Goal: Task Accomplishment & Management: Manage account settings

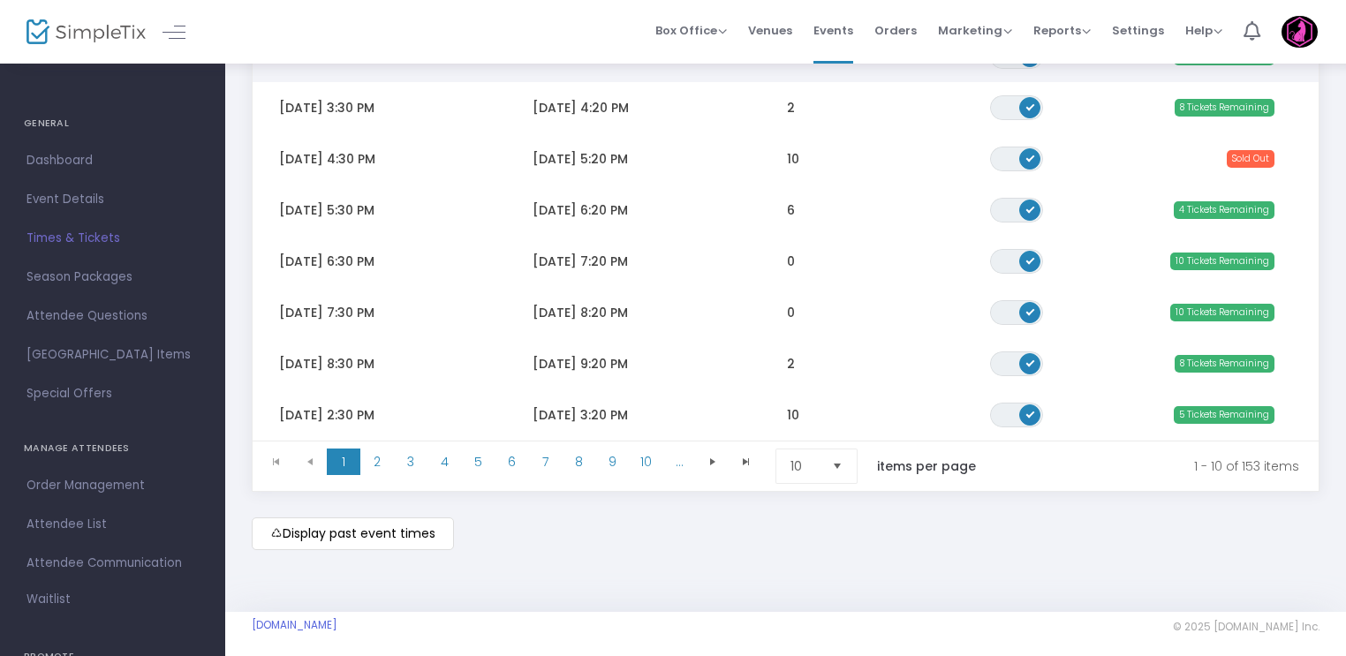
scroll to position [407, 0]
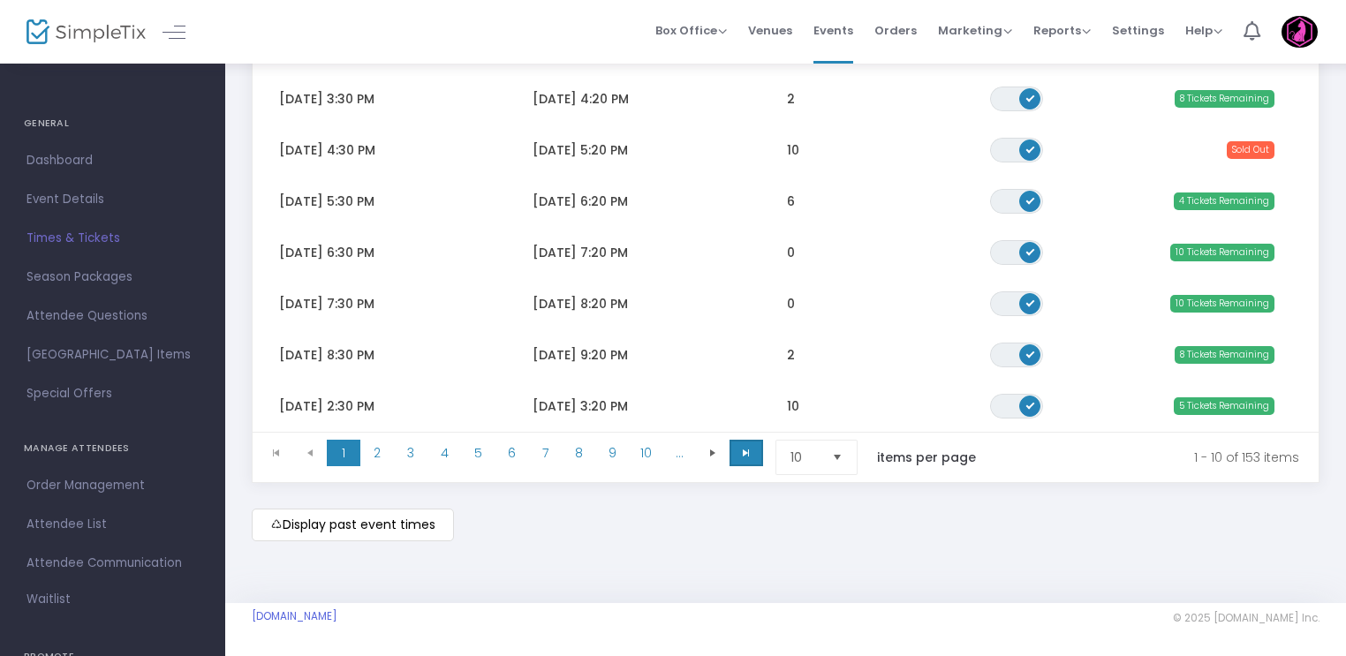
click at [756, 446] on span at bounding box center [747, 453] width 34 height 27
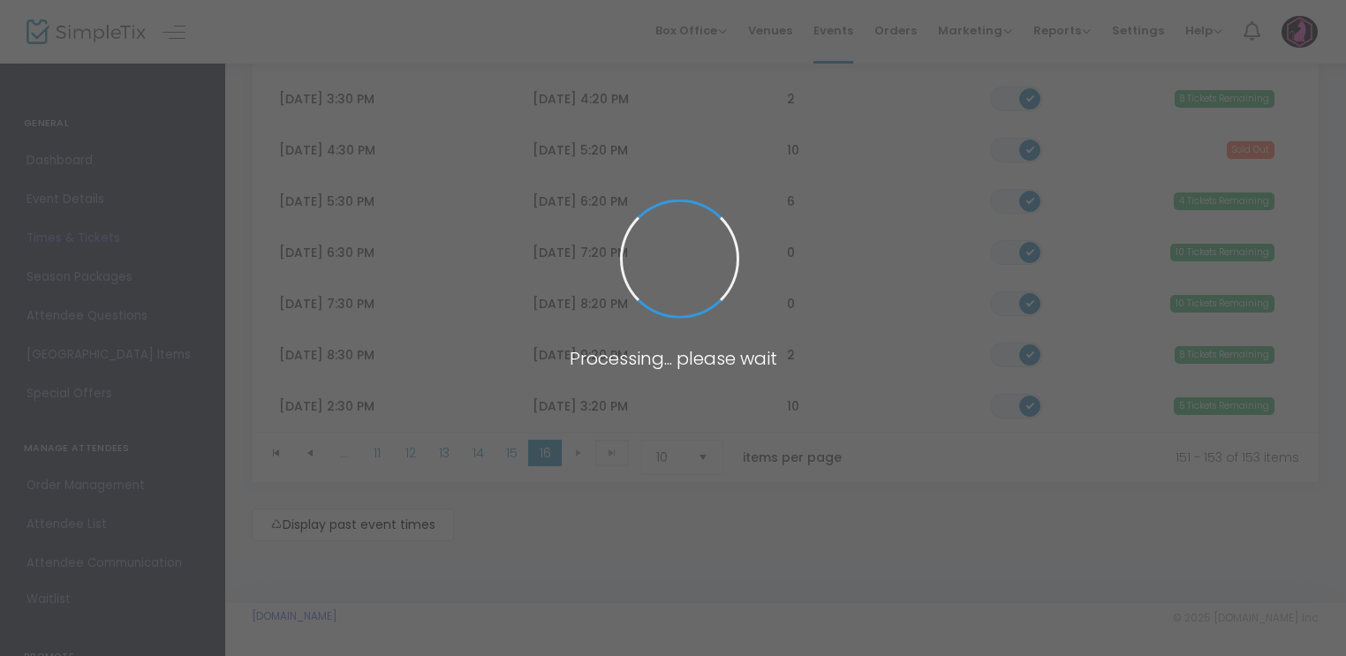
scroll to position [49, 0]
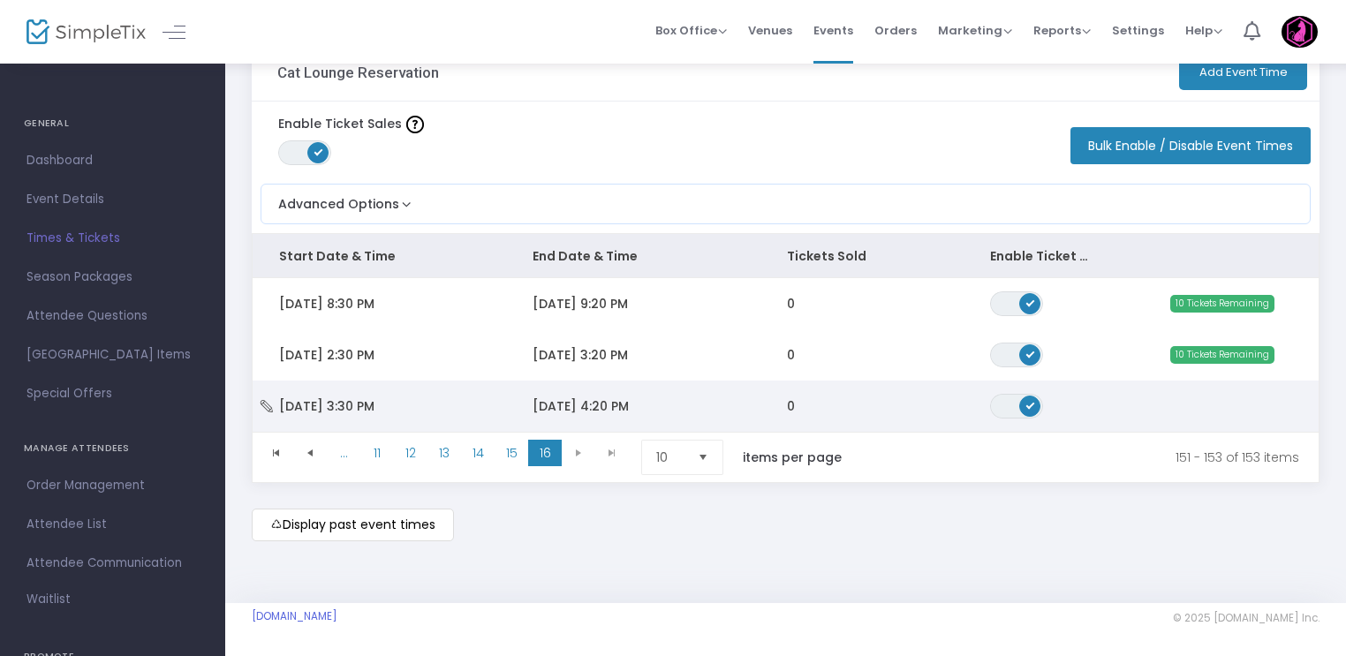
click at [587, 401] on span "[DATE] 4:20 PM" at bounding box center [581, 407] width 96 height 18
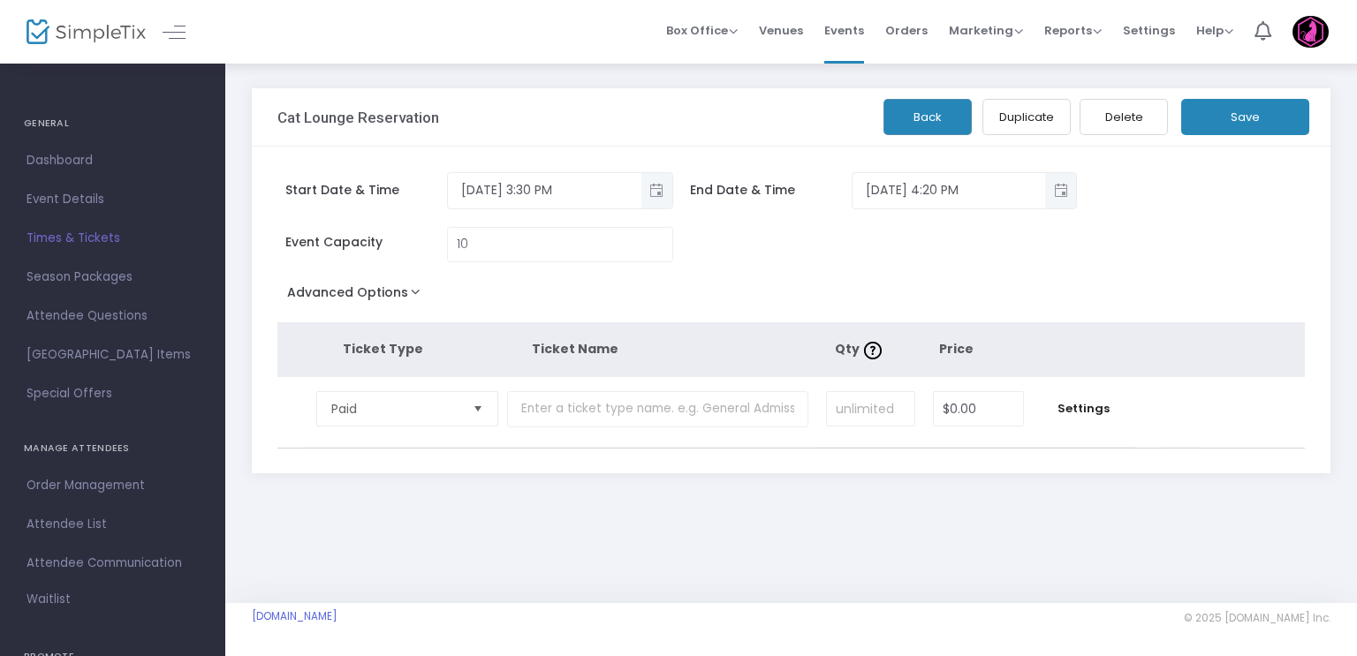
drag, startPoint x: 913, startPoint y: 138, endPoint x: 903, endPoint y: 138, distance: 10.6
click at [914, 138] on div "Cat Lounge Reservation Back Duplicate Delete Save" at bounding box center [791, 117] width 1079 height 58
click at [897, 116] on button "Back" at bounding box center [927, 117] width 88 height 36
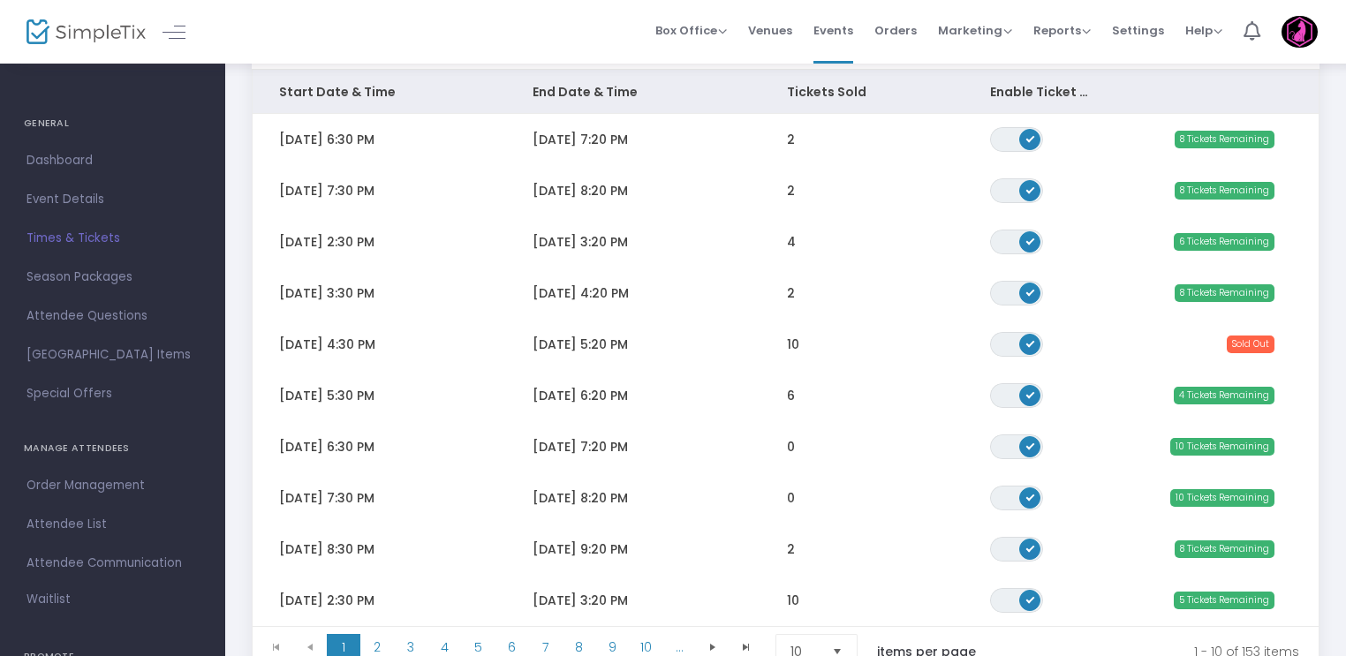
scroll to position [407, 0]
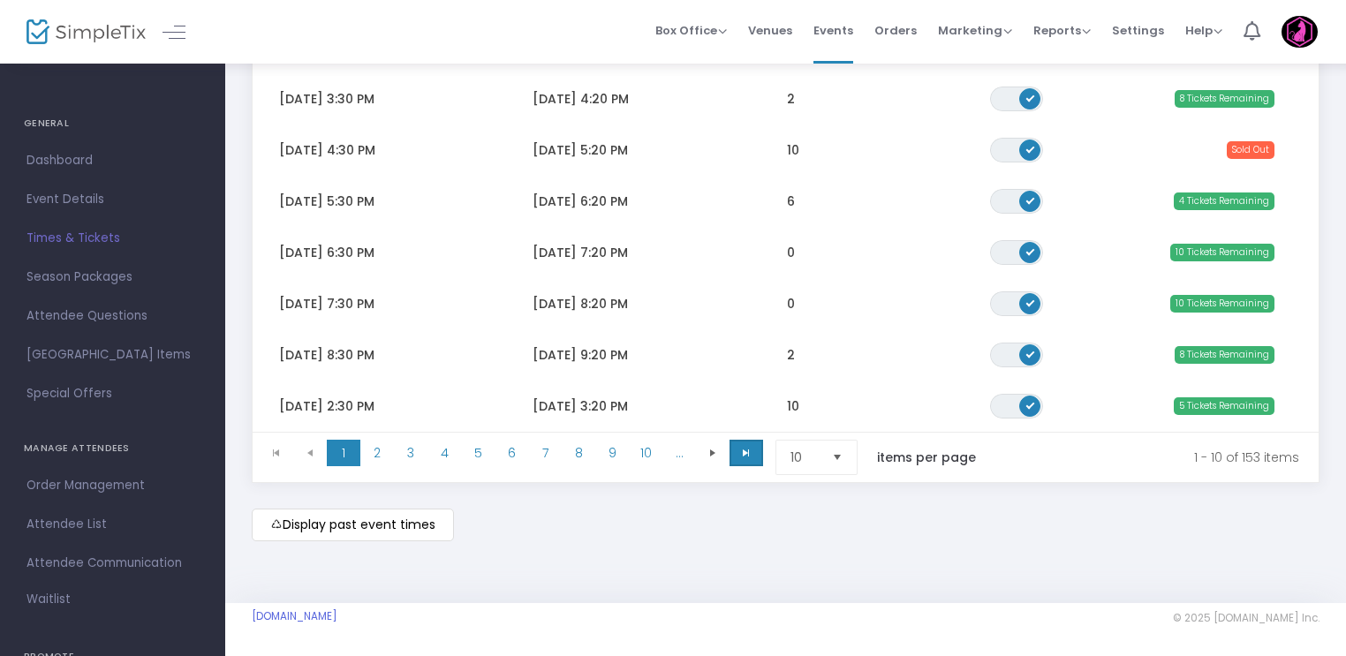
click at [756, 452] on span at bounding box center [747, 453] width 34 height 27
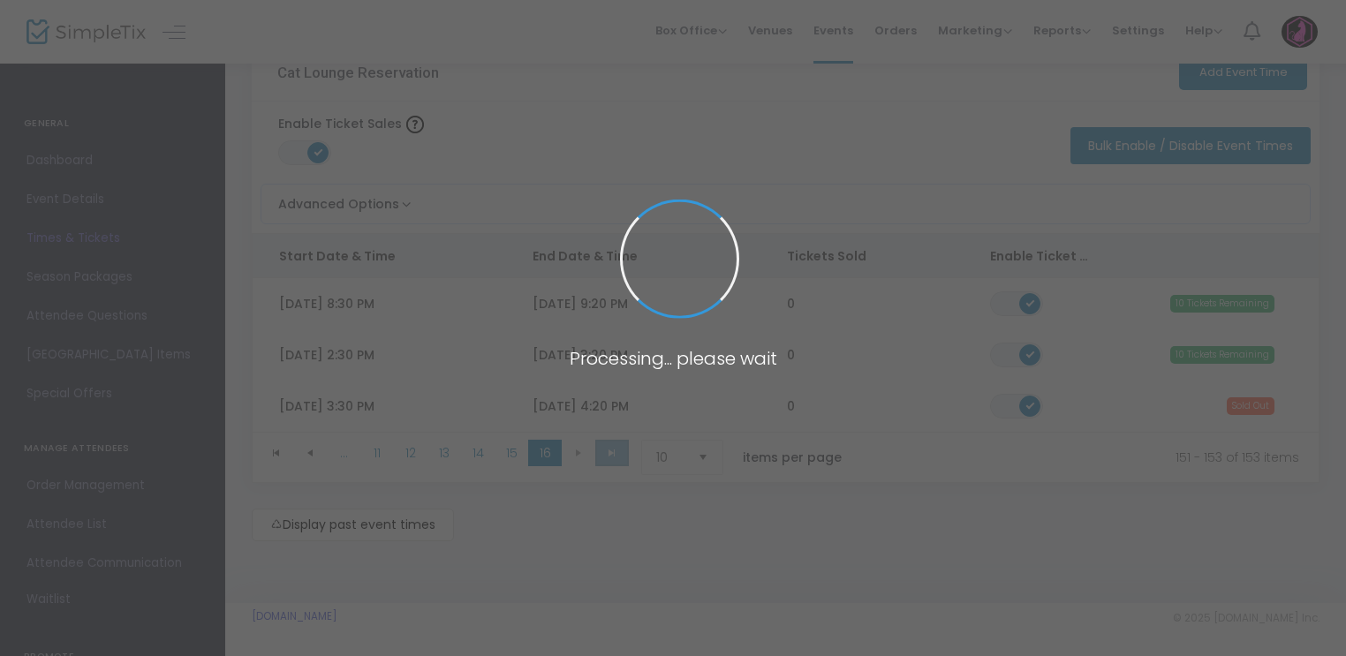
scroll to position [49, 0]
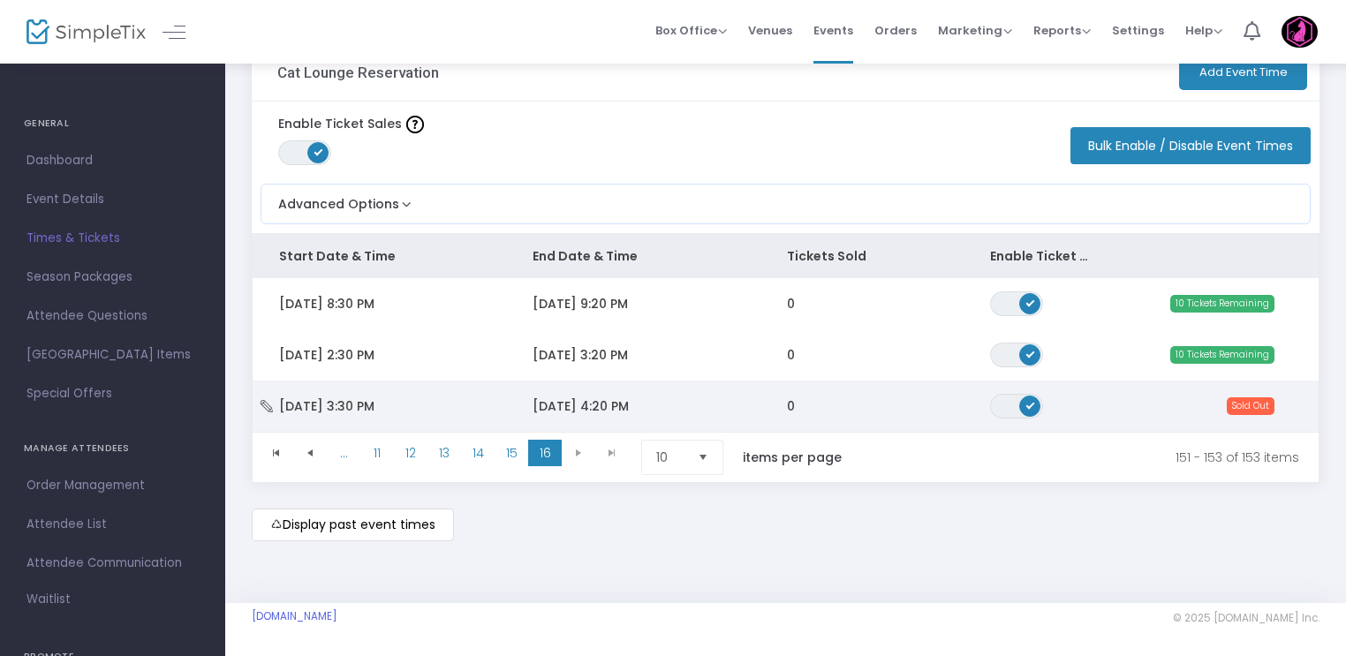
click at [625, 413] on td "[DATE] 4:20 PM" at bounding box center [633, 406] width 254 height 51
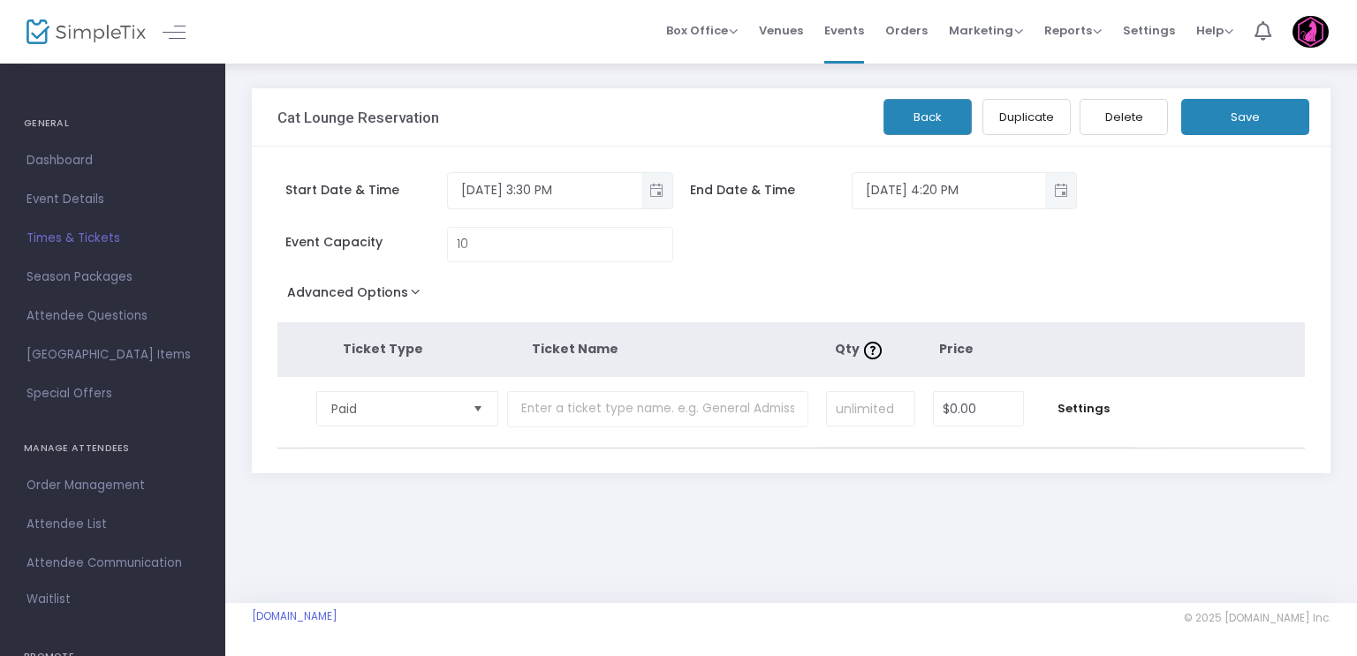
click at [924, 120] on button "Back" at bounding box center [927, 117] width 88 height 36
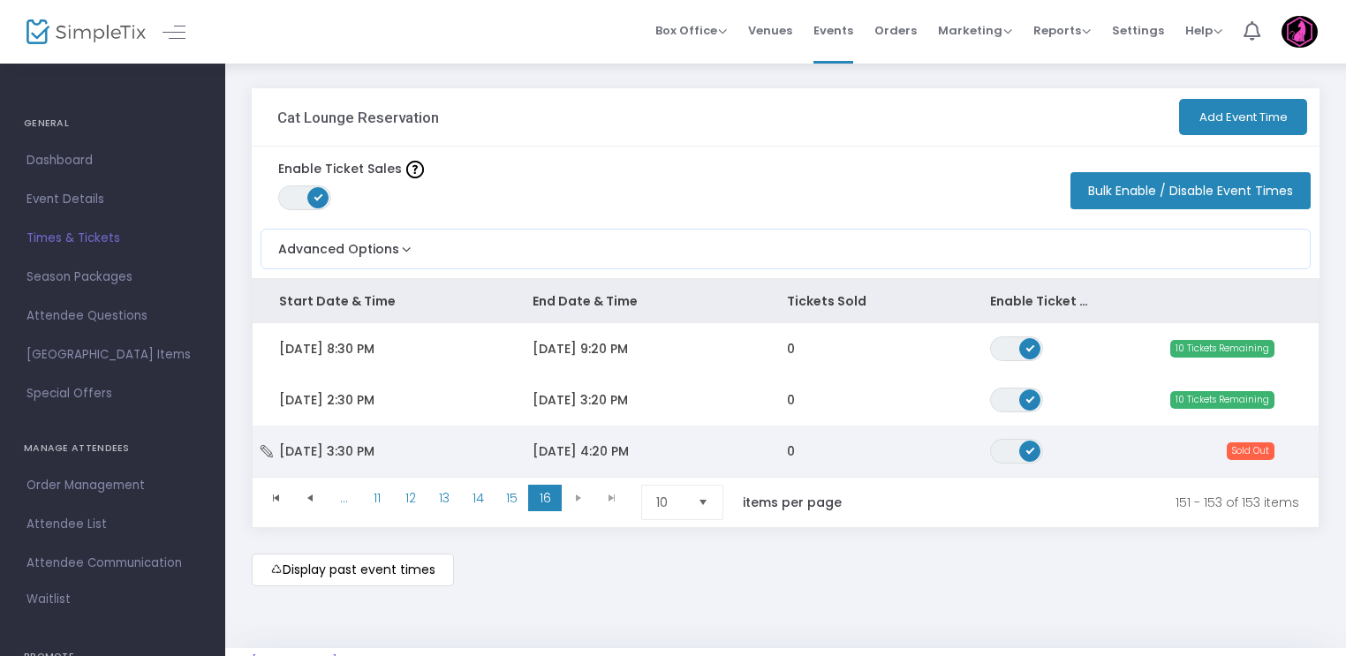
click at [806, 449] on td "0" at bounding box center [862, 451] width 203 height 51
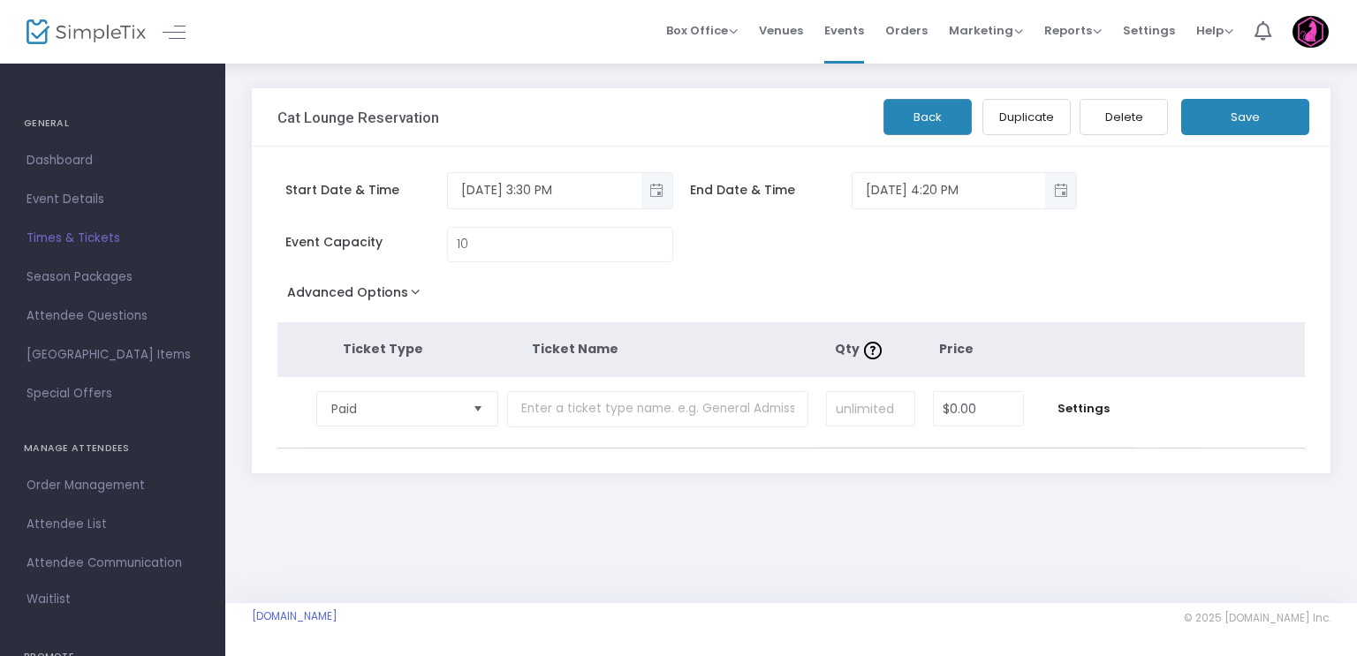
click at [1124, 121] on button "Delete" at bounding box center [1123, 117] width 88 height 36
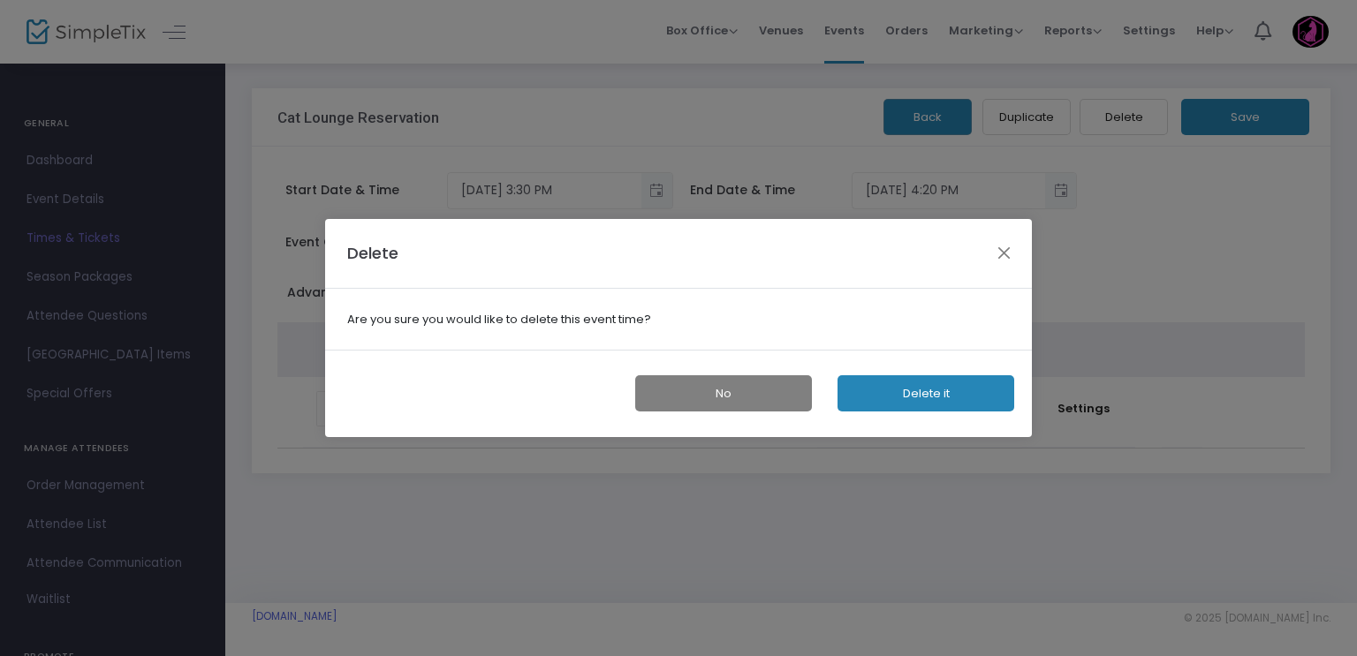
click at [925, 386] on button "Delete it" at bounding box center [925, 393] width 177 height 36
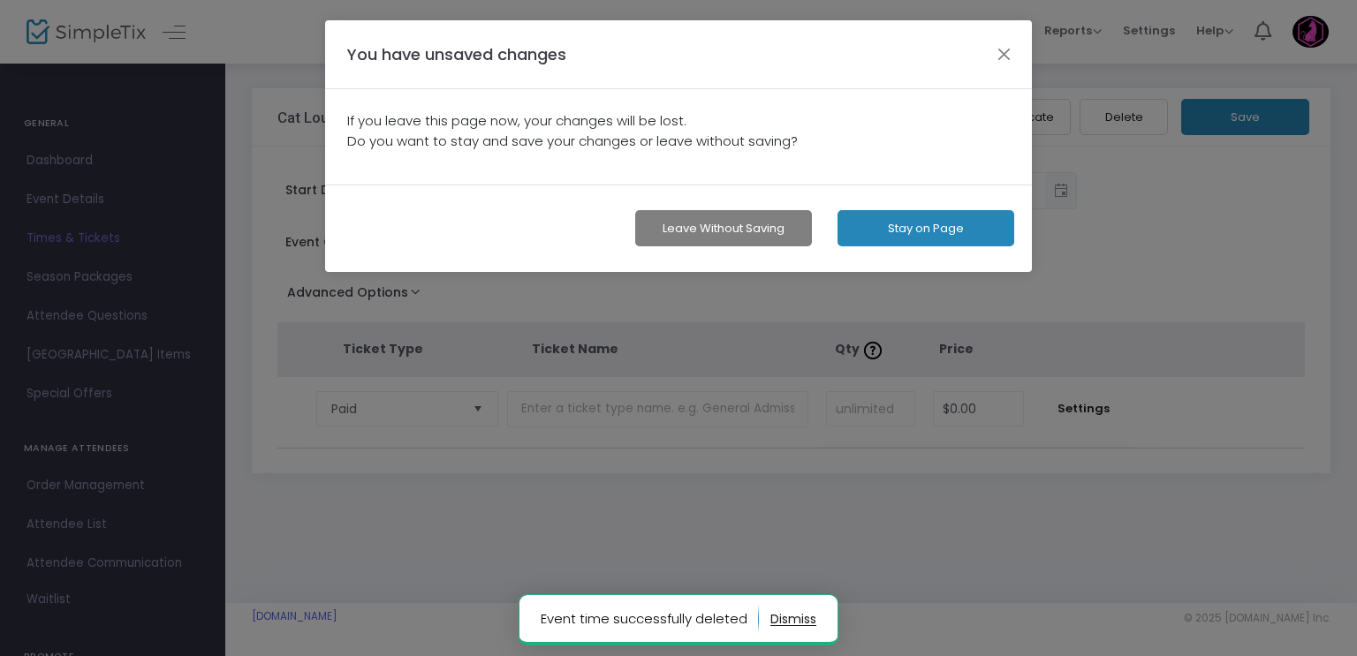
click at [757, 230] on button "Leave without Saving" at bounding box center [723, 228] width 177 height 36
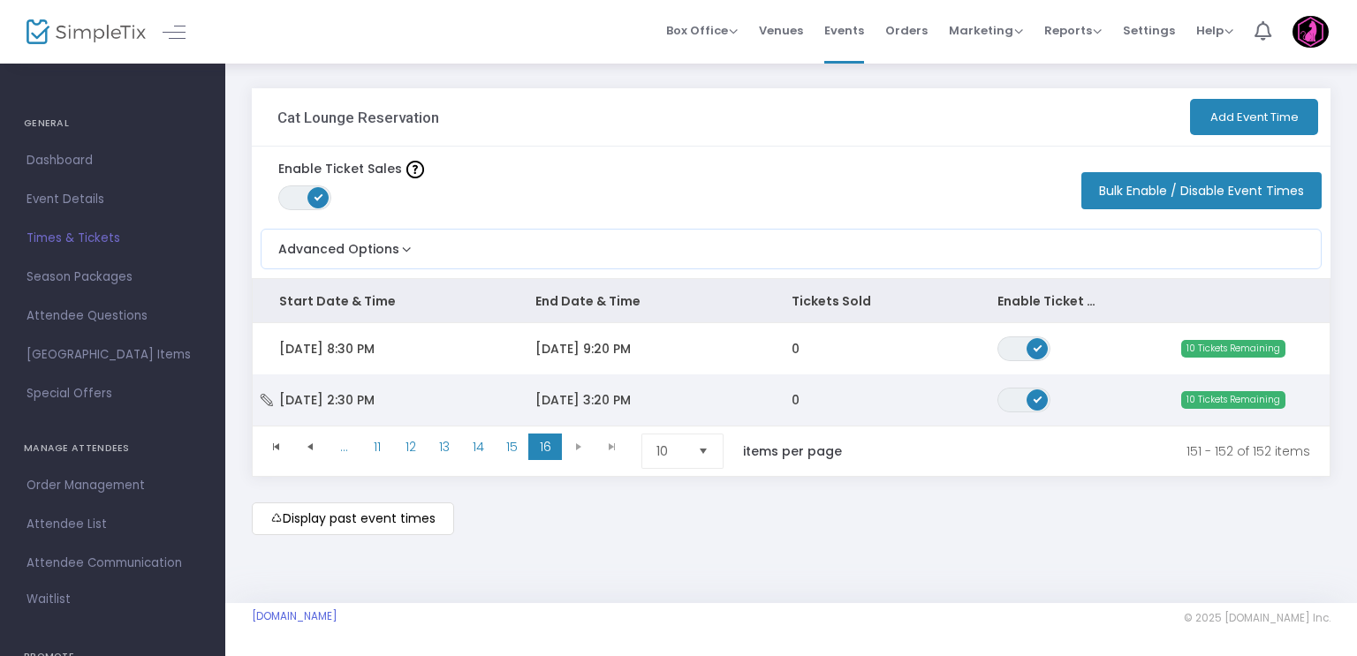
click at [581, 397] on span "[DATE] 3:20 PM" at bounding box center [582, 400] width 95 height 18
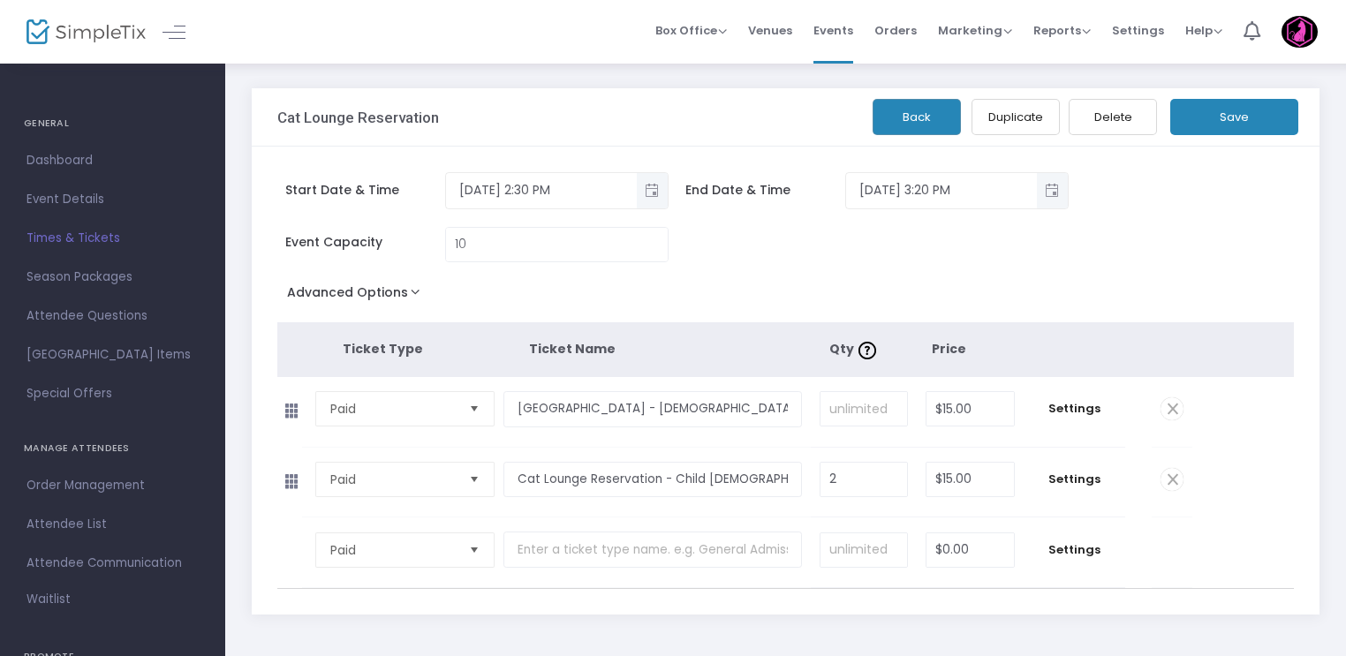
click at [1009, 118] on button "Duplicate" at bounding box center [1016, 117] width 88 height 36
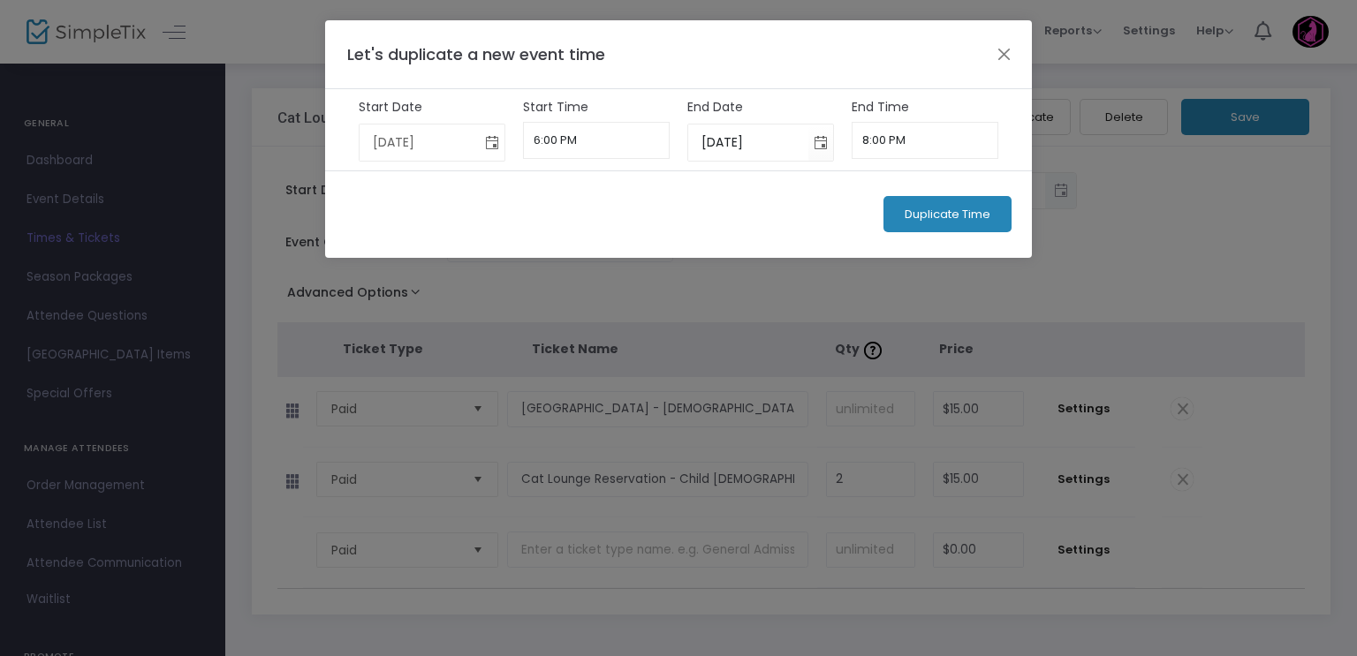
click at [493, 141] on span "Toggle calendar" at bounding box center [492, 142] width 29 height 29
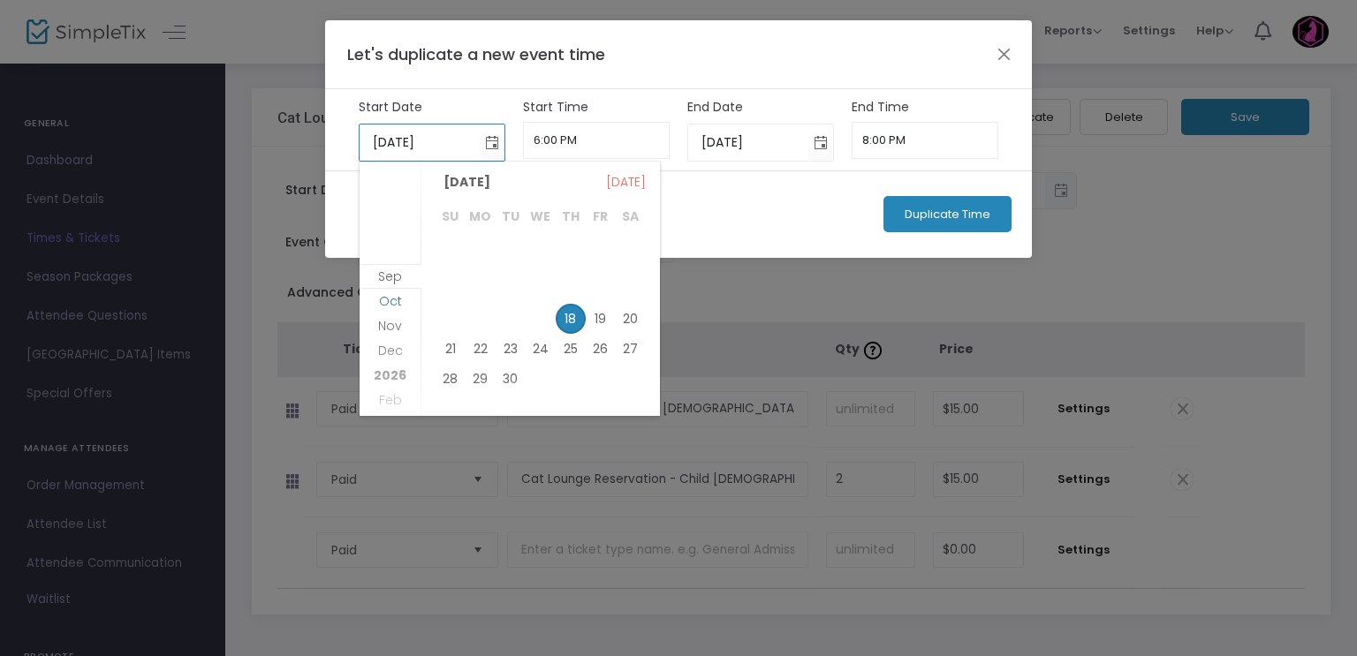
click at [383, 298] on span "Oct" at bounding box center [390, 301] width 23 height 18
click at [546, 310] on span "15" at bounding box center [541, 312] width 30 height 30
type input "10/15/2025"
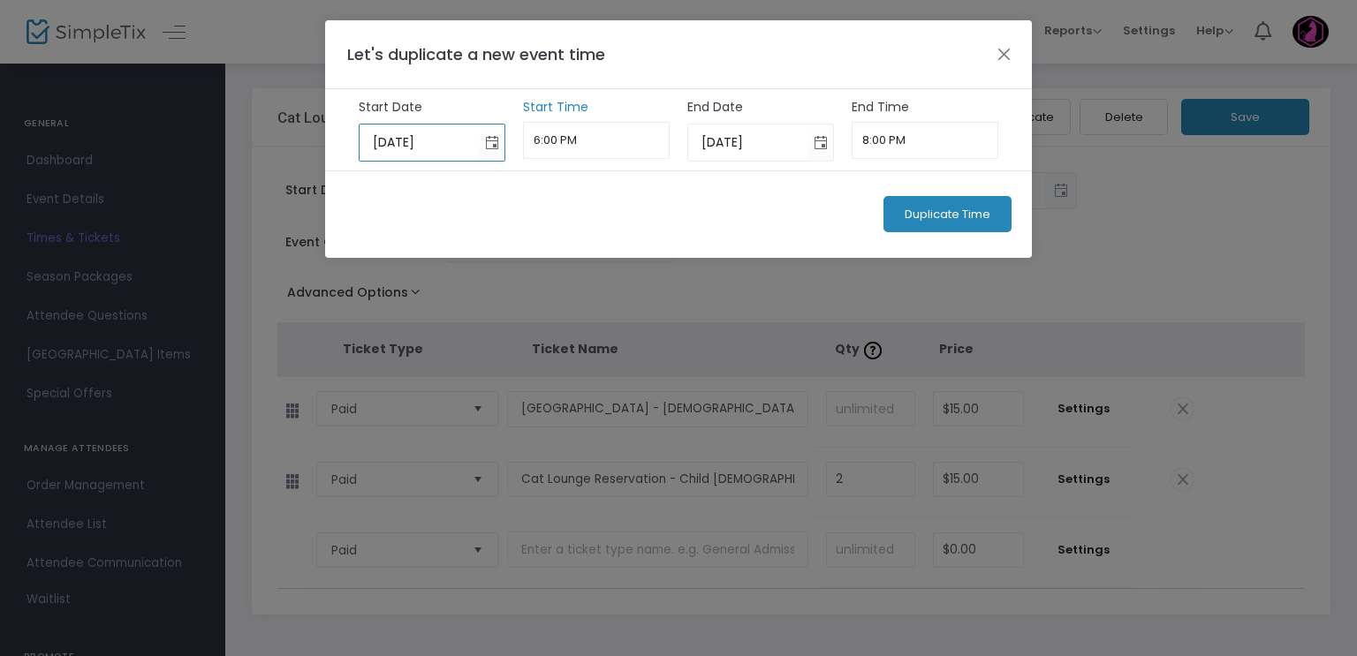
click at [564, 147] on input "6:00 PM" at bounding box center [597, 140] width 148 height 37
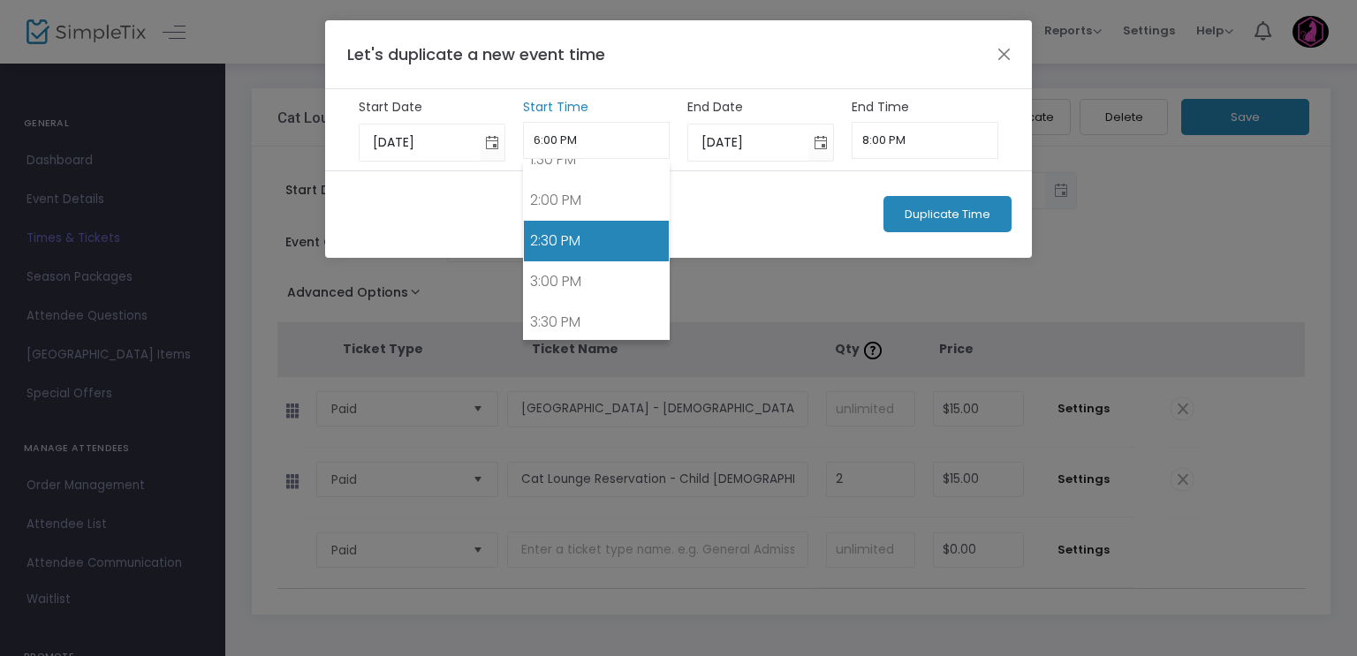
scroll to position [1117, 0]
click at [561, 229] on link "2:30 PM" at bounding box center [597, 241] width 146 height 41
type input "2:30 PM"
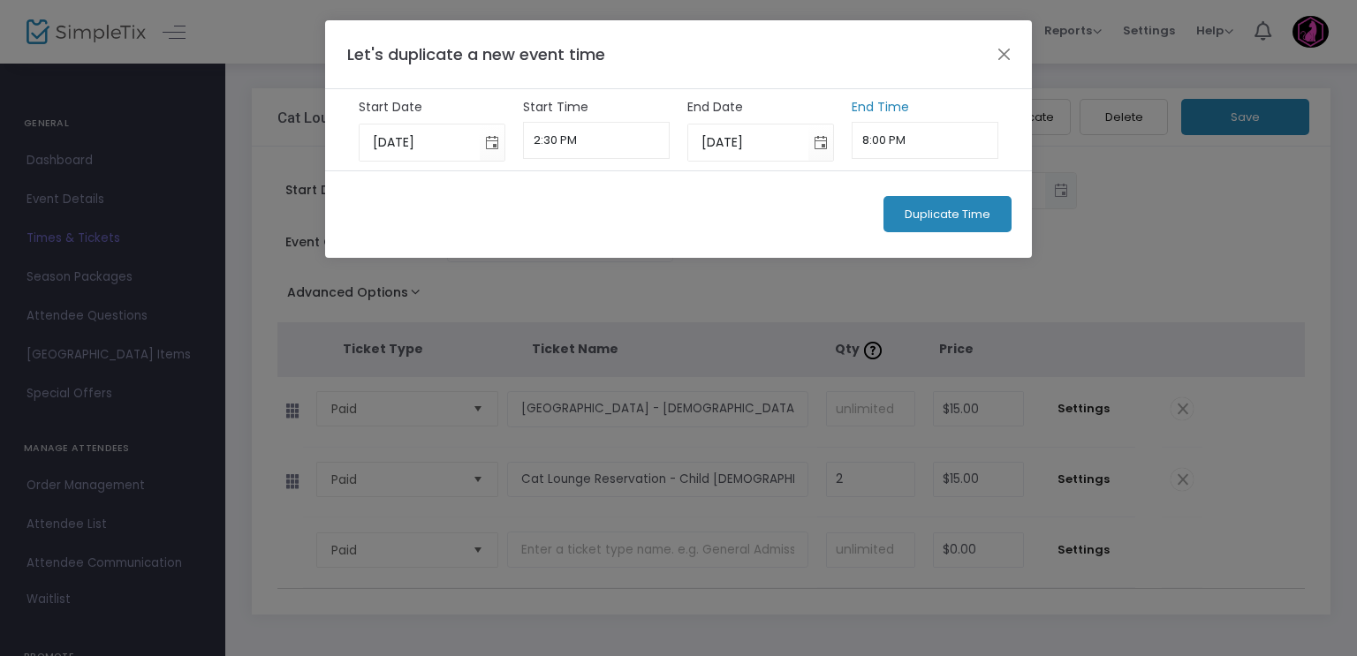
scroll to position [1541, 0]
click at [883, 143] on input "8:00 PM" at bounding box center [926, 140] width 148 height 37
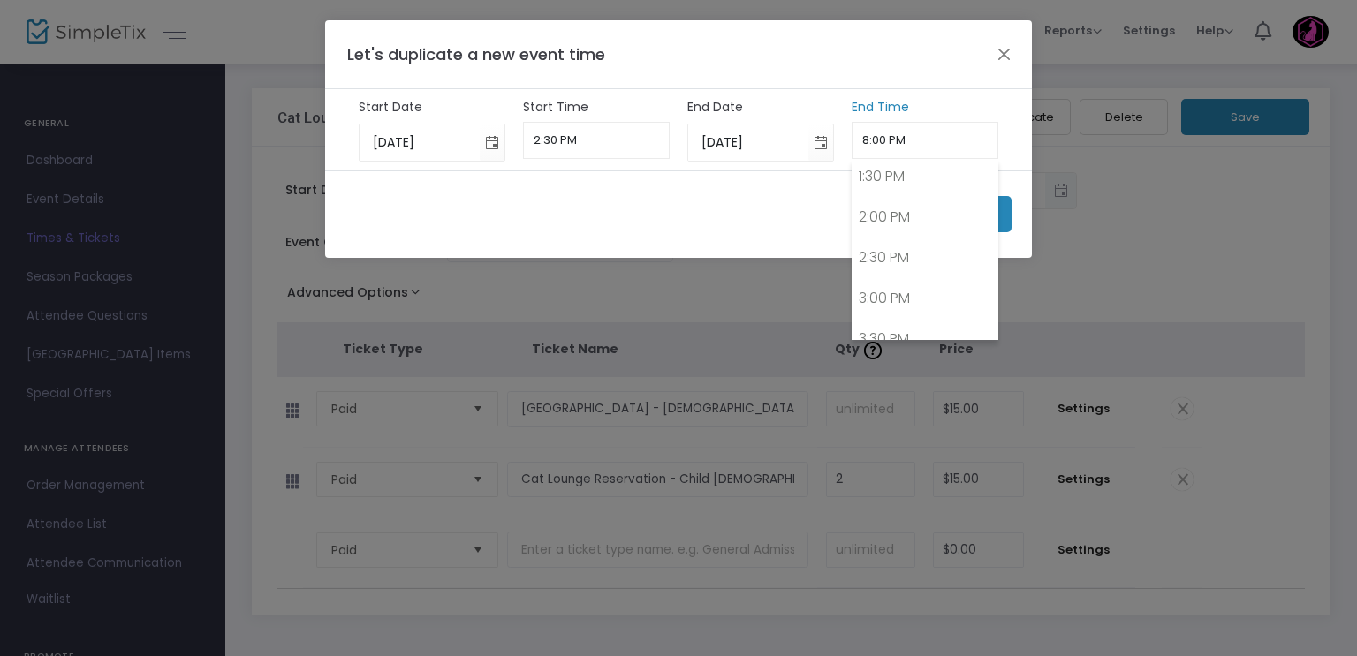
scroll to position [1099, 0]
drag, startPoint x: 888, startPoint y: 315, endPoint x: 874, endPoint y: 222, distance: 94.7
click at [889, 320] on link "3:30 PM" at bounding box center [925, 340] width 146 height 41
click at [882, 144] on input "3:30 PM" at bounding box center [926, 140] width 148 height 37
click at [880, 143] on input "3:30 PM" at bounding box center [926, 140] width 148 height 37
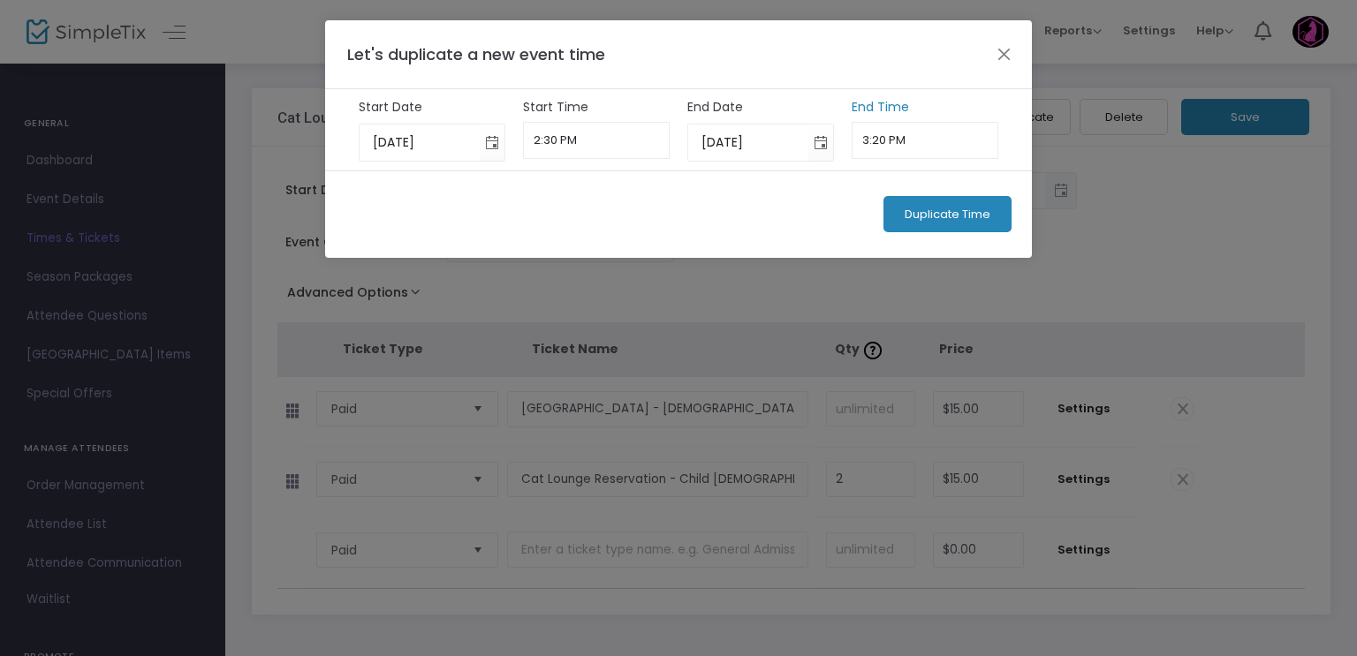
type input "3:20 PM"
click at [852, 191] on div "Duplicate Time" at bounding box center [678, 213] width 707 height 87
click at [911, 215] on span "Duplicate Time" at bounding box center [948, 215] width 86 height 14
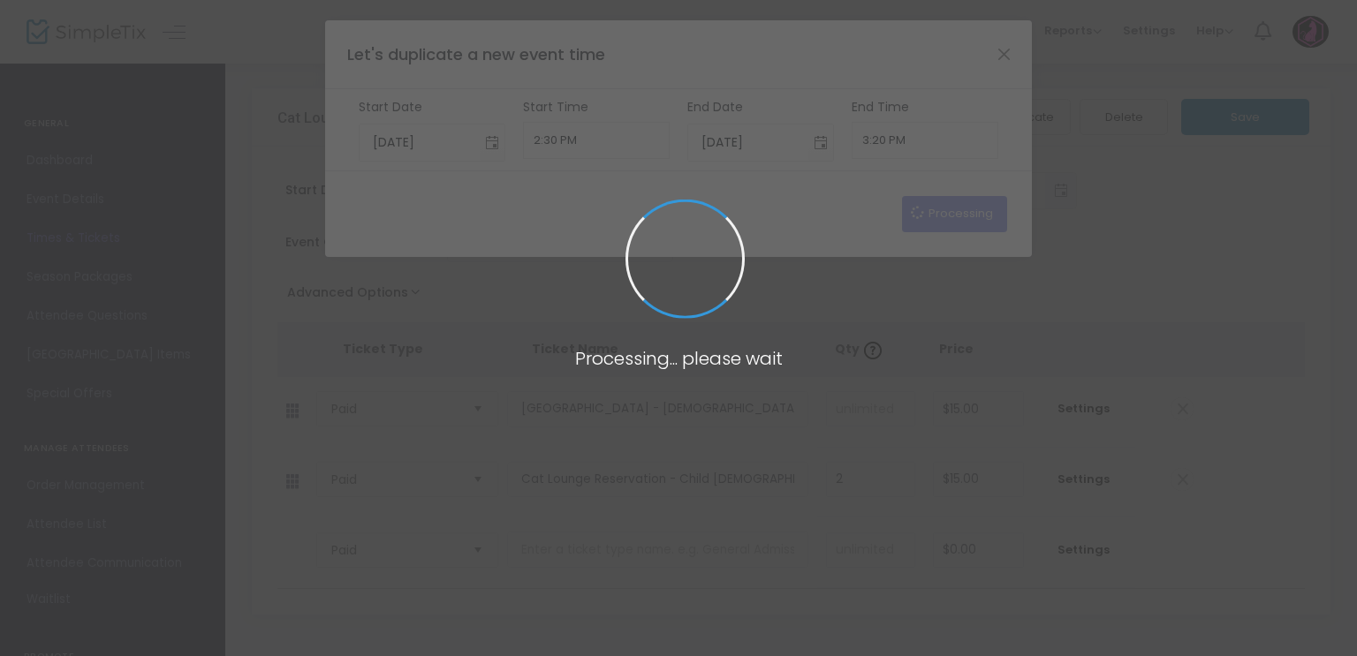
type input "9/18/2025"
type input "6:00 PM"
type input "9/18/2025"
type input "8:00 PM"
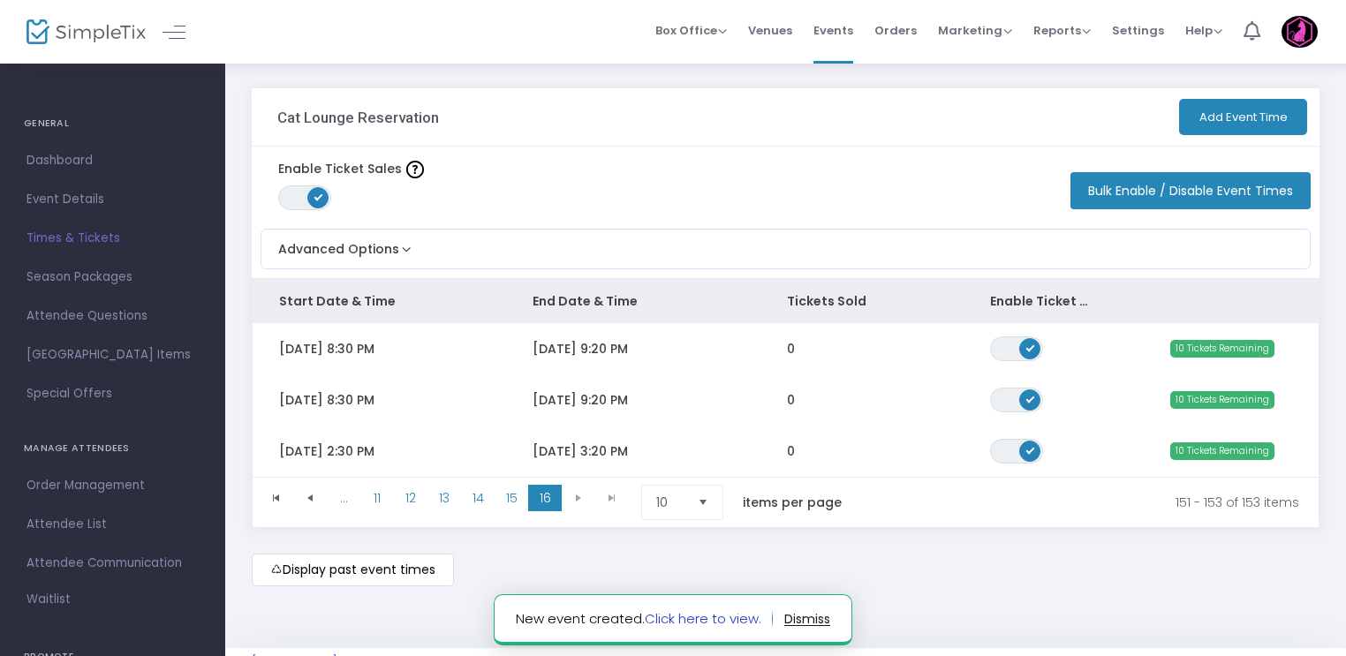
click at [698, 611] on link "Click here to view." at bounding box center [703, 619] width 117 height 19
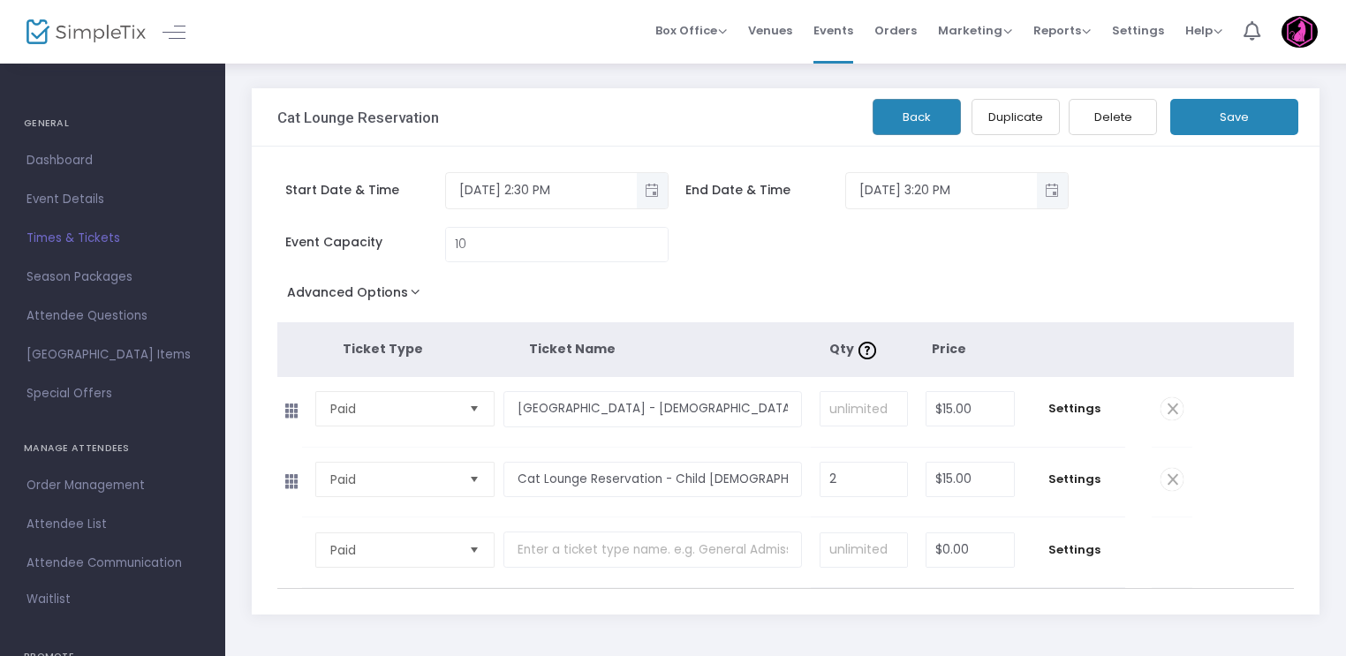
click at [1011, 123] on button "Duplicate" at bounding box center [1016, 117] width 88 height 36
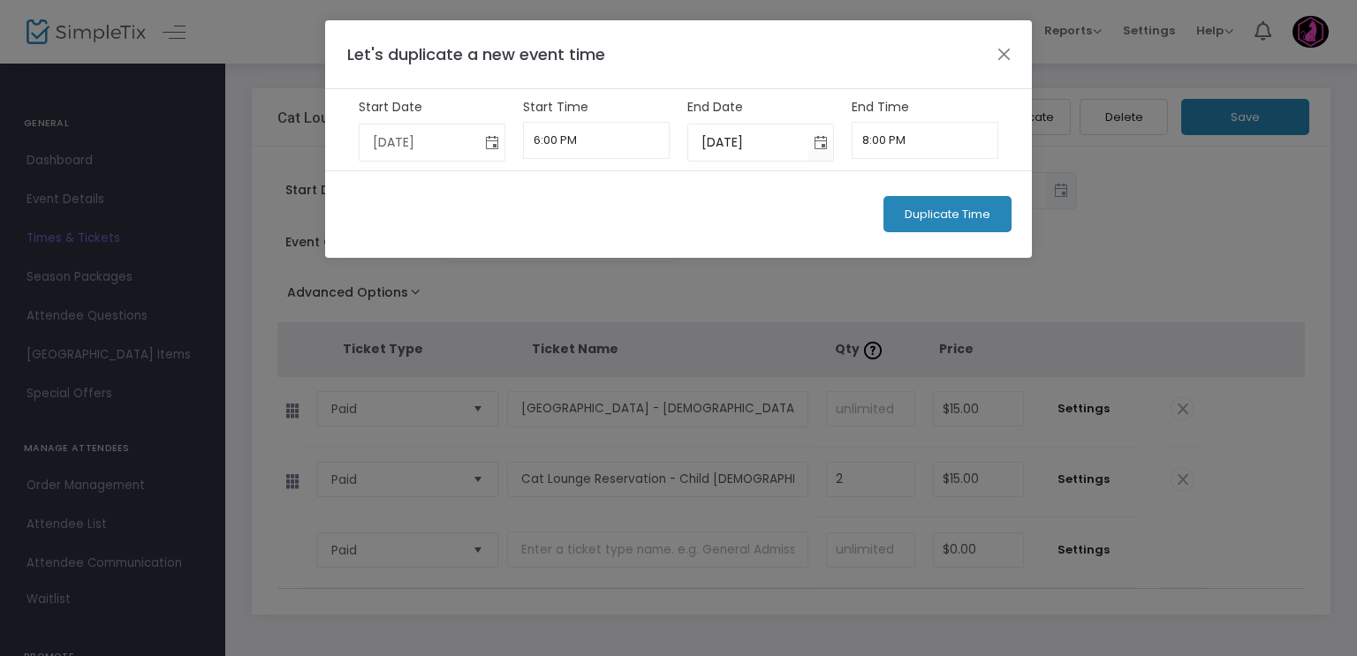
click at [493, 144] on span "Toggle calendar" at bounding box center [492, 142] width 29 height 29
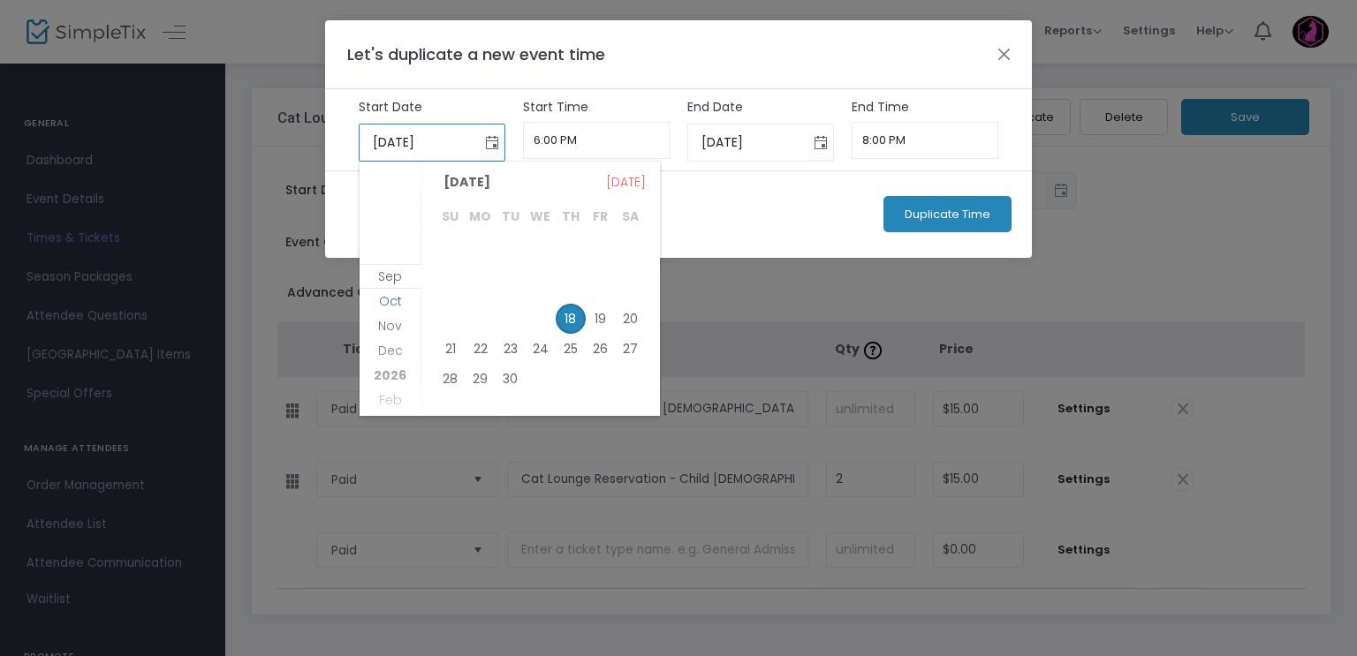
click at [398, 301] on span "Oct" at bounding box center [390, 301] width 23 height 18
click at [556, 303] on table "September 2025 18 19 20 21 22 23 24 25 26 27 28 29 30 October 2025 1 2 3 4 5 6 …" at bounding box center [540, 517] width 210 height 1124
click at [533, 308] on span "15" at bounding box center [541, 312] width 30 height 30
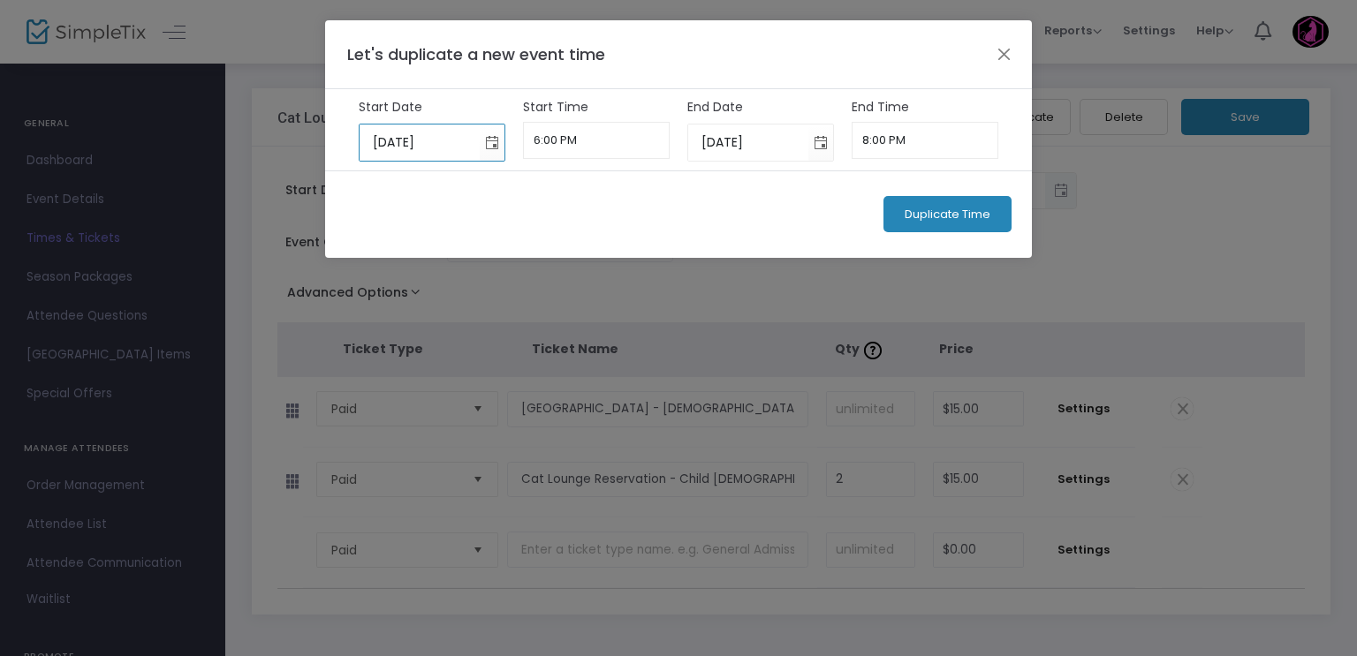
type input "10/15/2025"
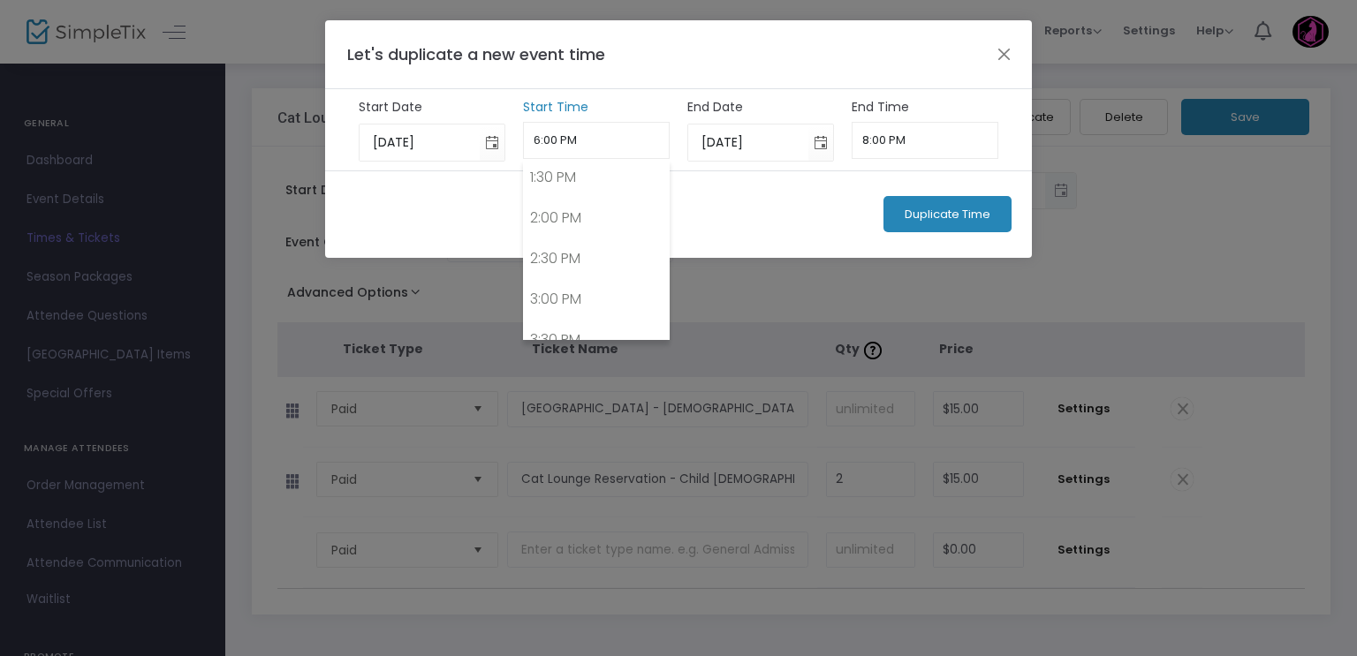
click at [542, 148] on input "6:00 PM" at bounding box center [597, 140] width 148 height 37
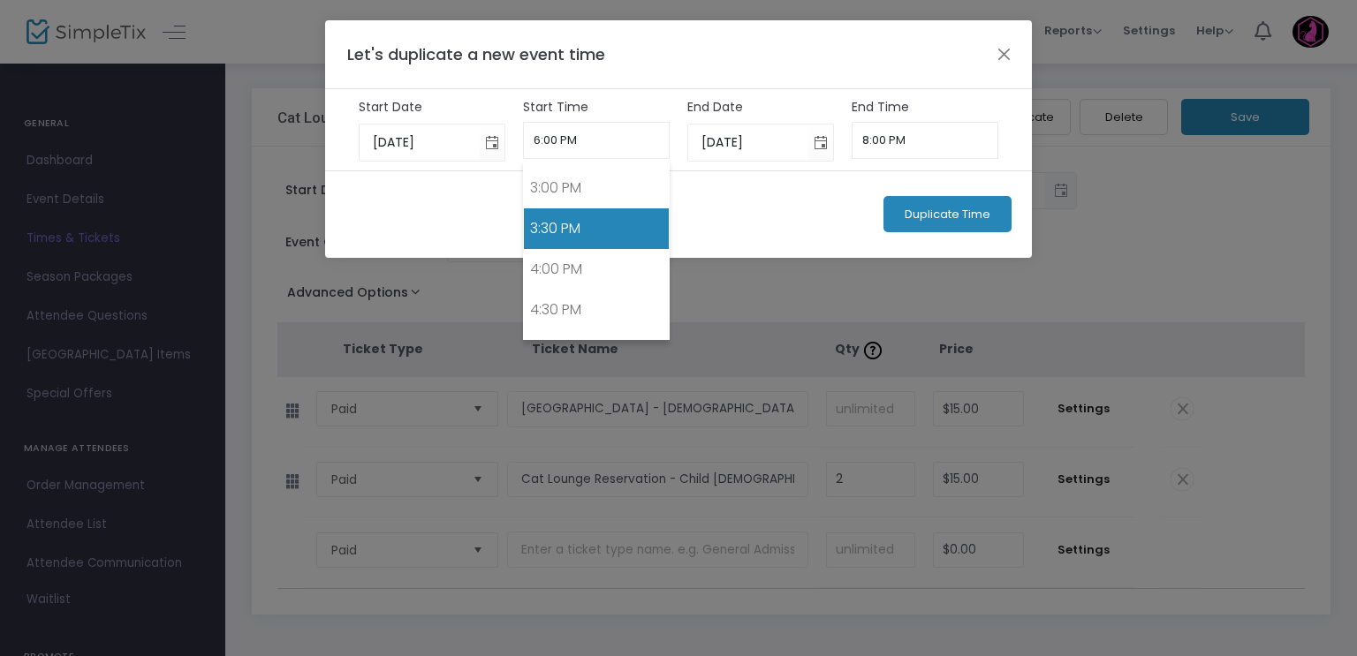
scroll to position [1208, 0]
click at [572, 214] on link "3:30 PM" at bounding box center [597, 230] width 146 height 41
type input "3:30 PM"
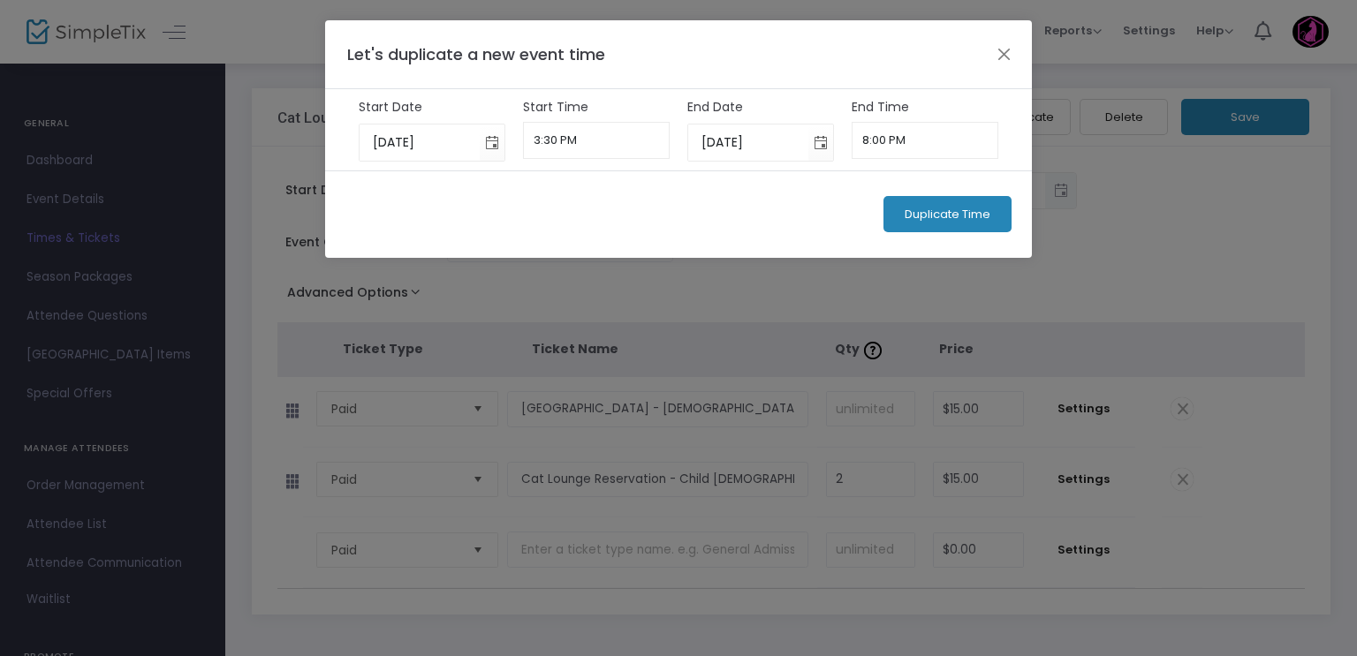
scroll to position [0, 0]
click at [902, 138] on input "8:00 PM" at bounding box center [926, 140] width 148 height 37
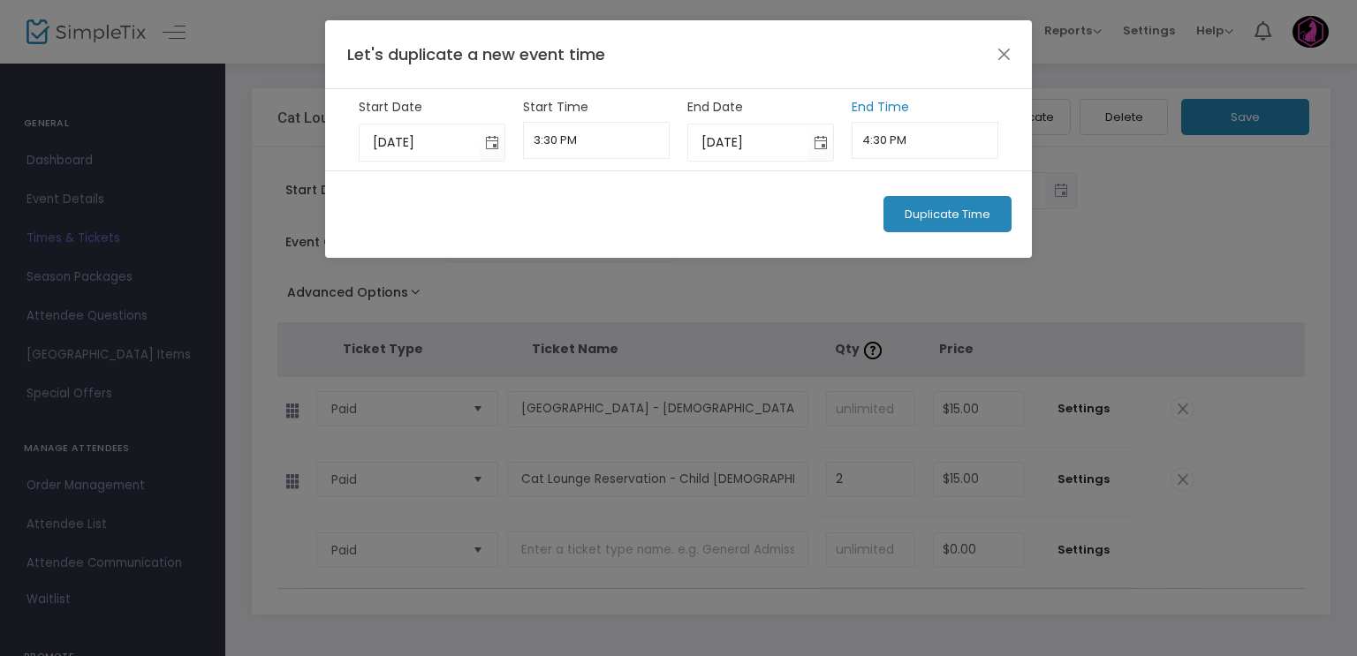
click at [877, 140] on input "4:30 PM" at bounding box center [926, 140] width 148 height 37
type input "4:20 PM"
click at [835, 179] on div "Duplicate Time" at bounding box center [678, 213] width 707 height 87
click at [917, 211] on span "Duplicate Time" at bounding box center [948, 215] width 86 height 14
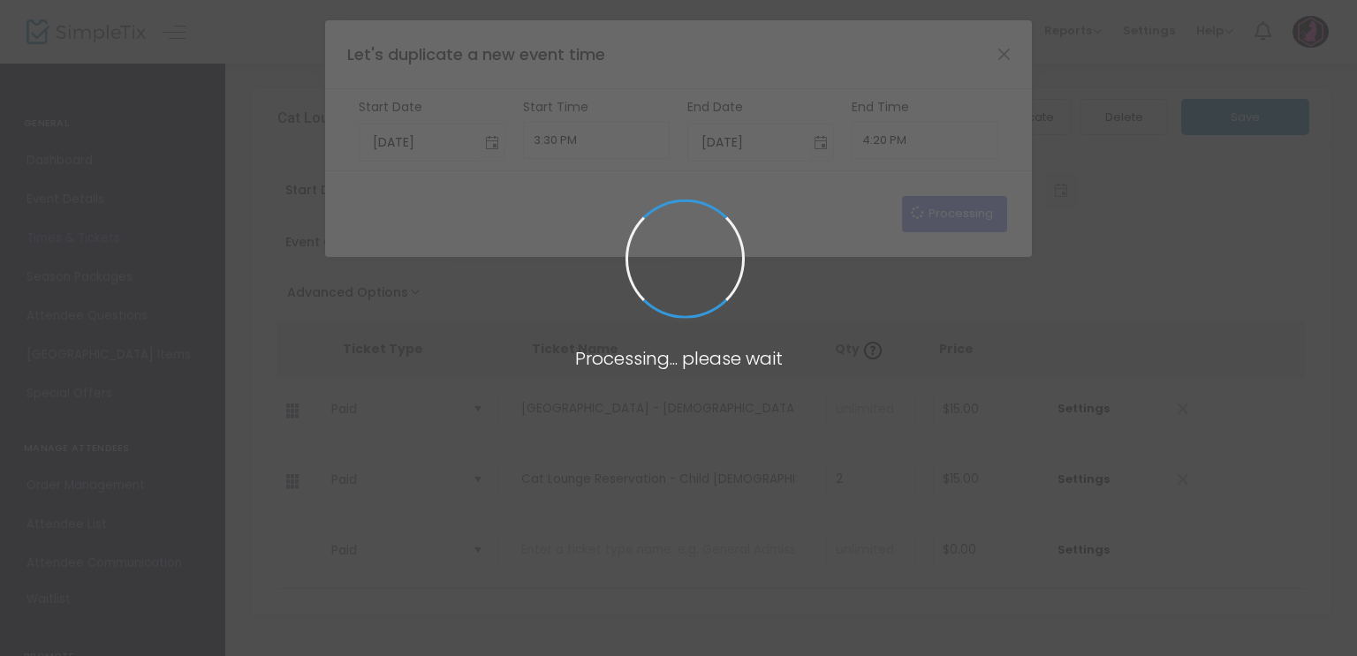
type input "9/18/2025"
type input "6:00 PM"
type input "9/18/2025"
type input "8:00 PM"
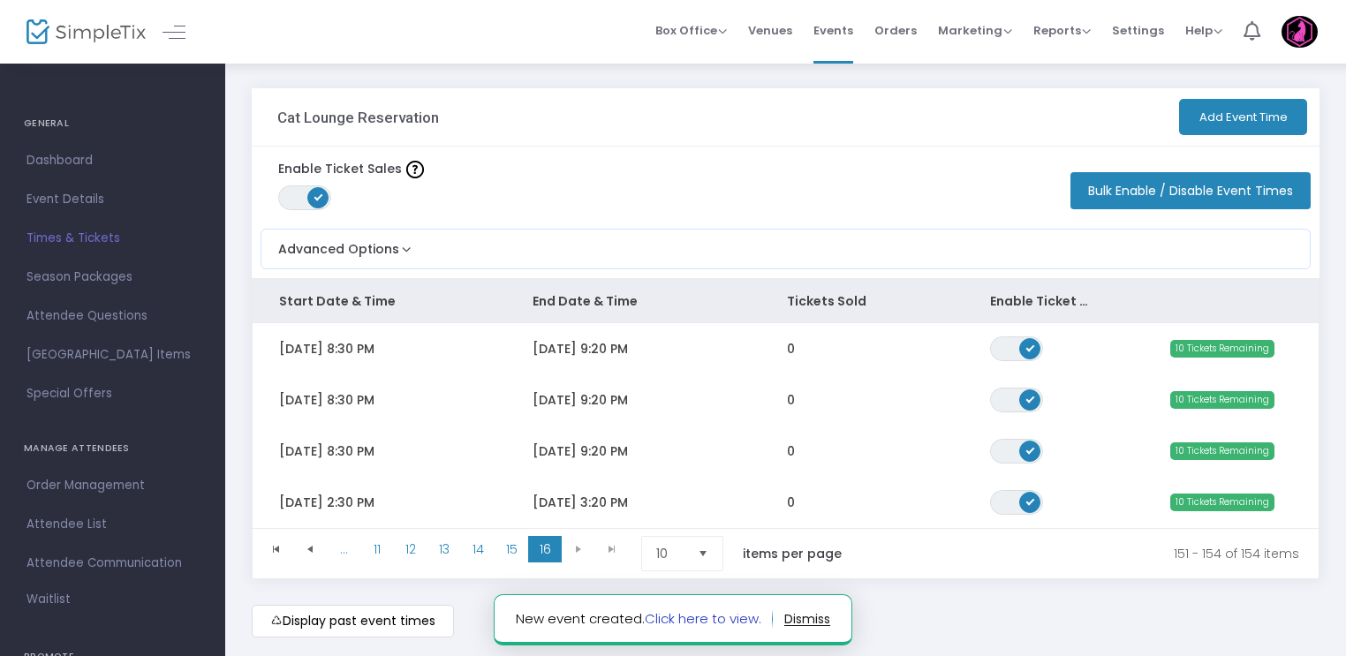
click at [685, 615] on link "Click here to view." at bounding box center [703, 619] width 117 height 19
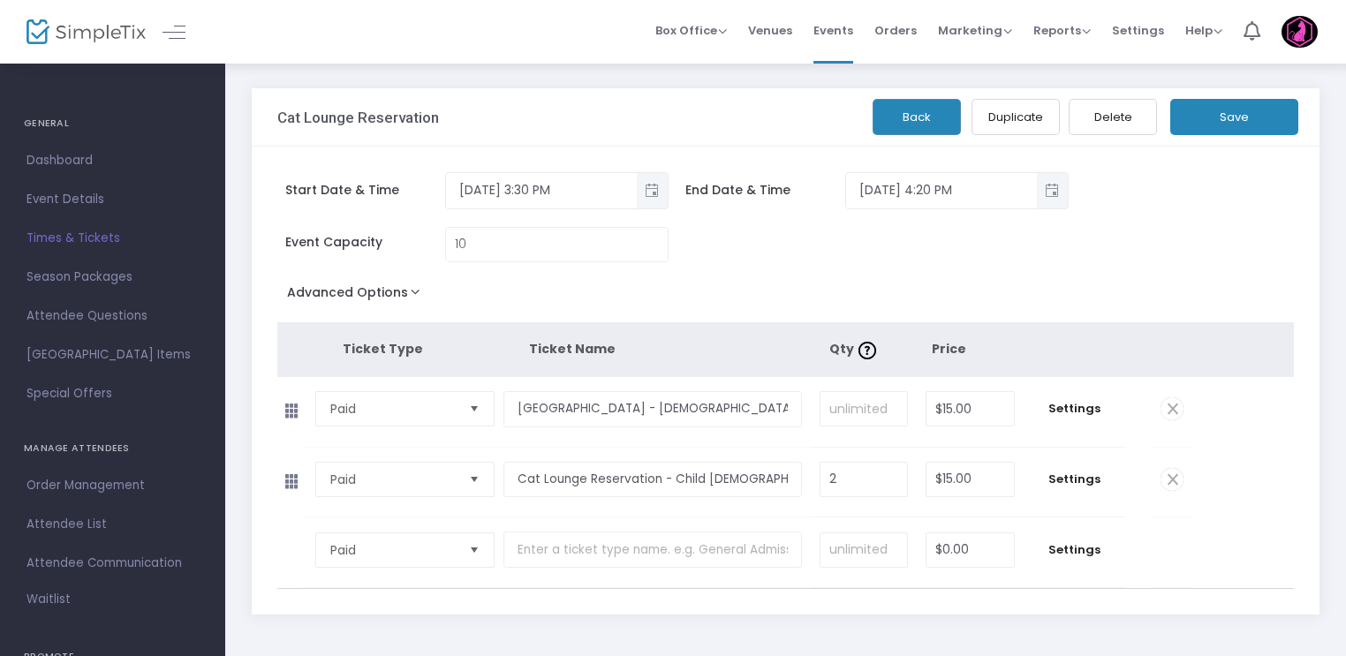
click at [995, 110] on button "Duplicate" at bounding box center [1016, 117] width 88 height 36
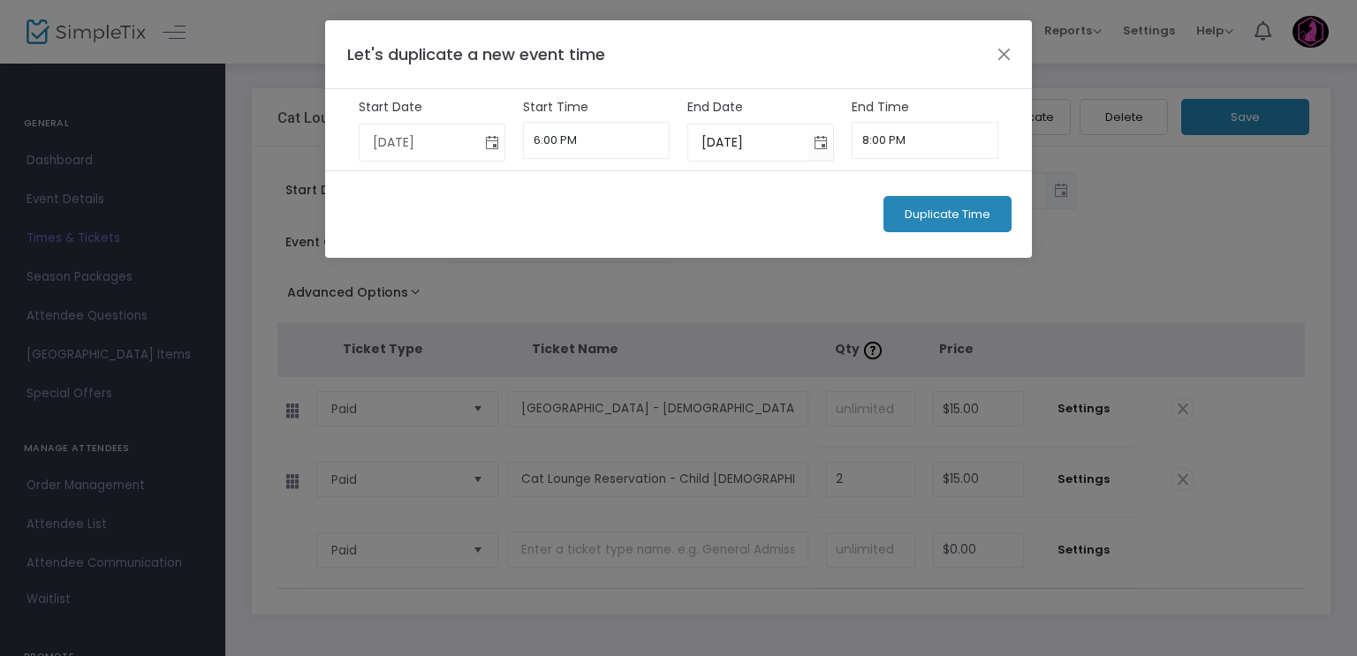
click at [484, 145] on span "Toggle calendar" at bounding box center [492, 142] width 29 height 29
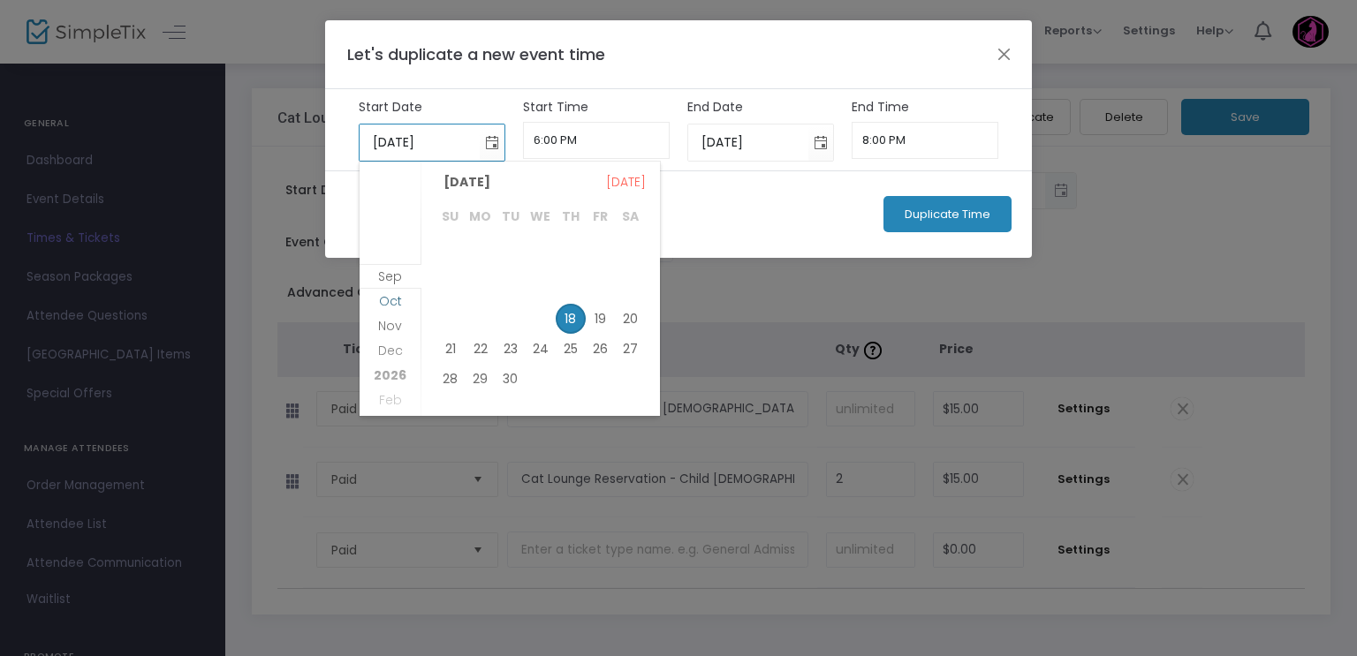
click at [388, 306] on span "Oct" at bounding box center [390, 301] width 23 height 18
click at [541, 314] on span "15" at bounding box center [541, 312] width 30 height 30
type input "10/15/2025"
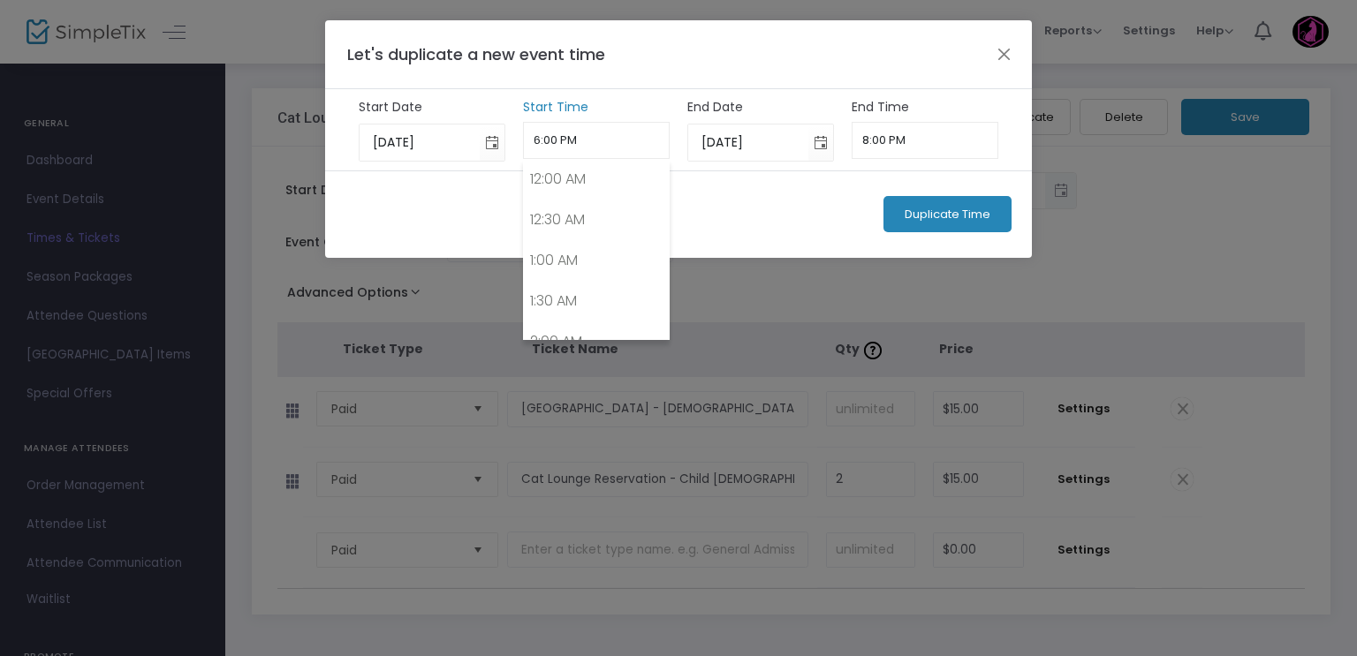
scroll to position [1380, 0]
click at [558, 145] on input "6:00 PM" at bounding box center [597, 140] width 148 height 37
click at [573, 220] on link "4:30 PM" at bounding box center [597, 227] width 146 height 41
type input "4:30 PM"
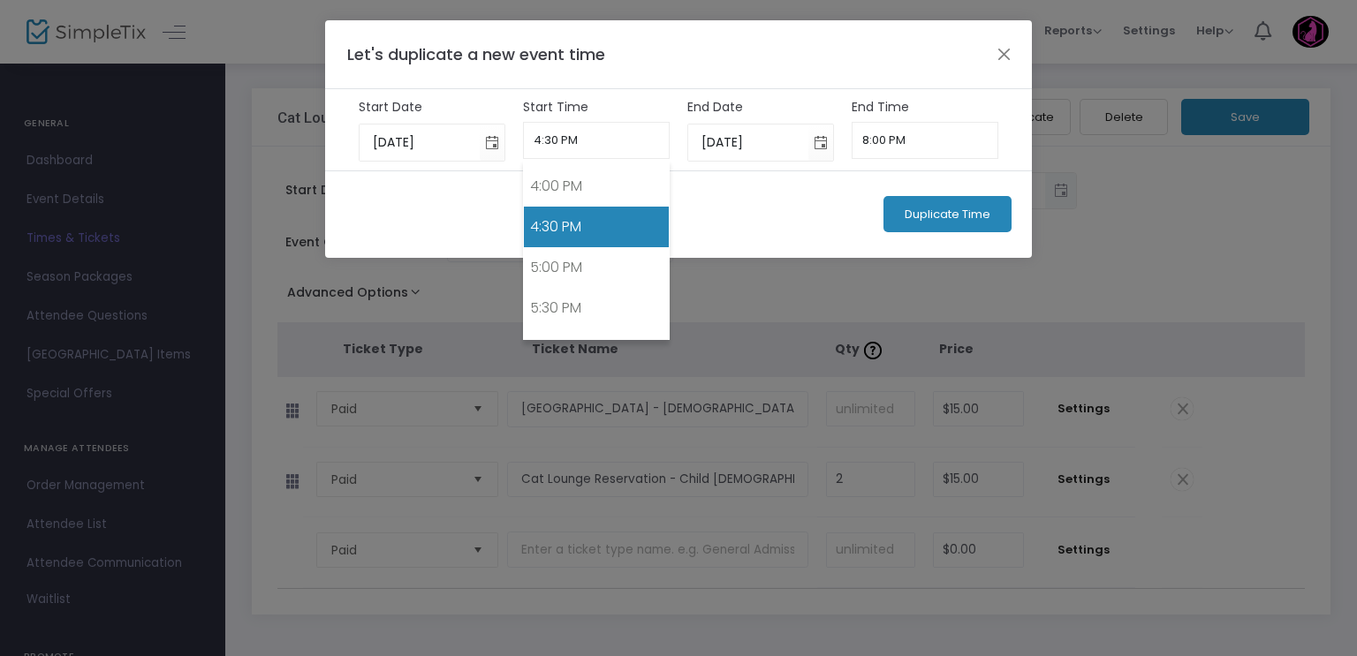
scroll to position [0, 0]
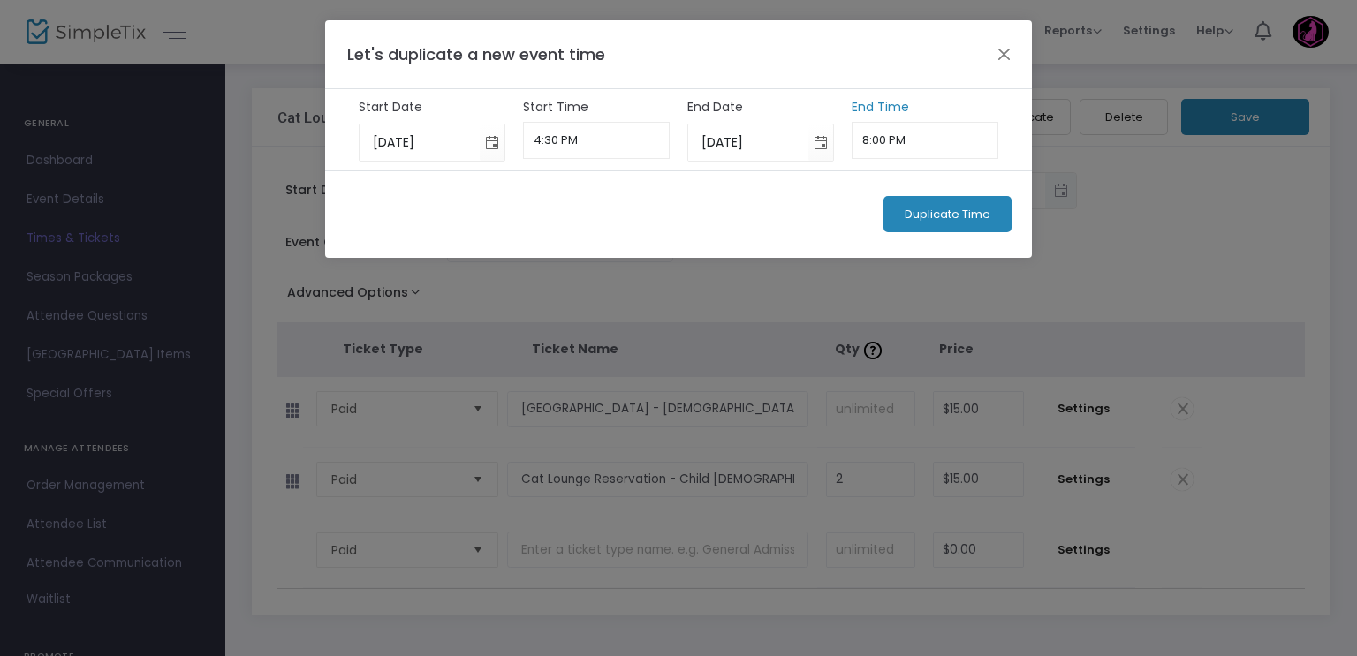
click at [882, 141] on input "8:00 PM" at bounding box center [926, 140] width 148 height 37
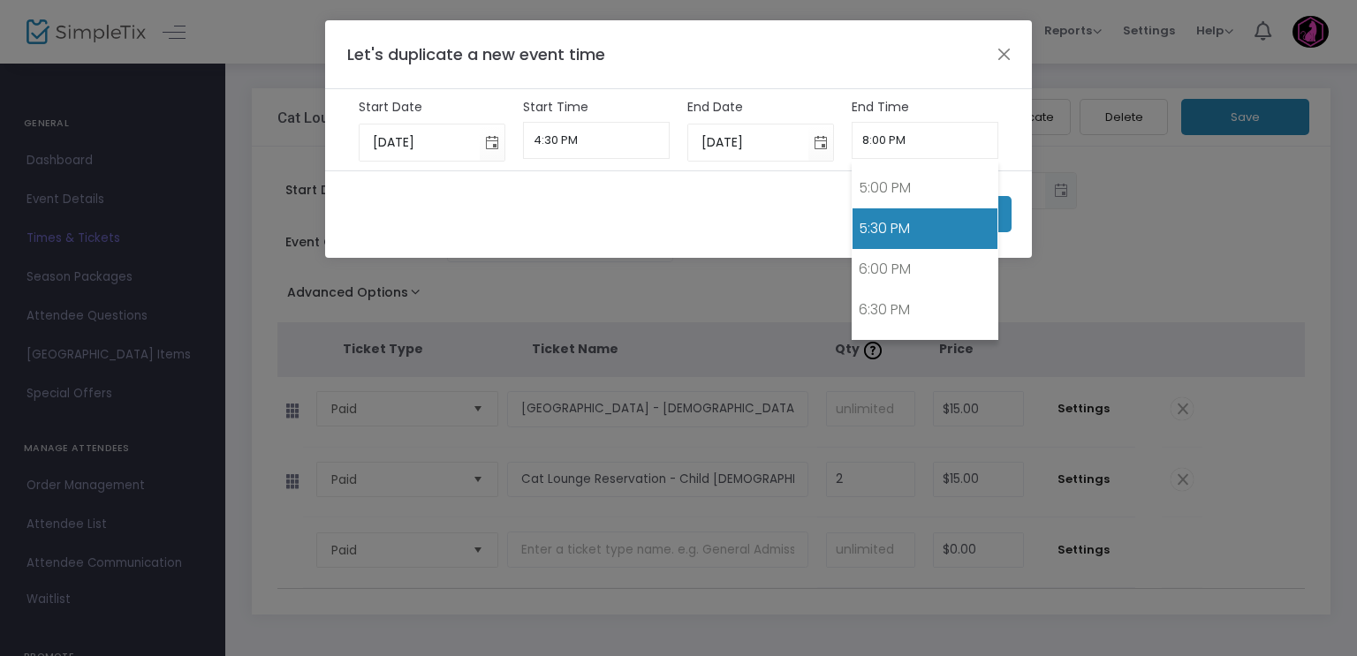
scroll to position [1371, 0]
click at [905, 213] on link "5:30 PM" at bounding box center [925, 230] width 146 height 41
click at [877, 140] on input "5:30 PM" at bounding box center [926, 140] width 148 height 37
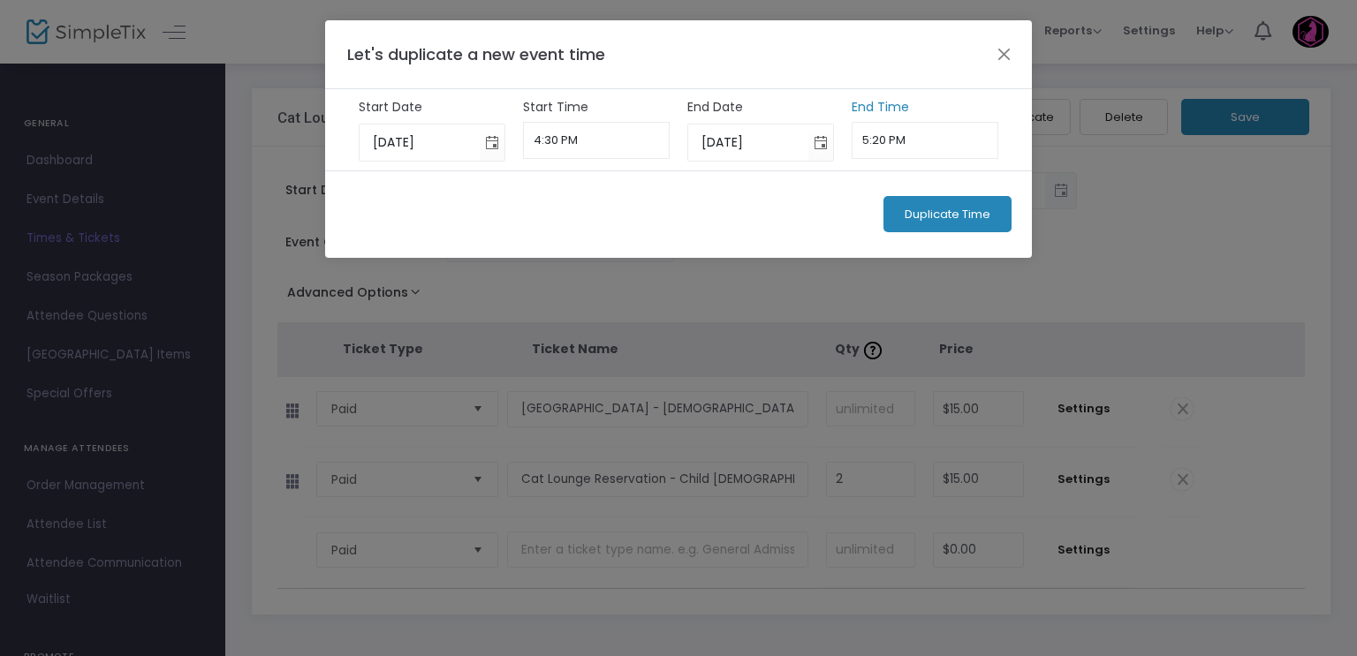
type input "5:20 PM"
click at [846, 185] on div "Duplicate Time" at bounding box center [678, 213] width 707 height 87
click at [905, 214] on span "Duplicate Time" at bounding box center [948, 215] width 86 height 14
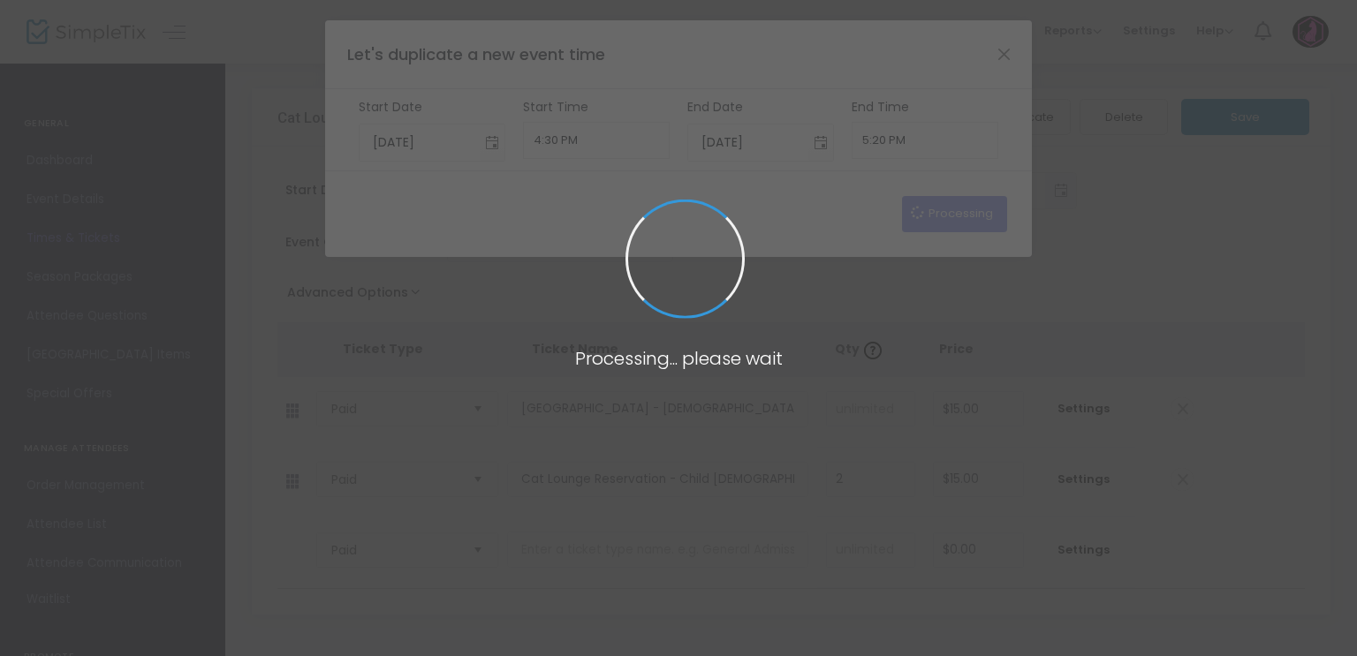
type input "9/18/2025"
type input "6:00 PM"
type input "9/18/2025"
type input "8:00 PM"
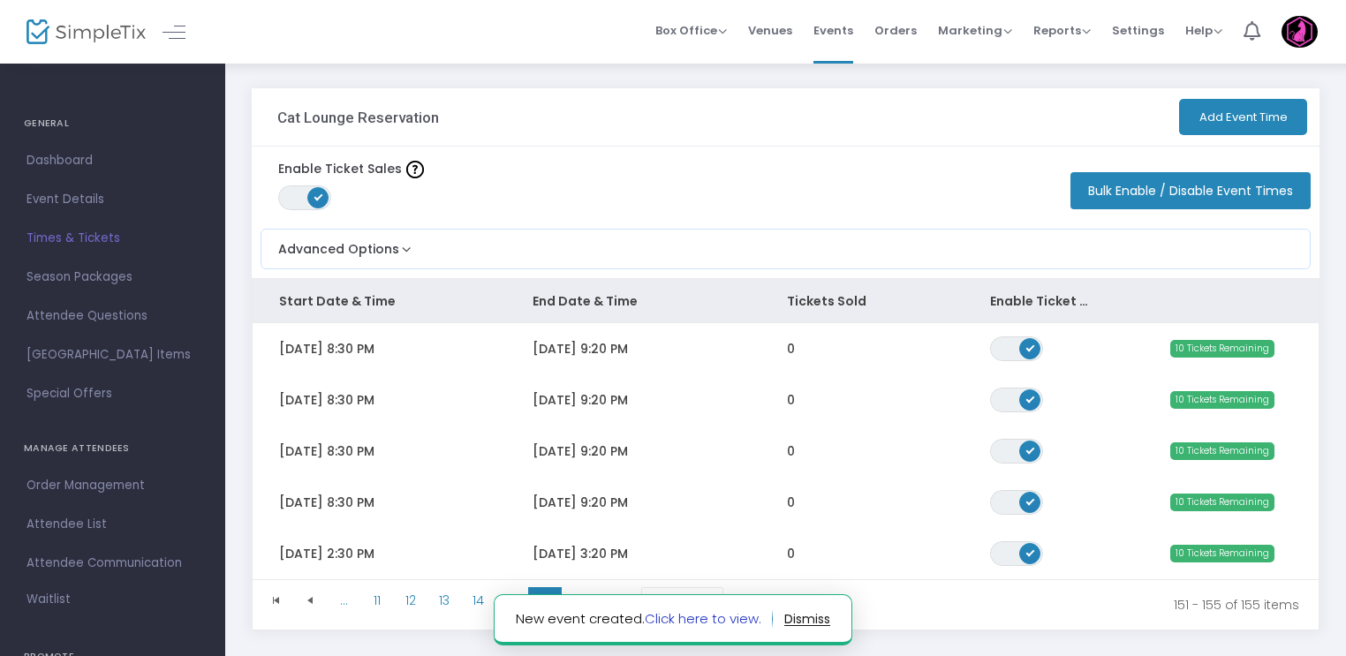
click at [668, 619] on link "Click here to view." at bounding box center [703, 619] width 117 height 19
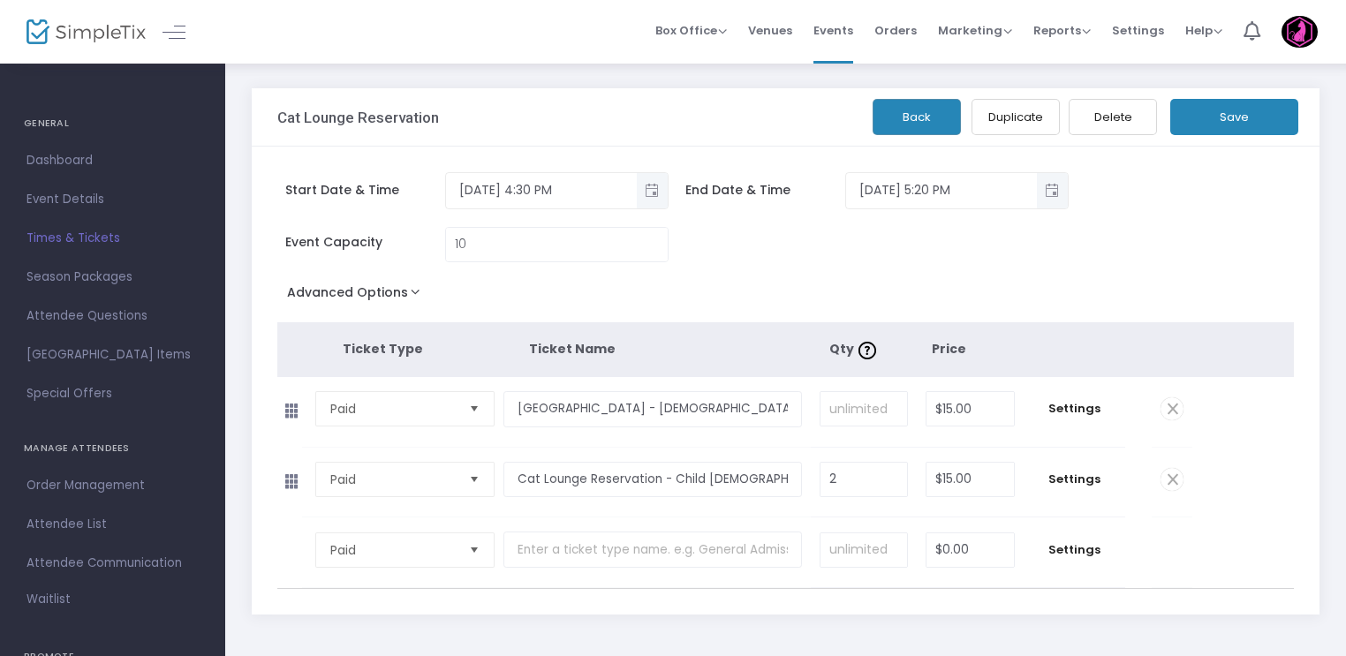
click at [992, 121] on button "Duplicate" at bounding box center [1016, 117] width 88 height 36
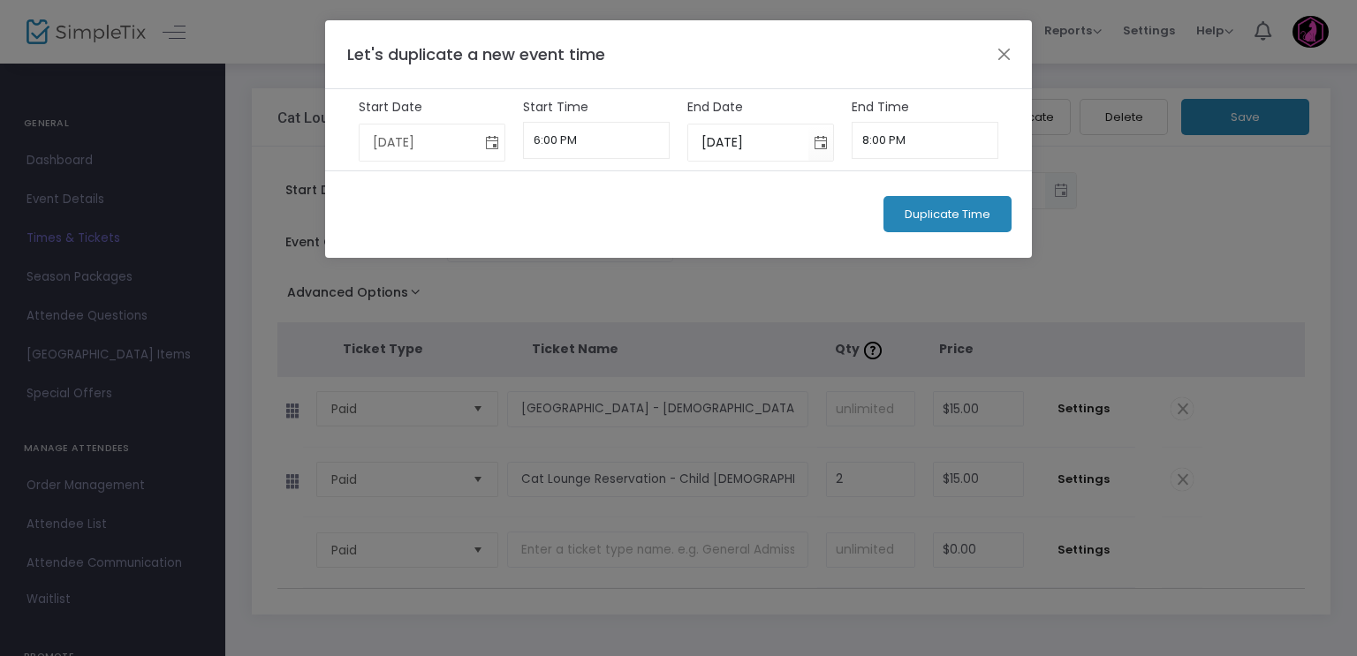
click at [495, 140] on span "Toggle calendar" at bounding box center [492, 142] width 29 height 29
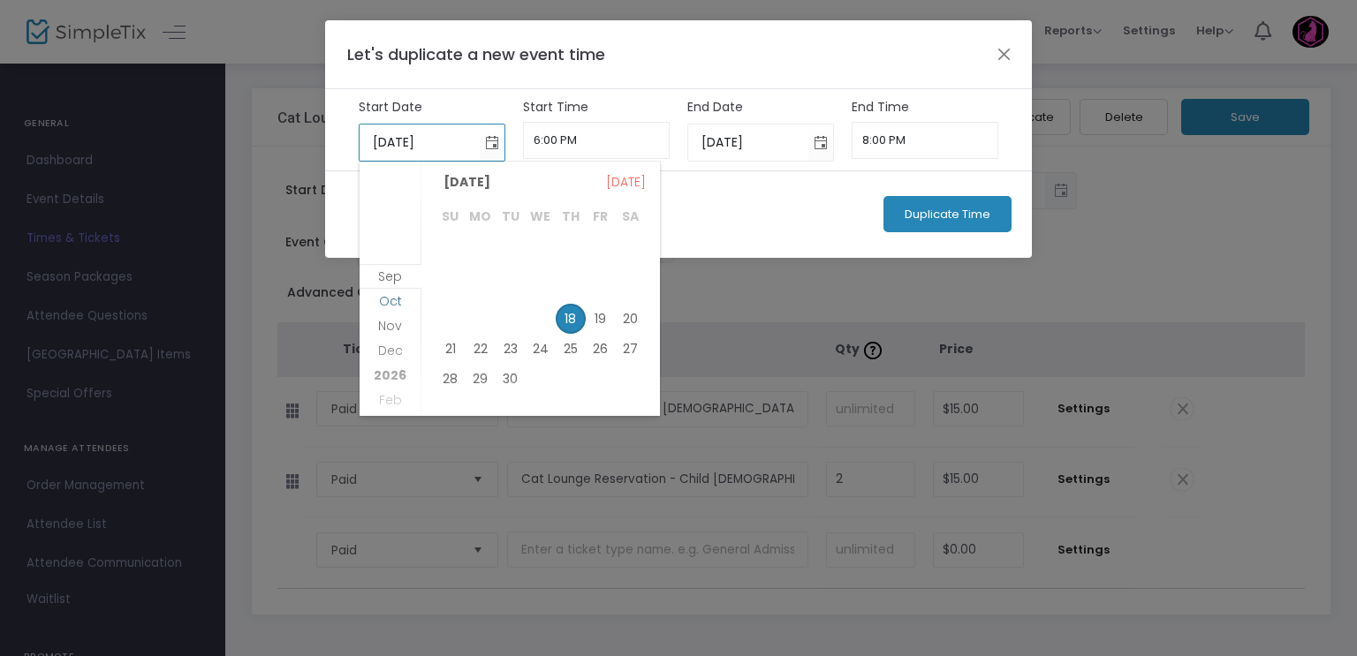
click at [396, 298] on span "Oct" at bounding box center [390, 301] width 23 height 18
click at [545, 307] on span "15" at bounding box center [541, 312] width 30 height 30
type input "10/15/2025"
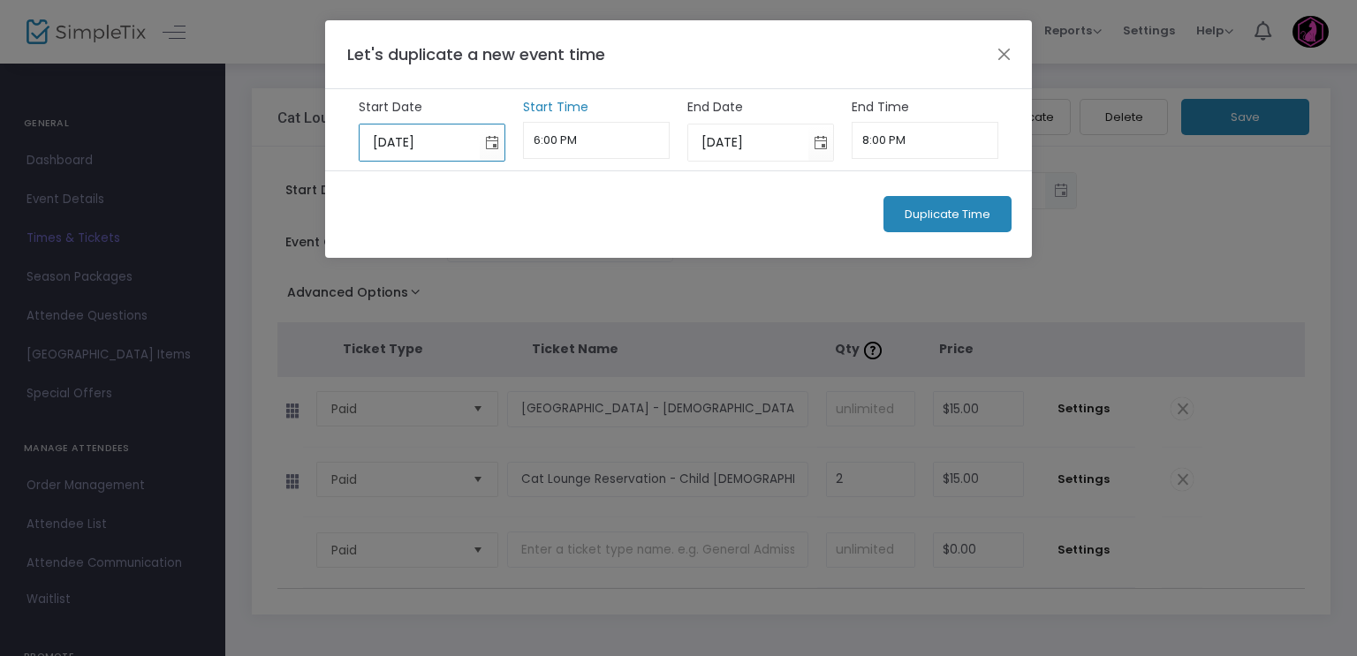
click at [577, 141] on input "6:00 PM" at bounding box center [597, 140] width 148 height 37
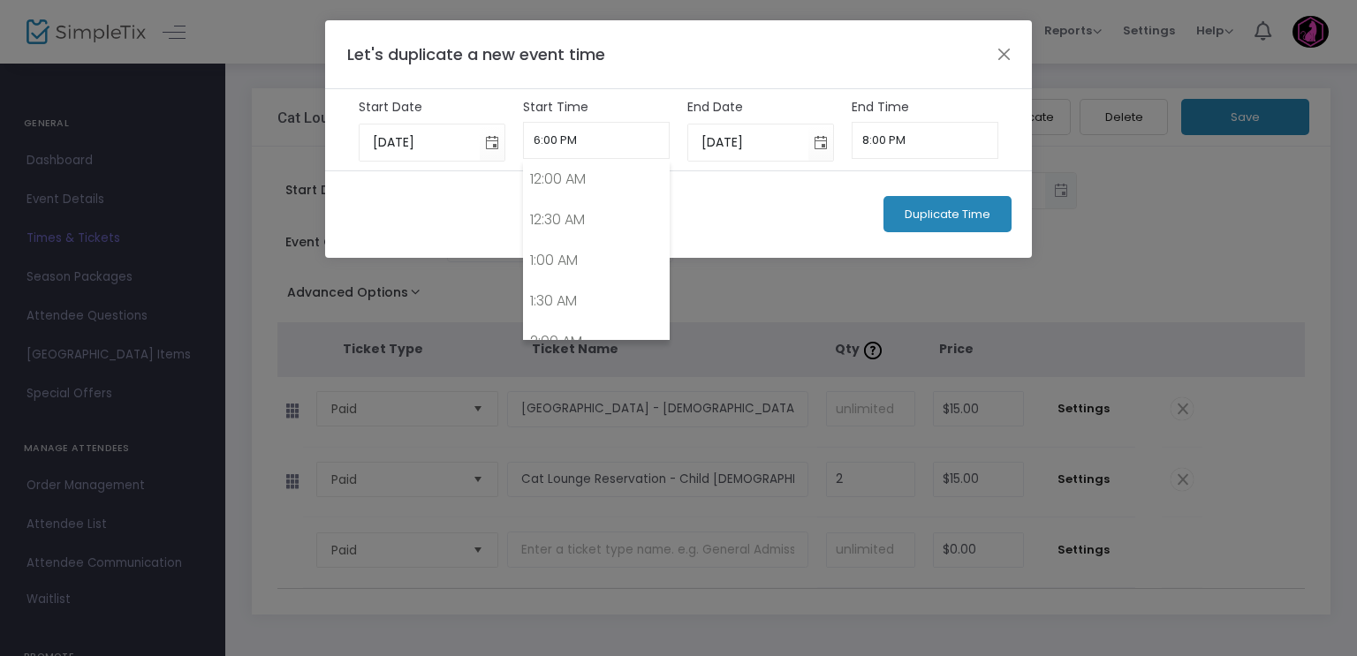
type input "5:30 PM"
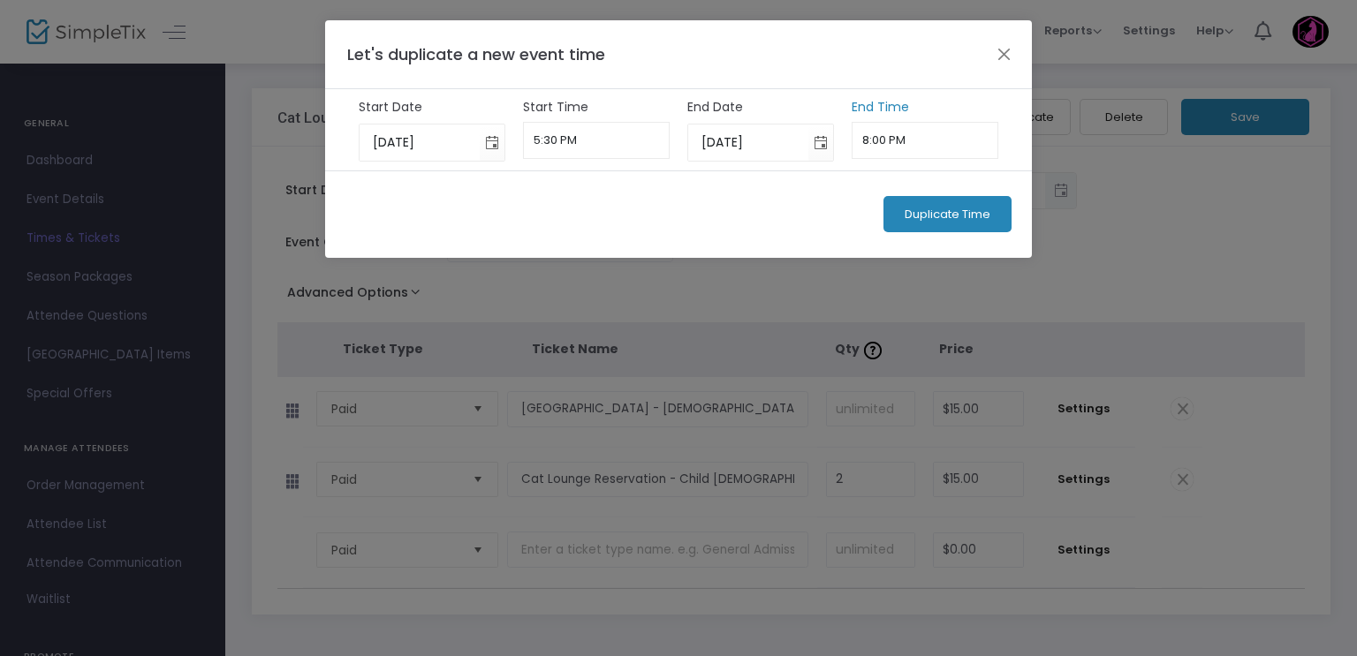
click at [880, 133] on input "8:00 PM" at bounding box center [926, 140] width 148 height 37
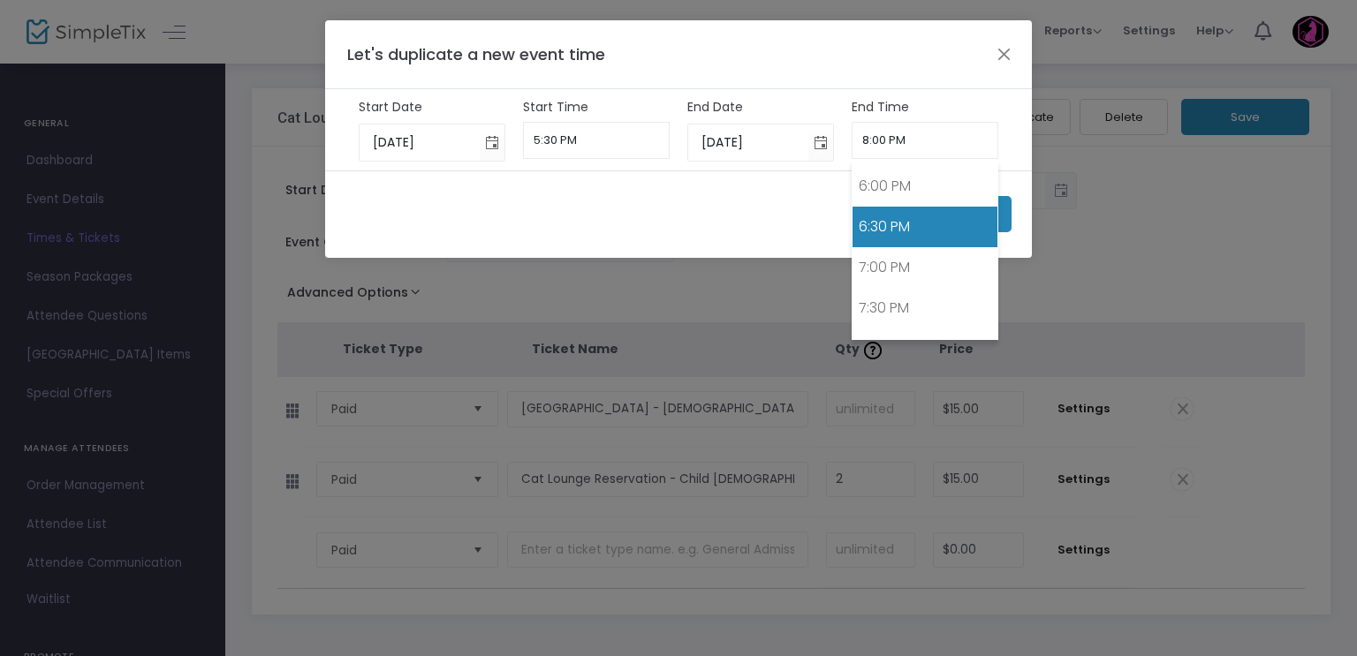
scroll to position [1454, 0]
click at [864, 215] on link "6:30 PM" at bounding box center [925, 228] width 146 height 41
click at [875, 136] on input "6:30 PM" at bounding box center [926, 140] width 148 height 37
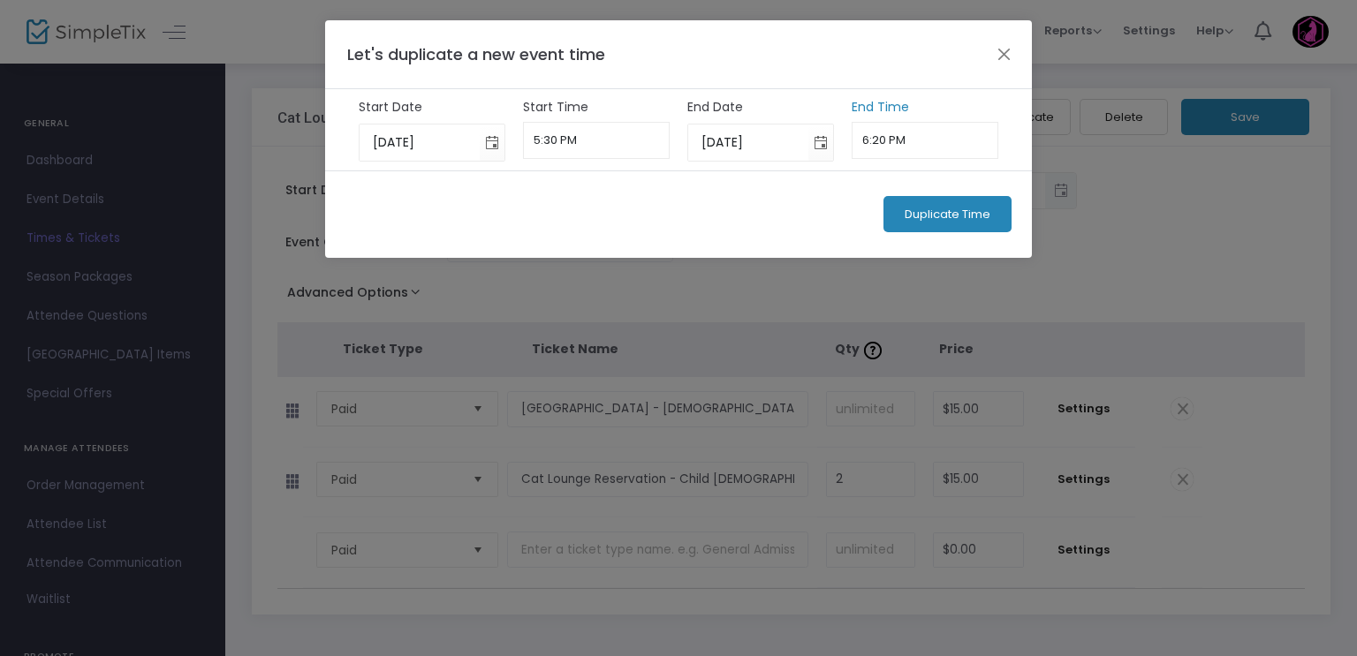
type input "6:20 PM"
drag, startPoint x: 837, startPoint y: 210, endPoint x: 850, endPoint y: 210, distance: 12.4
click at [838, 210] on div "Duplicate Time" at bounding box center [678, 213] width 707 height 87
click at [894, 209] on button "Duplicate Time" at bounding box center [947, 214] width 128 height 36
type input "9/18/2025"
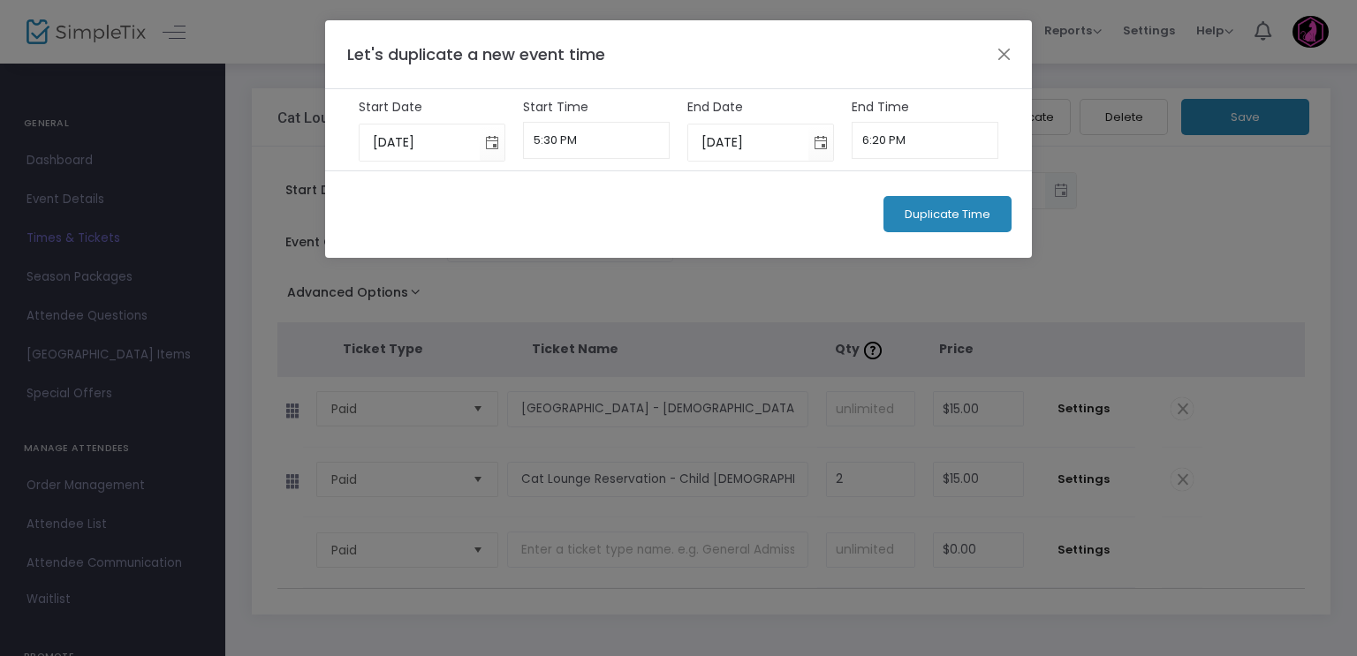
type input "6:00 PM"
type input "9/18/2025"
type input "8:00 PM"
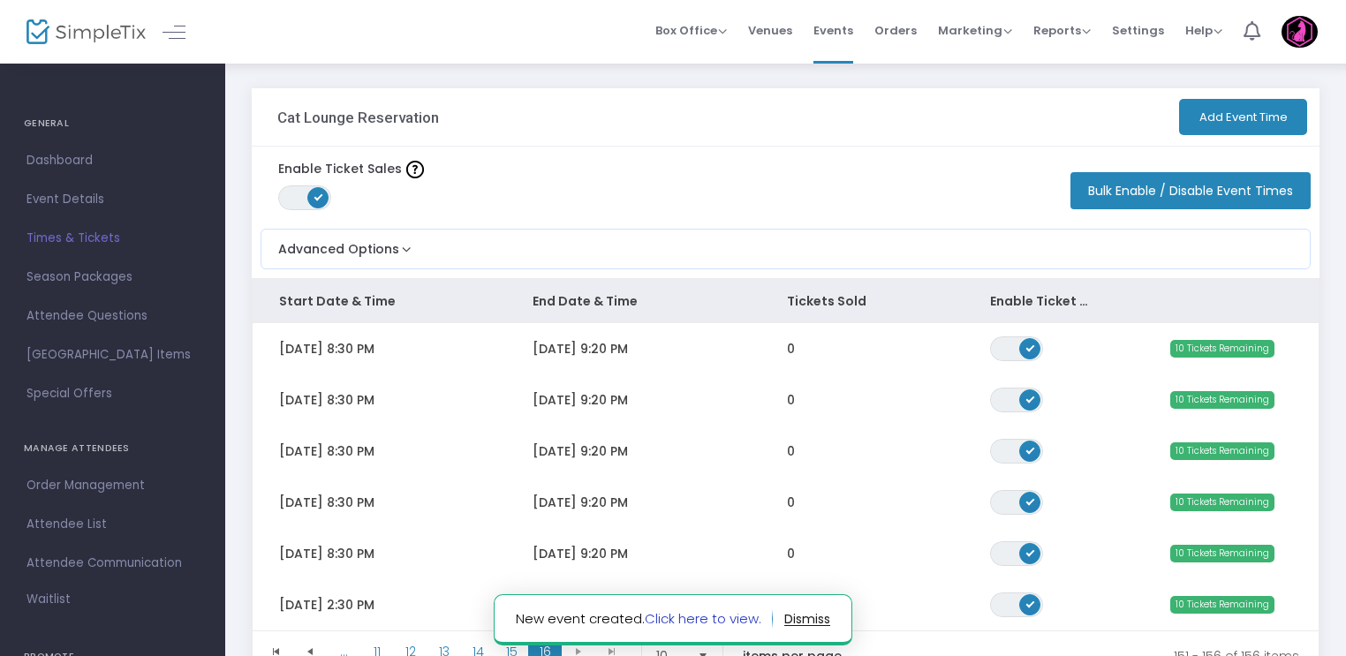
click at [724, 613] on link "Click here to view." at bounding box center [703, 619] width 117 height 19
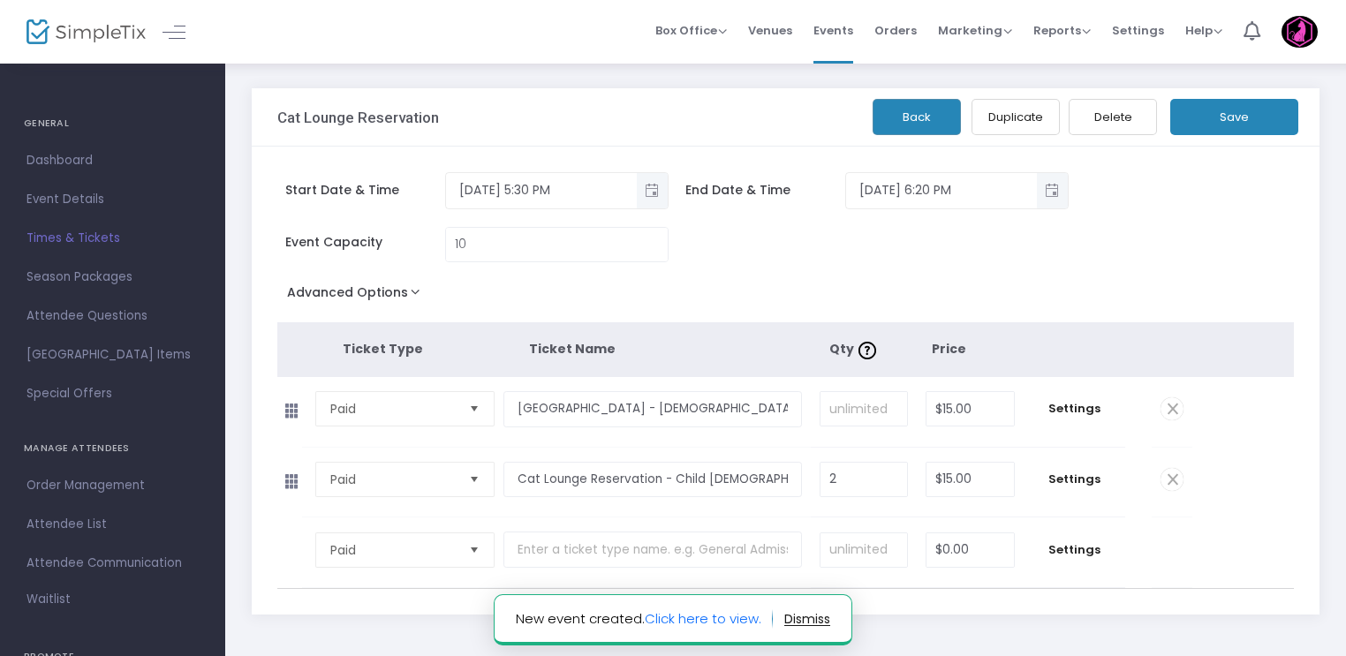
click at [1000, 110] on button "Duplicate" at bounding box center [1016, 117] width 88 height 36
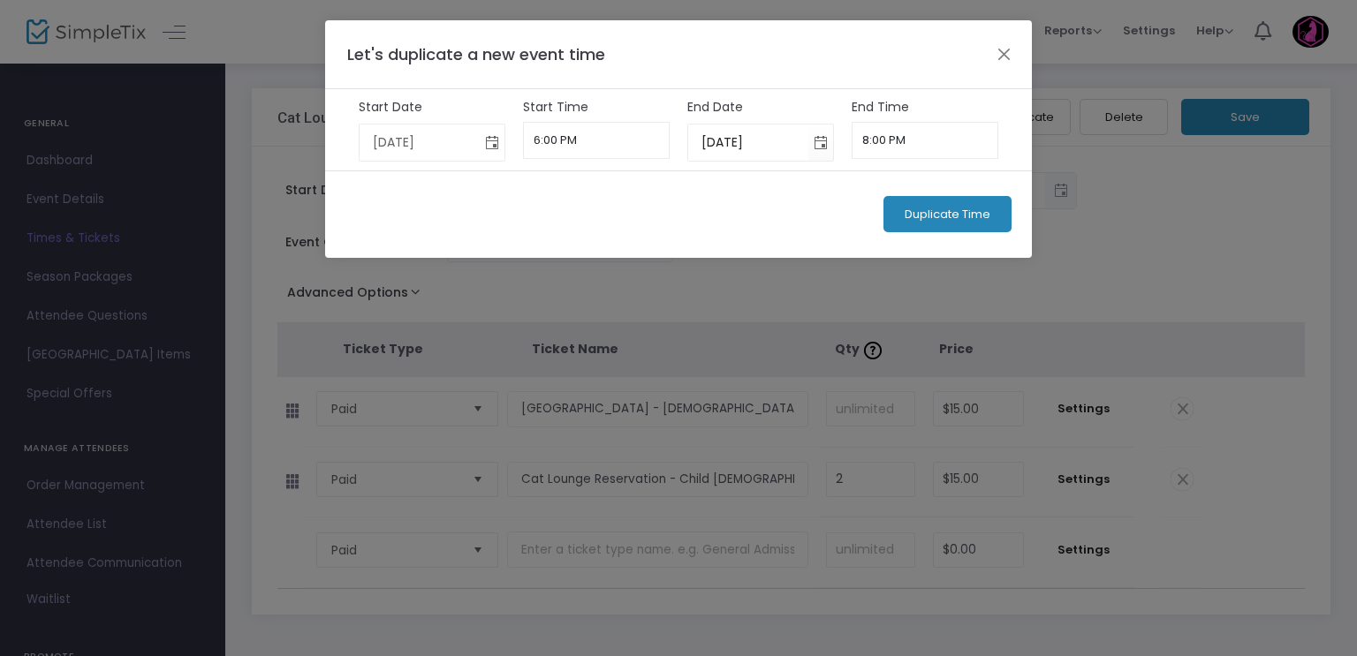
click at [488, 138] on span "Toggle calendar" at bounding box center [492, 142] width 29 height 29
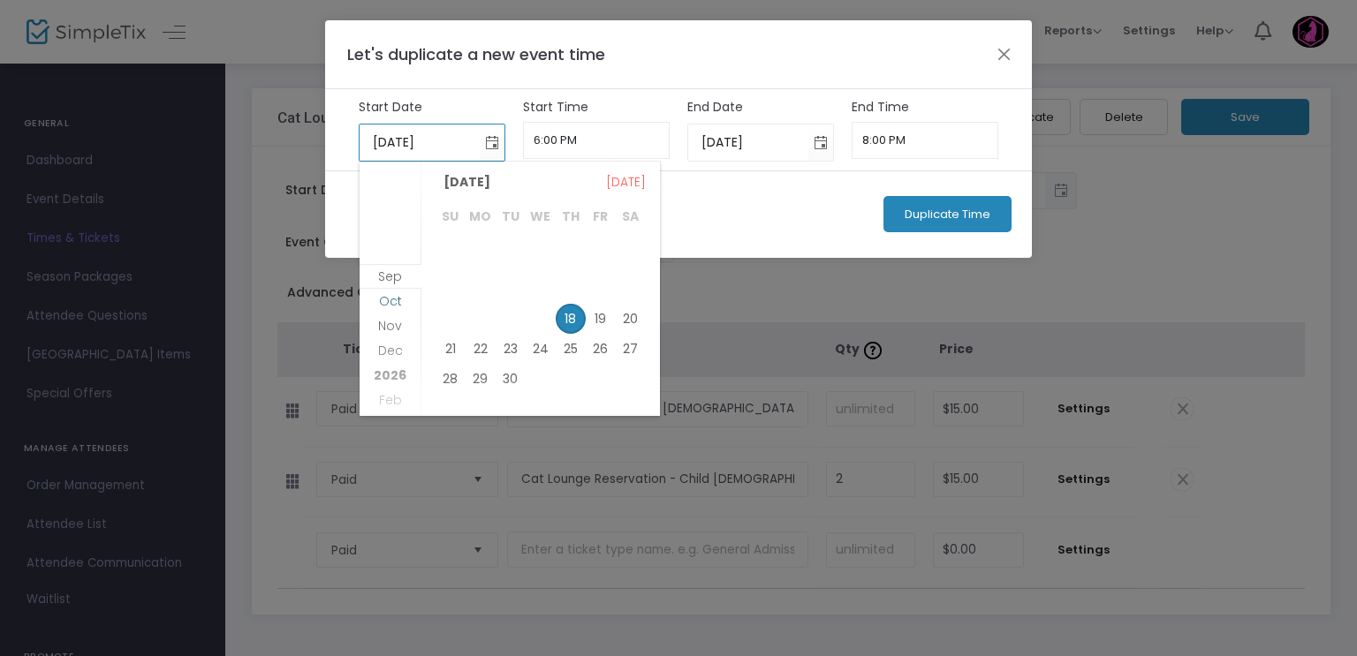
click at [392, 296] on span "Oct" at bounding box center [390, 301] width 23 height 18
click at [541, 303] on span "15" at bounding box center [541, 312] width 30 height 30
type input "10/15/2025"
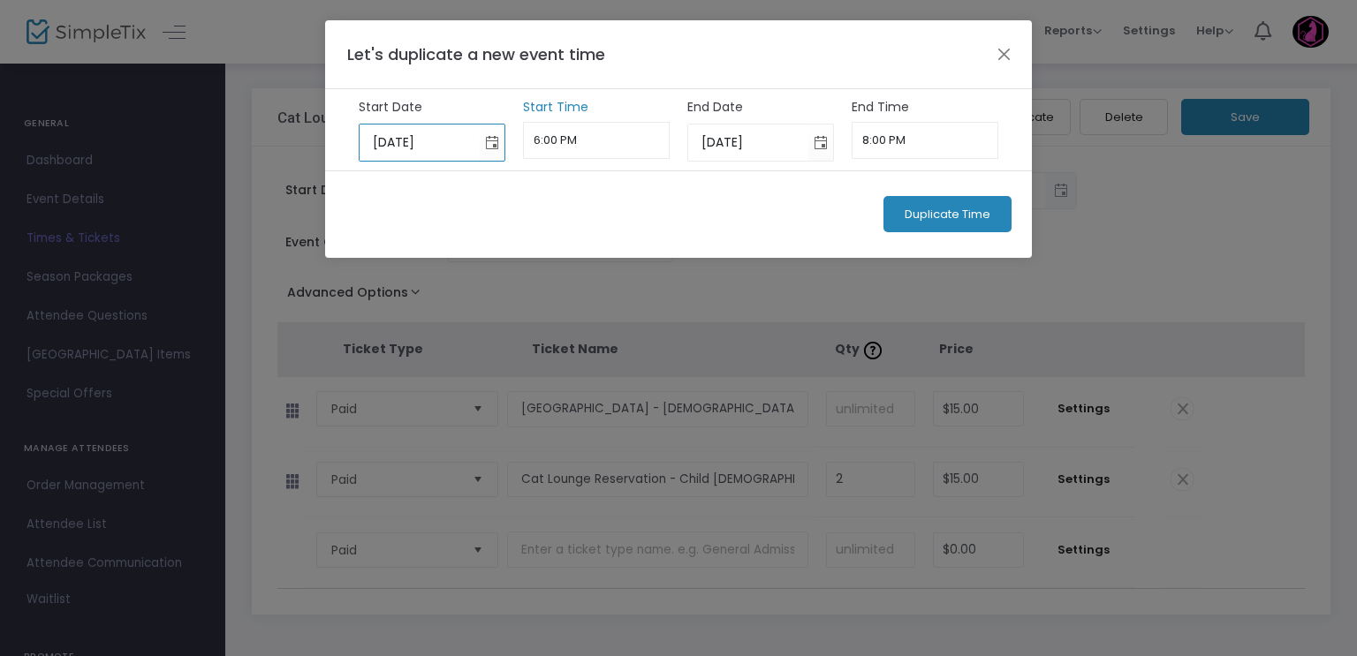
scroll to position [1379, 0]
click at [560, 147] on input "6:00 PM" at bounding box center [597, 140] width 148 height 37
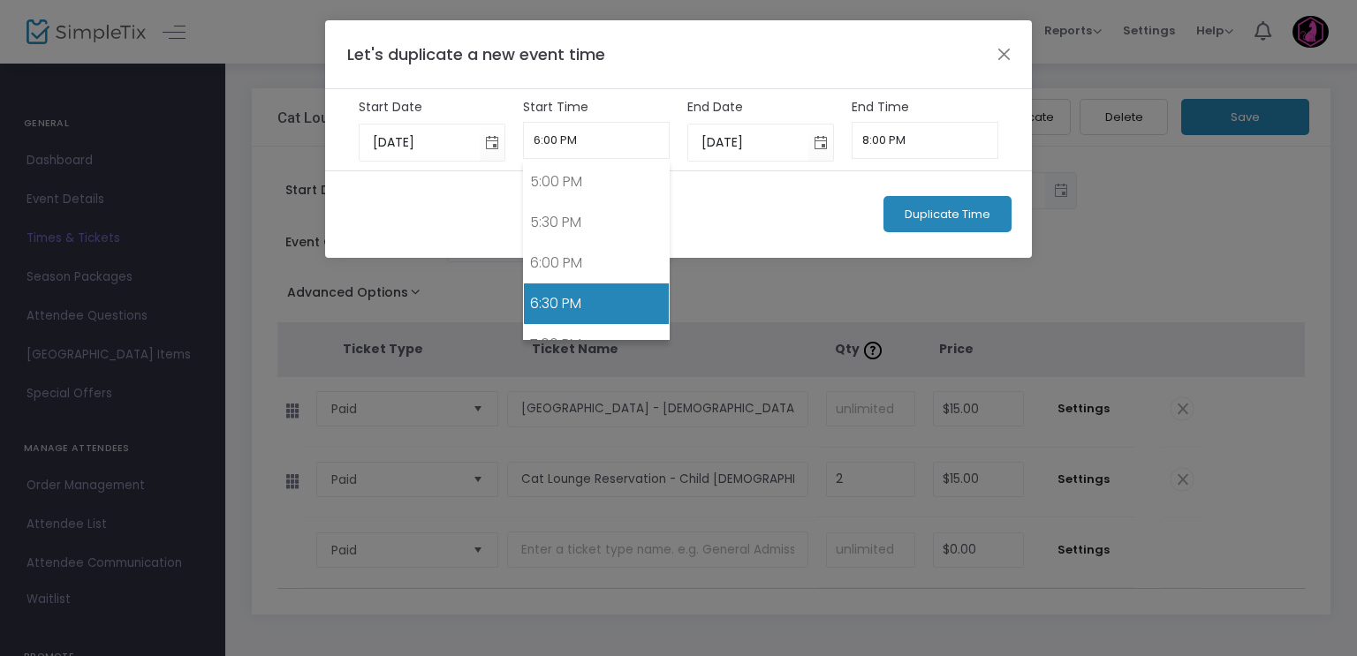
click at [564, 286] on link "6:30 PM" at bounding box center [597, 304] width 146 height 41
type input "6:30 PM"
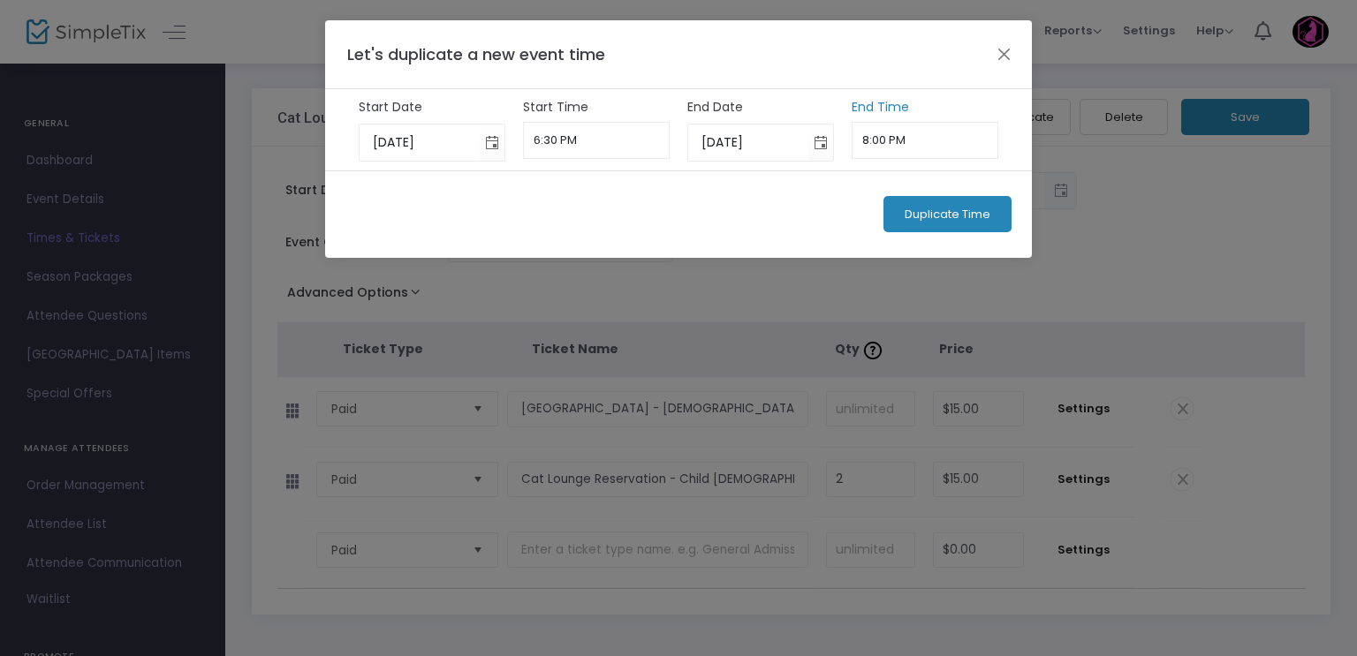
click at [882, 144] on input "8:00 PM" at bounding box center [926, 140] width 148 height 37
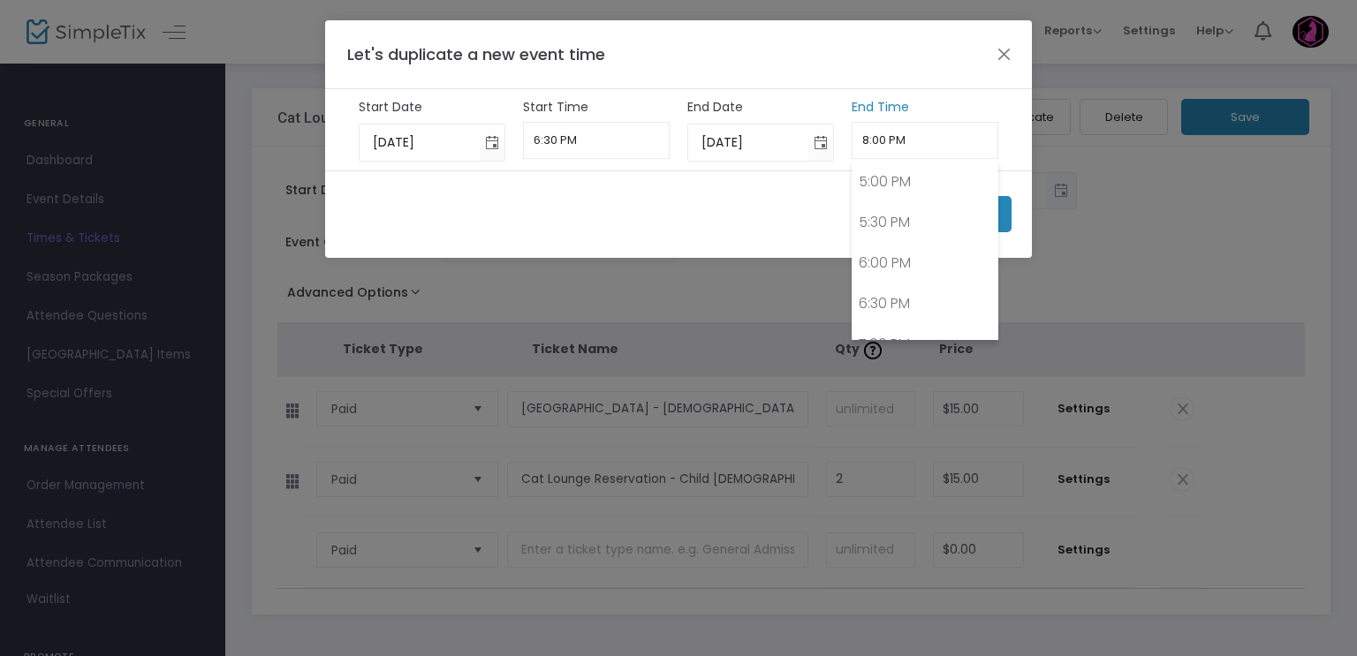
scroll to position [1541, 0]
click at [890, 217] on link "7:30 PM" at bounding box center [925, 223] width 146 height 41
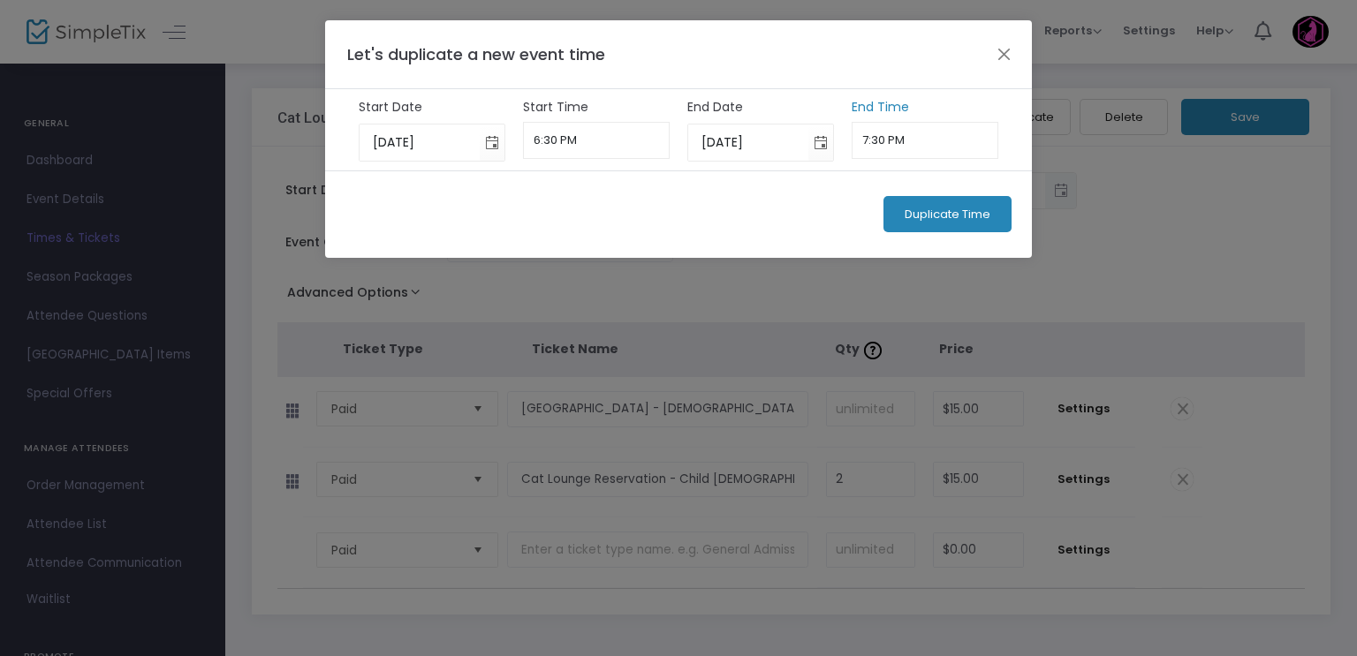
click at [877, 138] on input "7:30 PM" at bounding box center [926, 140] width 148 height 37
type input "7:20 PM"
drag, startPoint x: 851, startPoint y: 198, endPoint x: 874, endPoint y: 201, distance: 23.2
click at [851, 198] on div "Duplicate Time" at bounding box center [678, 213] width 707 height 87
click at [916, 212] on span "Duplicate Time" at bounding box center [948, 215] width 86 height 14
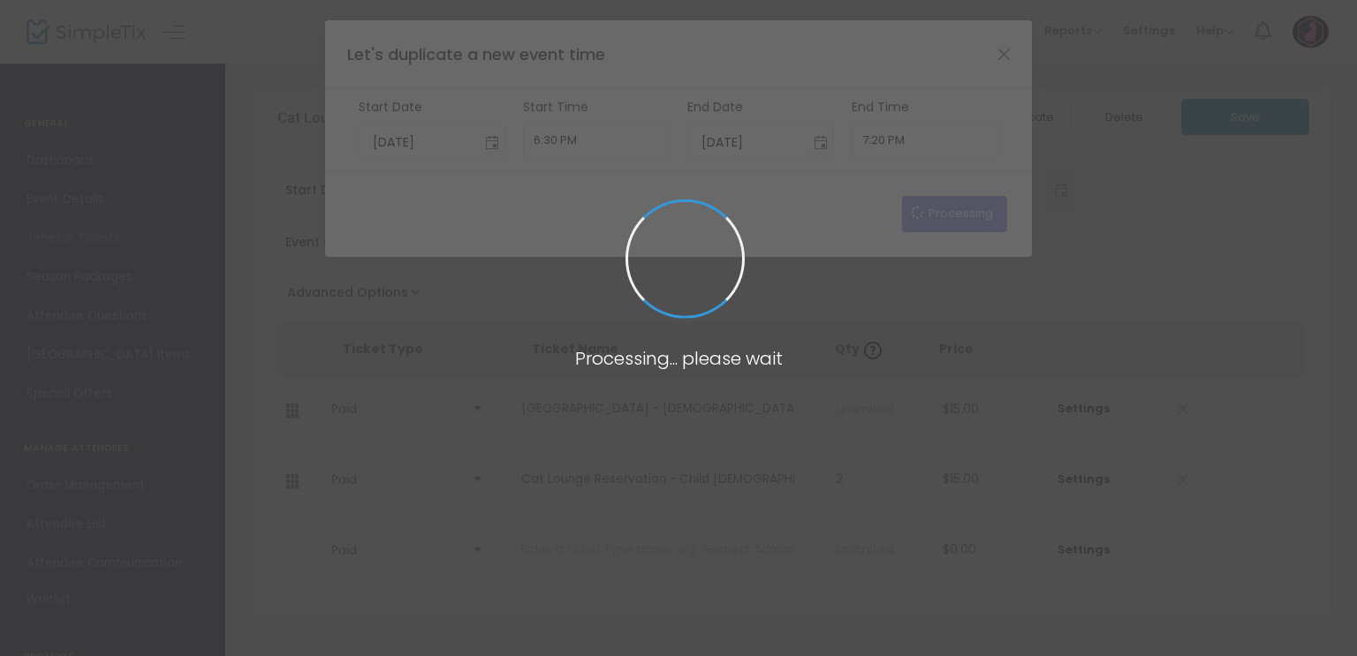
type input "9/18/2025"
type input "6:00 PM"
type input "9/18/2025"
type input "8:00 PM"
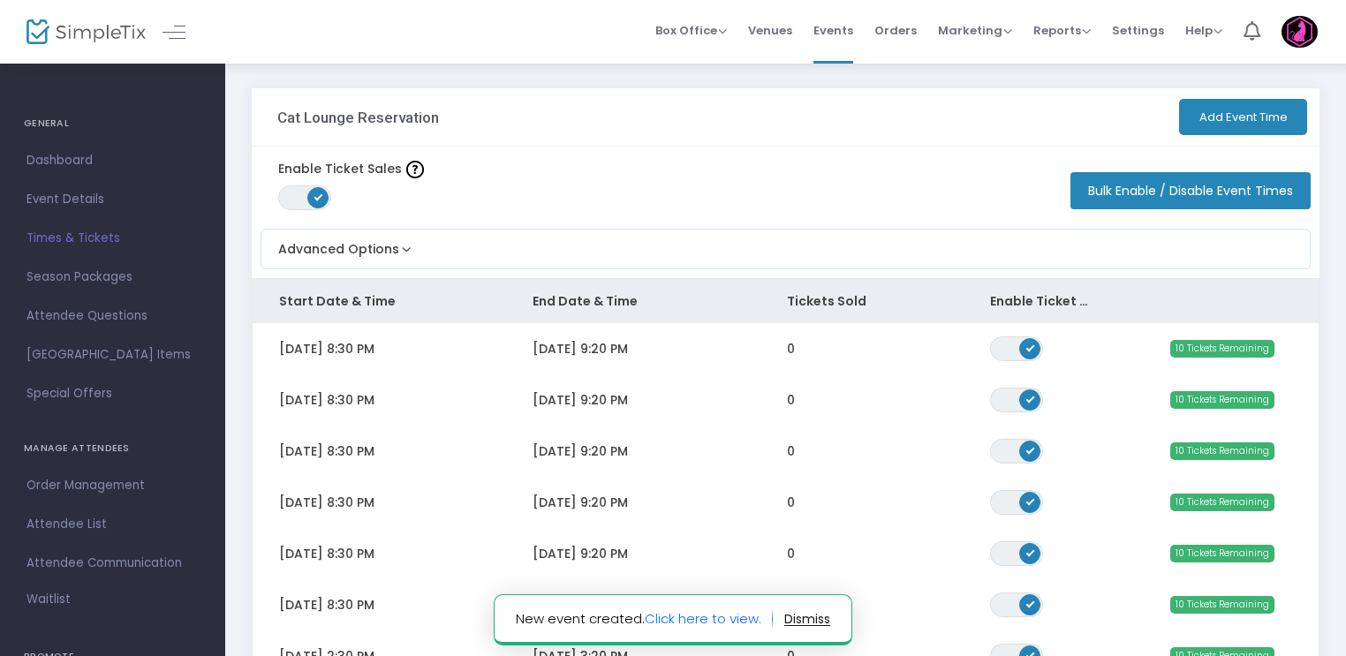
drag, startPoint x: 729, startPoint y: 621, endPoint x: 724, endPoint y: 600, distance: 21.7
click at [730, 621] on link "Click here to view." at bounding box center [703, 619] width 117 height 19
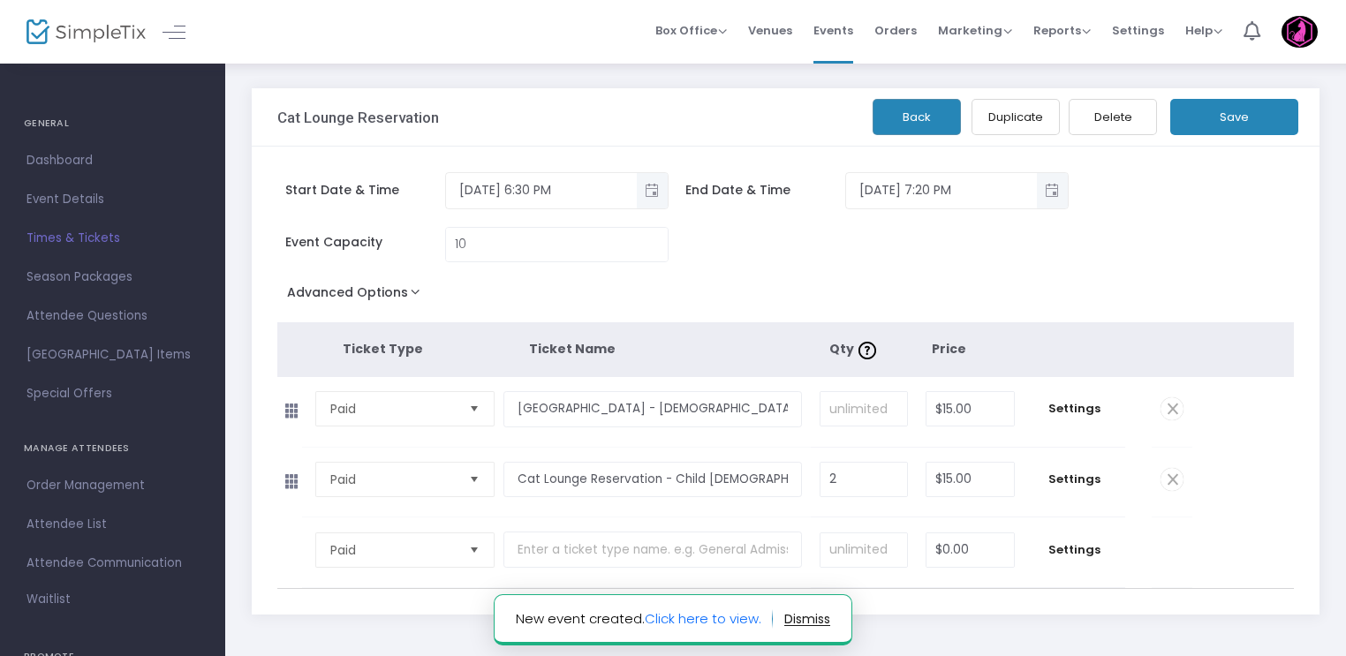
click at [999, 126] on button "Duplicate" at bounding box center [1016, 117] width 88 height 36
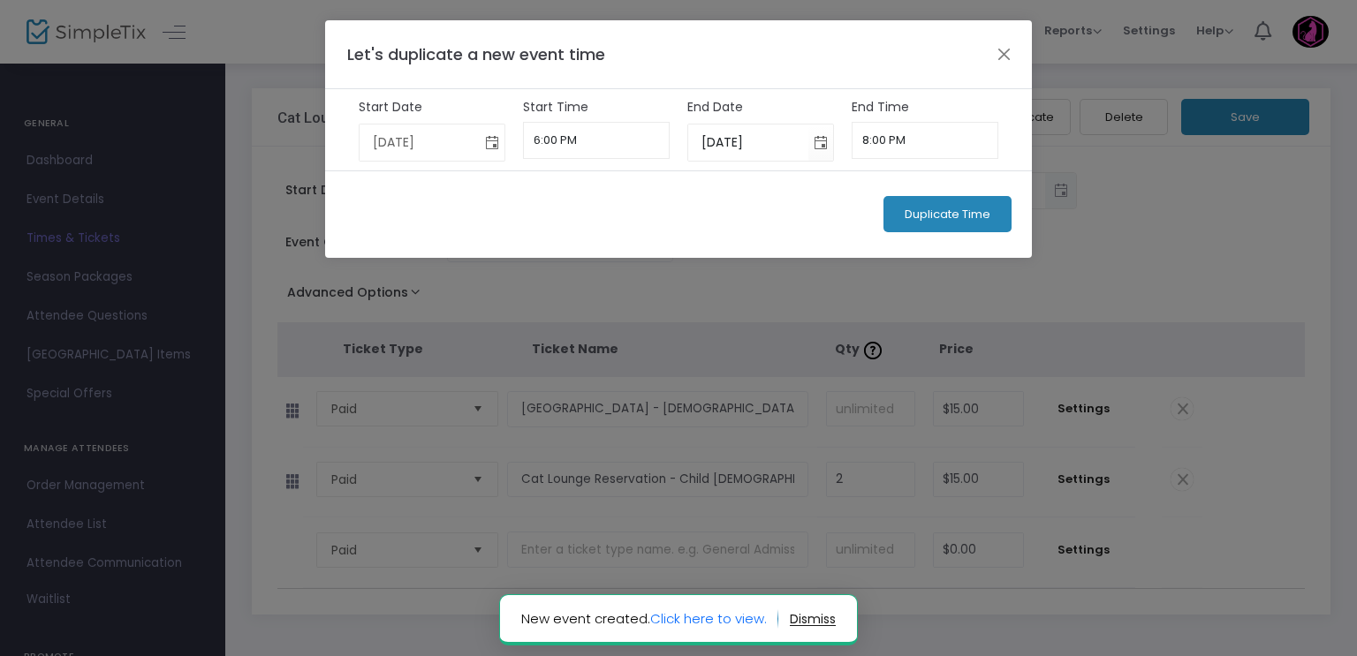
click at [497, 146] on span "Toggle calendar" at bounding box center [492, 142] width 29 height 29
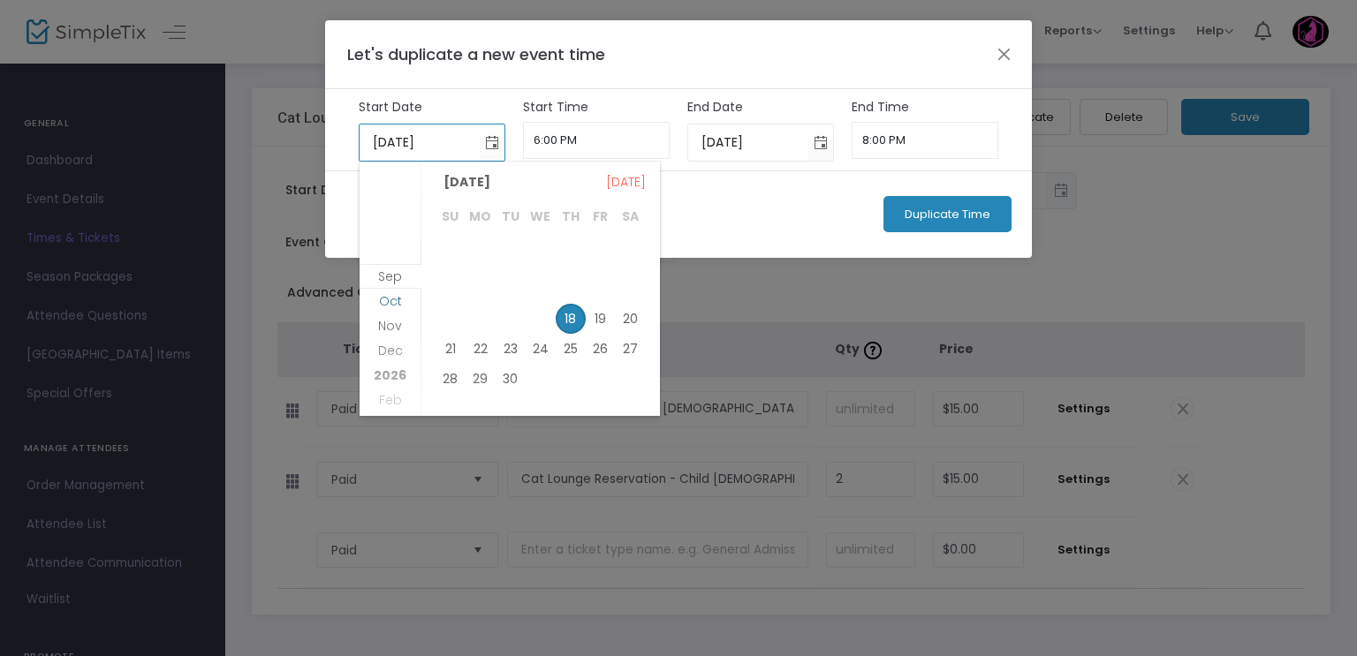
click at [396, 296] on span "Oct" at bounding box center [390, 301] width 23 height 18
click at [545, 310] on span "15" at bounding box center [541, 312] width 30 height 30
type input "10/15/2025"
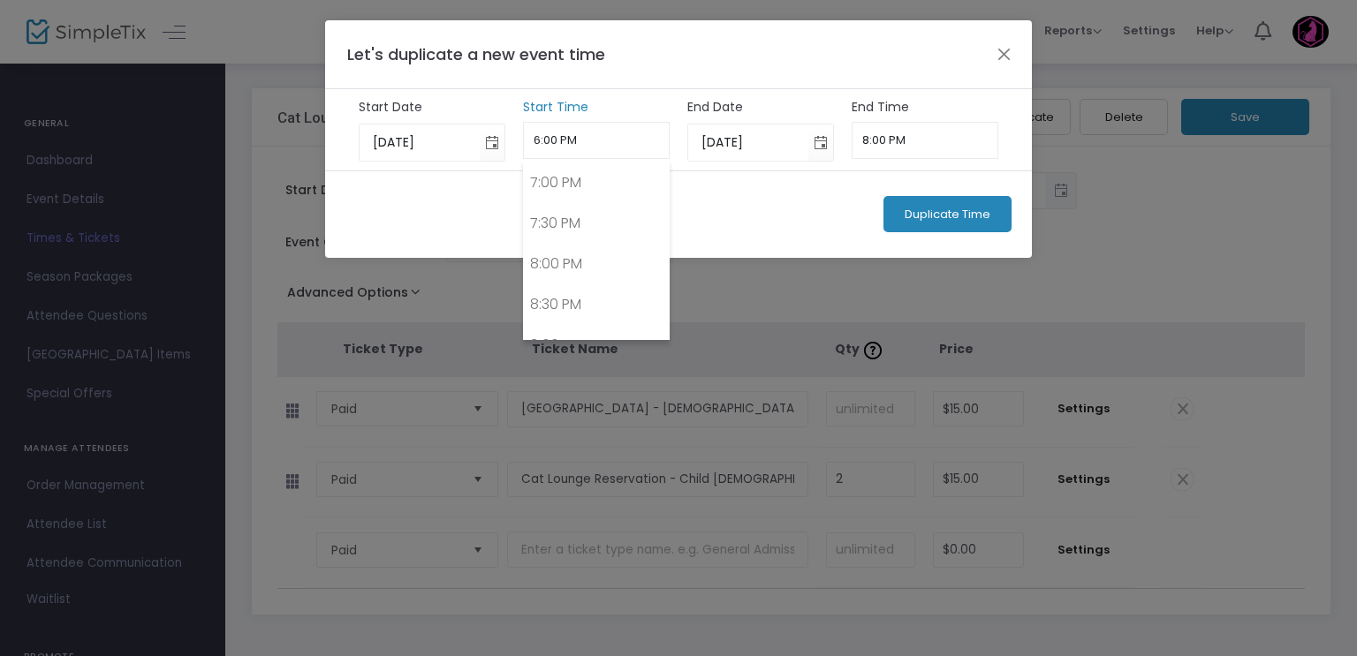
click at [571, 138] on input "6:00 PM" at bounding box center [597, 140] width 148 height 37
click at [578, 282] on link "7:30 PM" at bounding box center [597, 301] width 146 height 41
type input "7:30 PM"
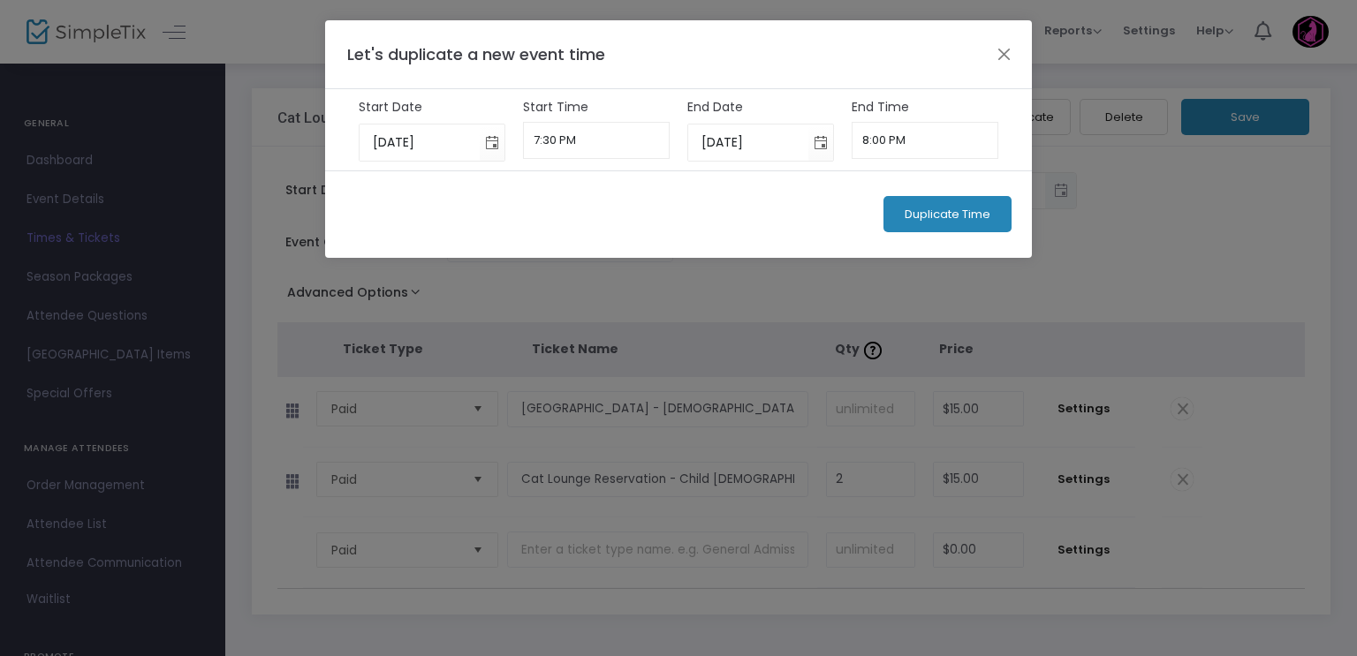
scroll to position [0, 0]
click at [882, 140] on input "8:00 PM" at bounding box center [926, 140] width 148 height 37
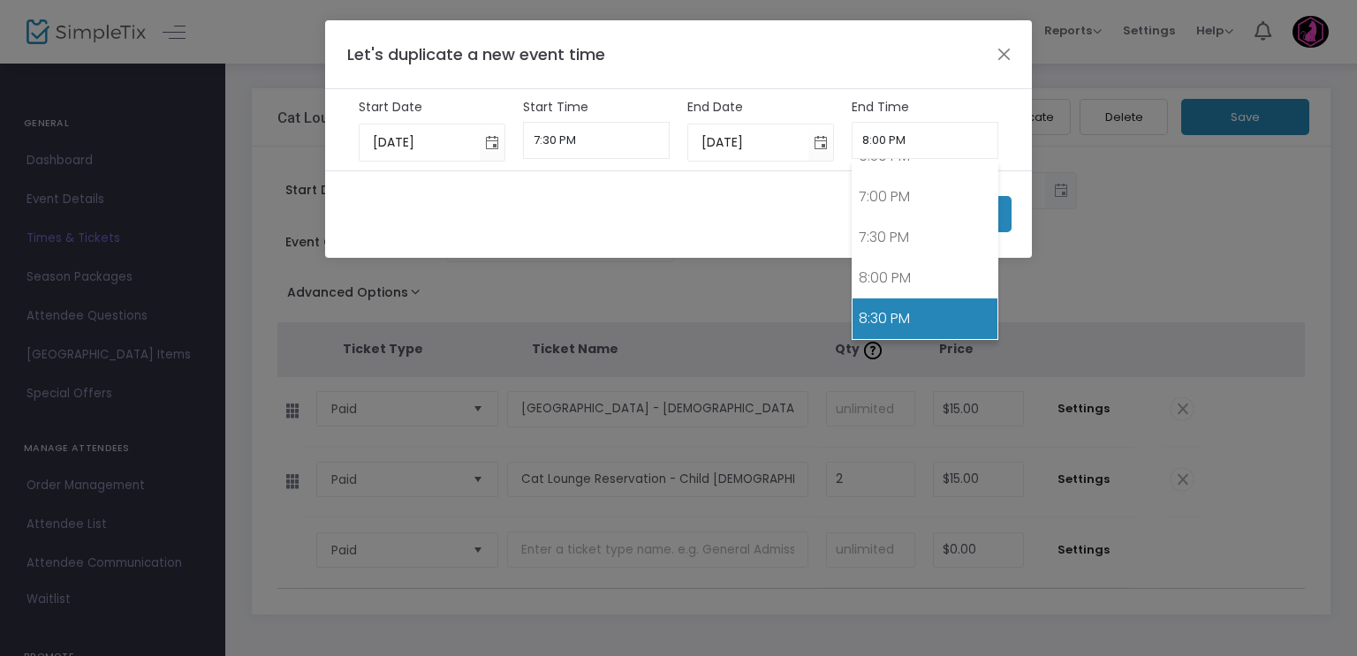
scroll to position [1528, 0]
click at [897, 299] on link "8:30 PM" at bounding box center [925, 317] width 146 height 41
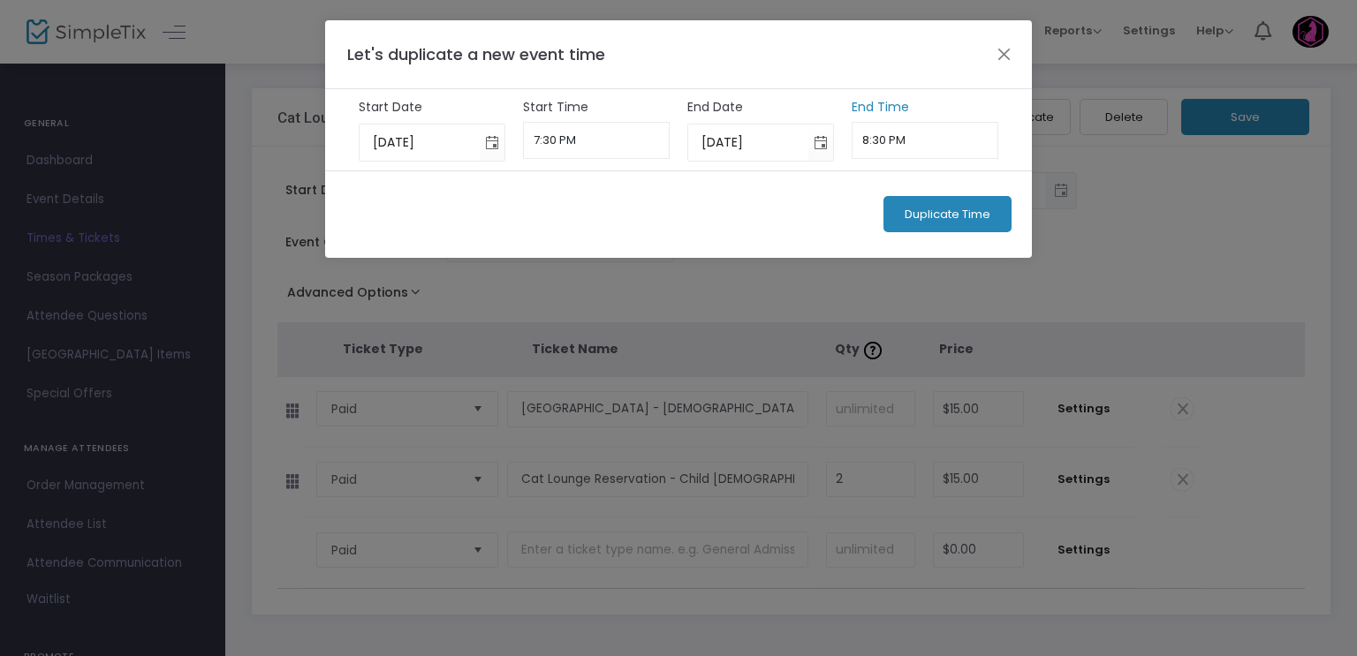
click at [878, 142] on input "8:30 PM" at bounding box center [926, 140] width 148 height 37
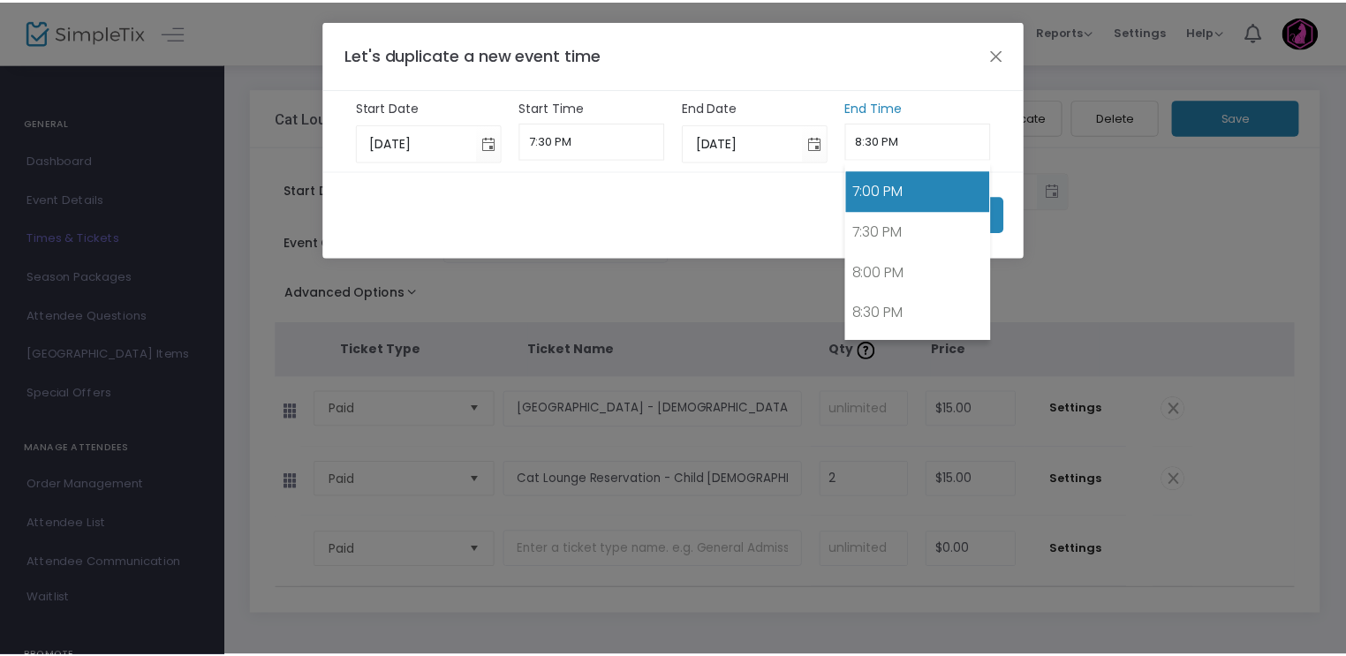
scroll to position [1533, 0]
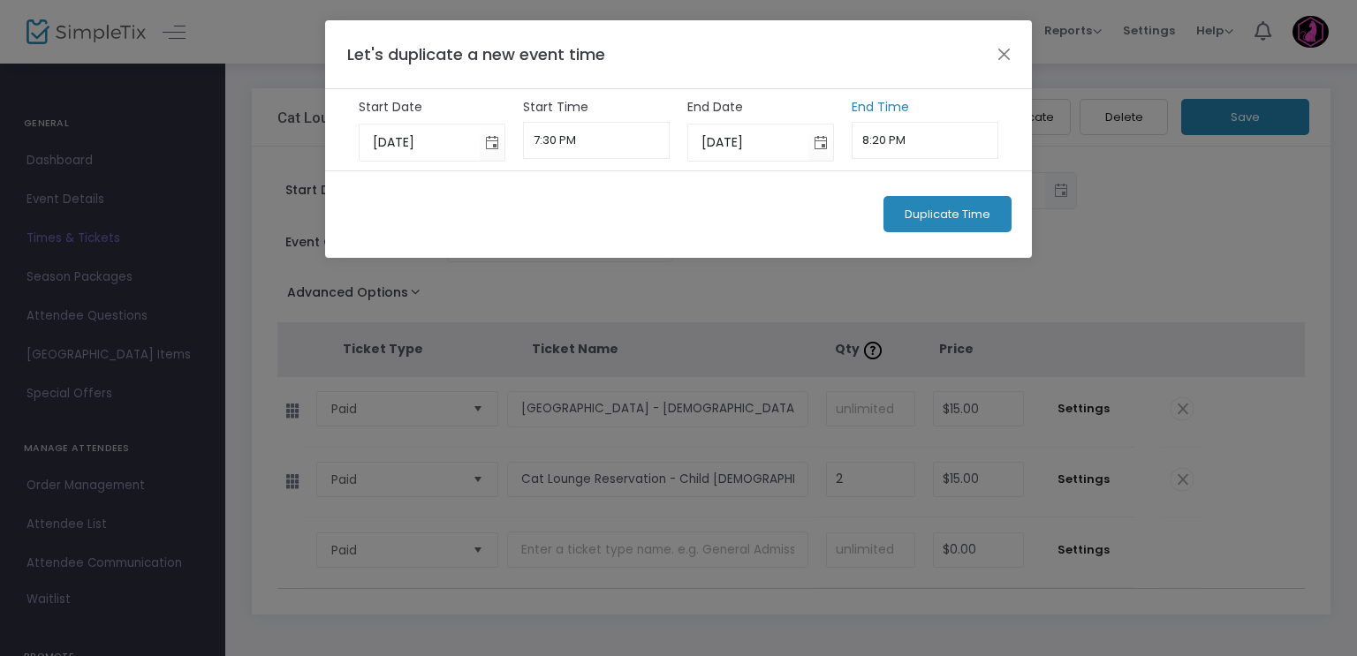
type input "8:20 PM"
drag, startPoint x: 838, startPoint y: 223, endPoint x: 878, endPoint y: 224, distance: 39.8
click at [840, 223] on div "Duplicate Time" at bounding box center [678, 213] width 707 height 87
click at [913, 222] on button "Duplicate Time" at bounding box center [947, 214] width 128 height 36
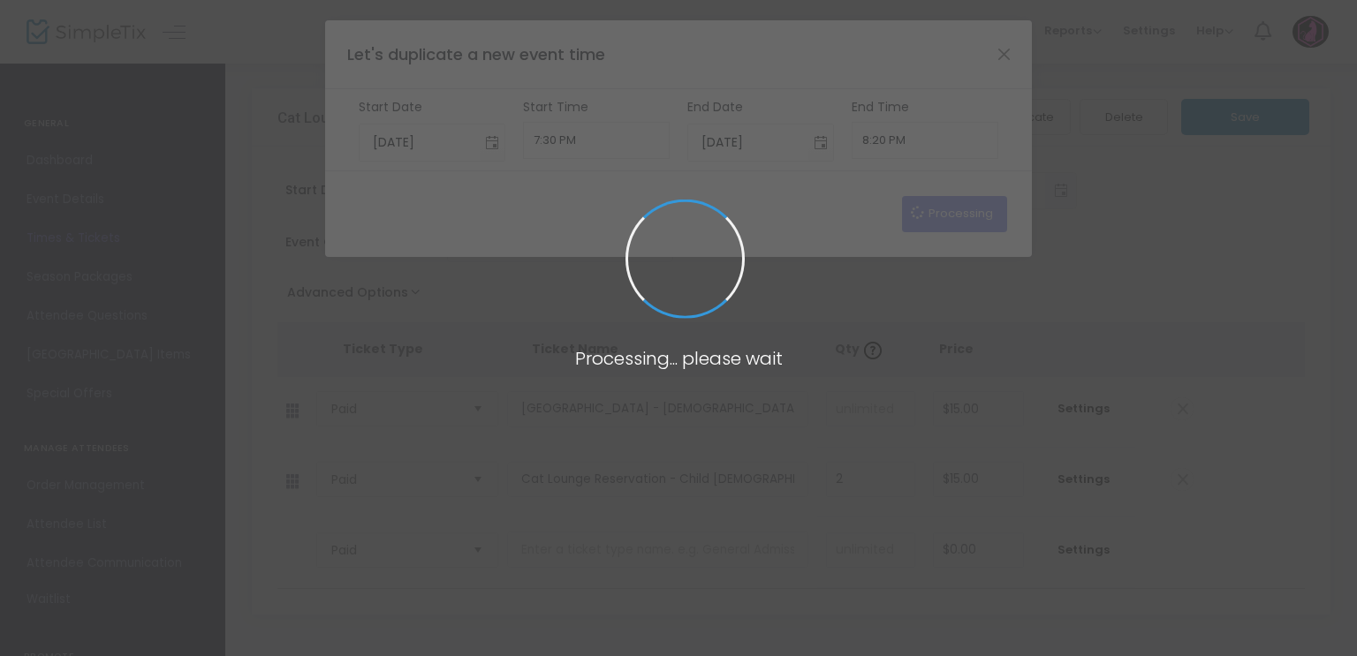
type input "9/18/2025"
type input "6:00 PM"
type input "9/18/2025"
type input "8:00 PM"
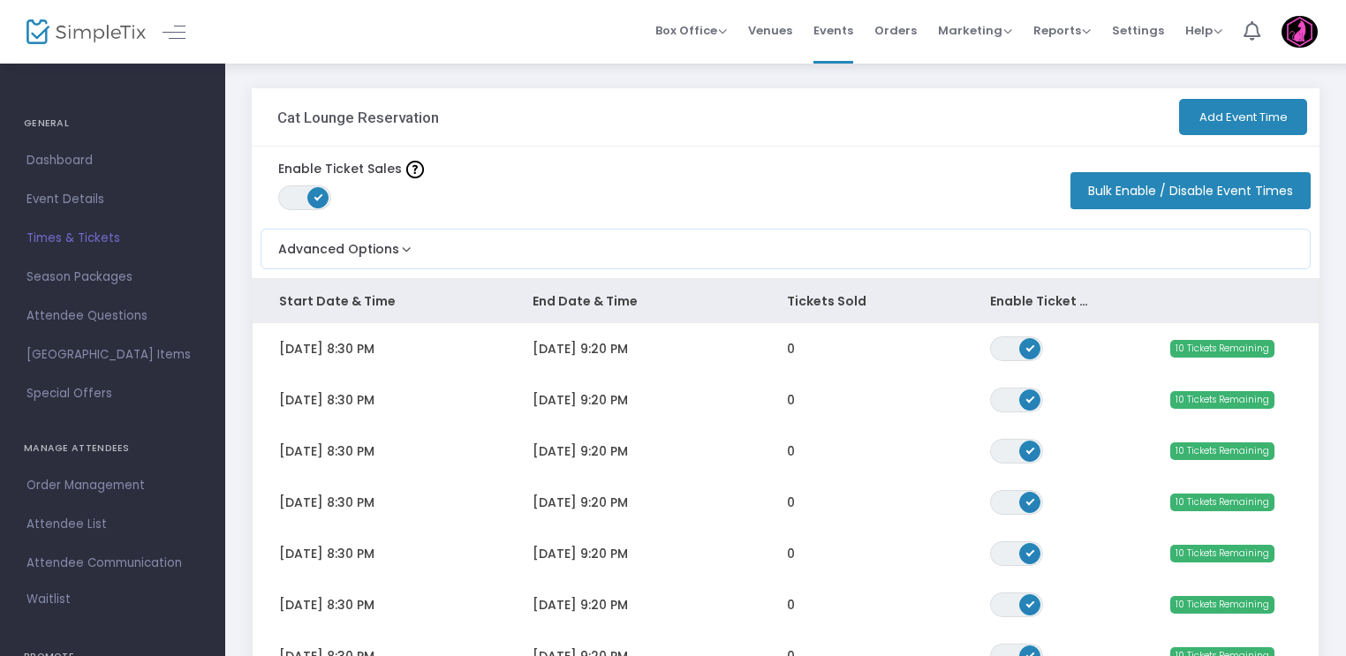
click at [1243, 123] on button "Add Event Time" at bounding box center [1243, 117] width 128 height 36
